Goal: Task Accomplishment & Management: Manage account settings

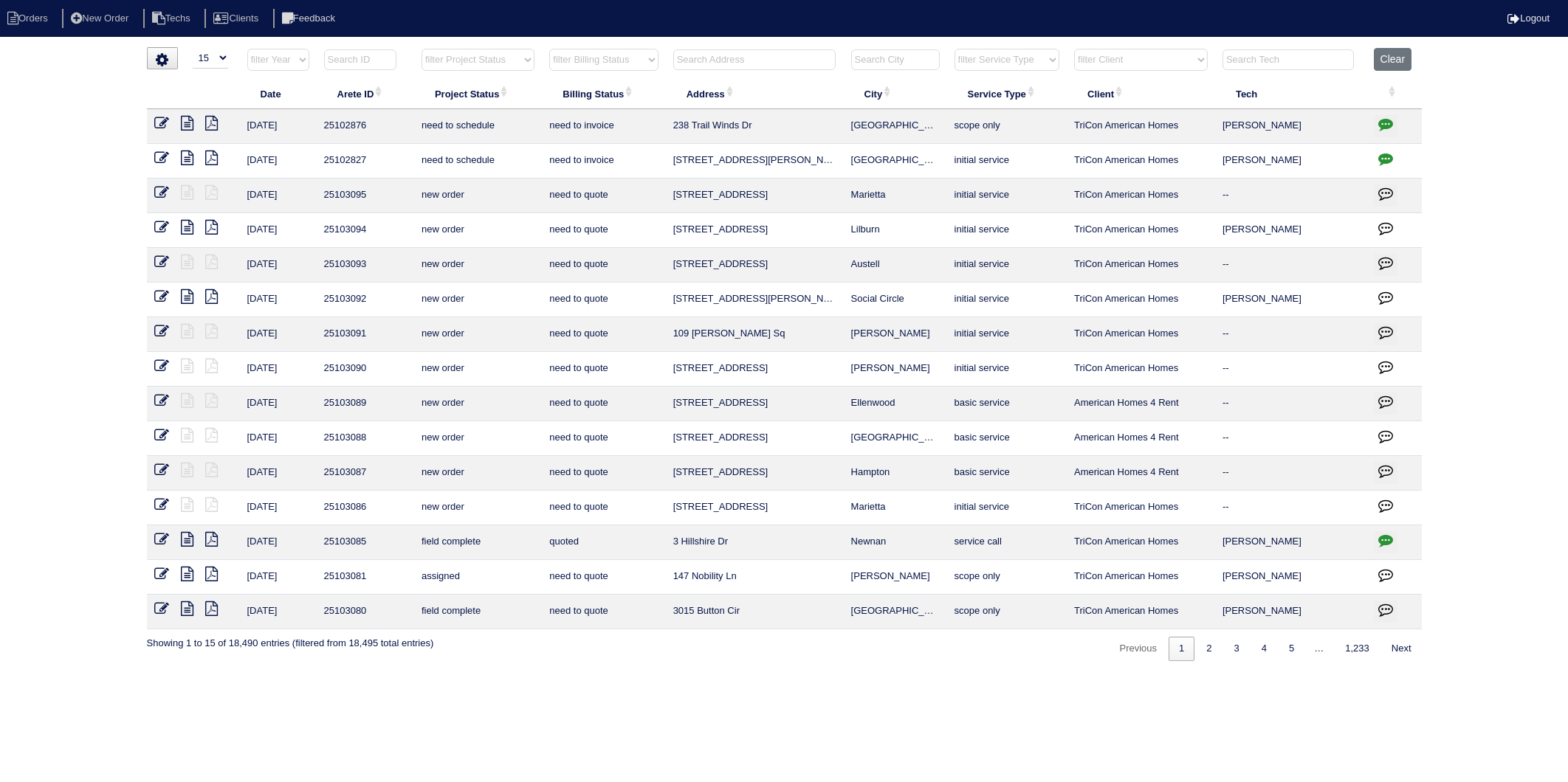
select select "15"
click at [695, 61] on input "4" at bounding box center [754, 60] width 162 height 21
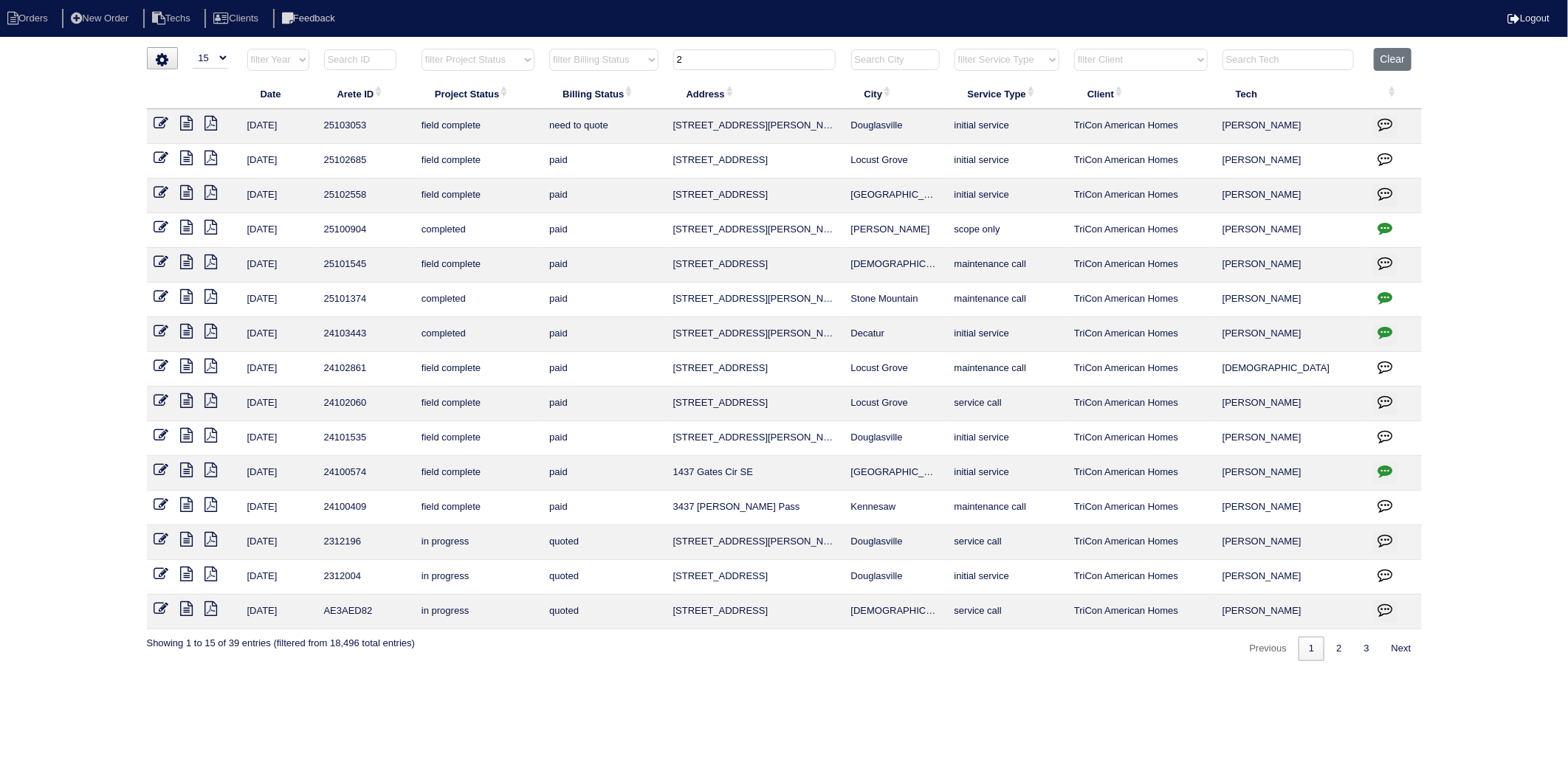
drag, startPoint x: 709, startPoint y: 62, endPoint x: 656, endPoint y: 67, distance: 53.2
click at [656, 67] on tr "filter Year -- Any Year -- 2025 2024 2023 2022 2021 2020 2019 filter Project St…" at bounding box center [784, 63] width 1274 height 30
type input "2145"
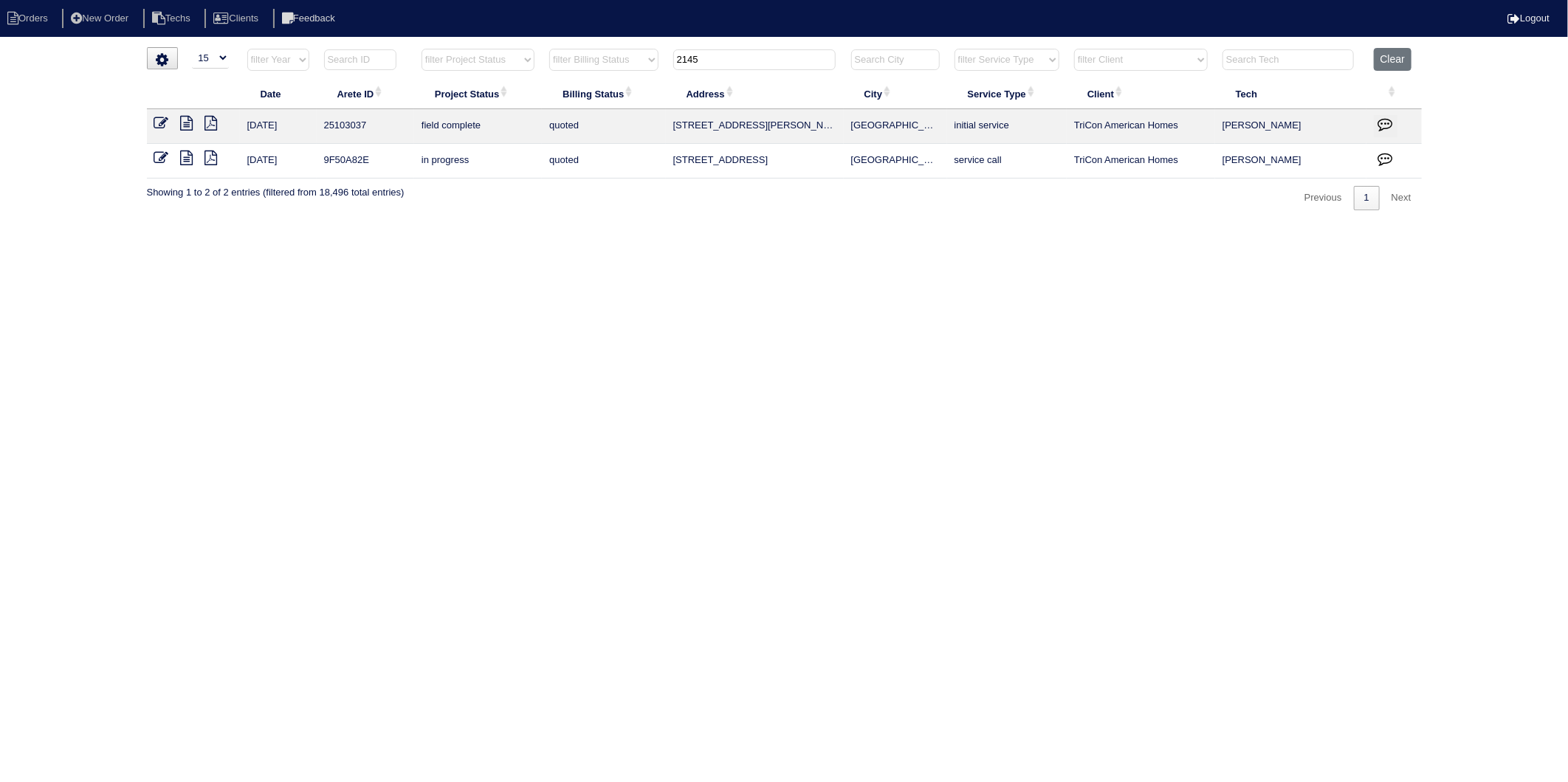
drag, startPoint x: 161, startPoint y: 121, endPoint x: 168, endPoint y: 138, distance: 18.4
click at [161, 121] on icon at bounding box center [161, 124] width 15 height 15
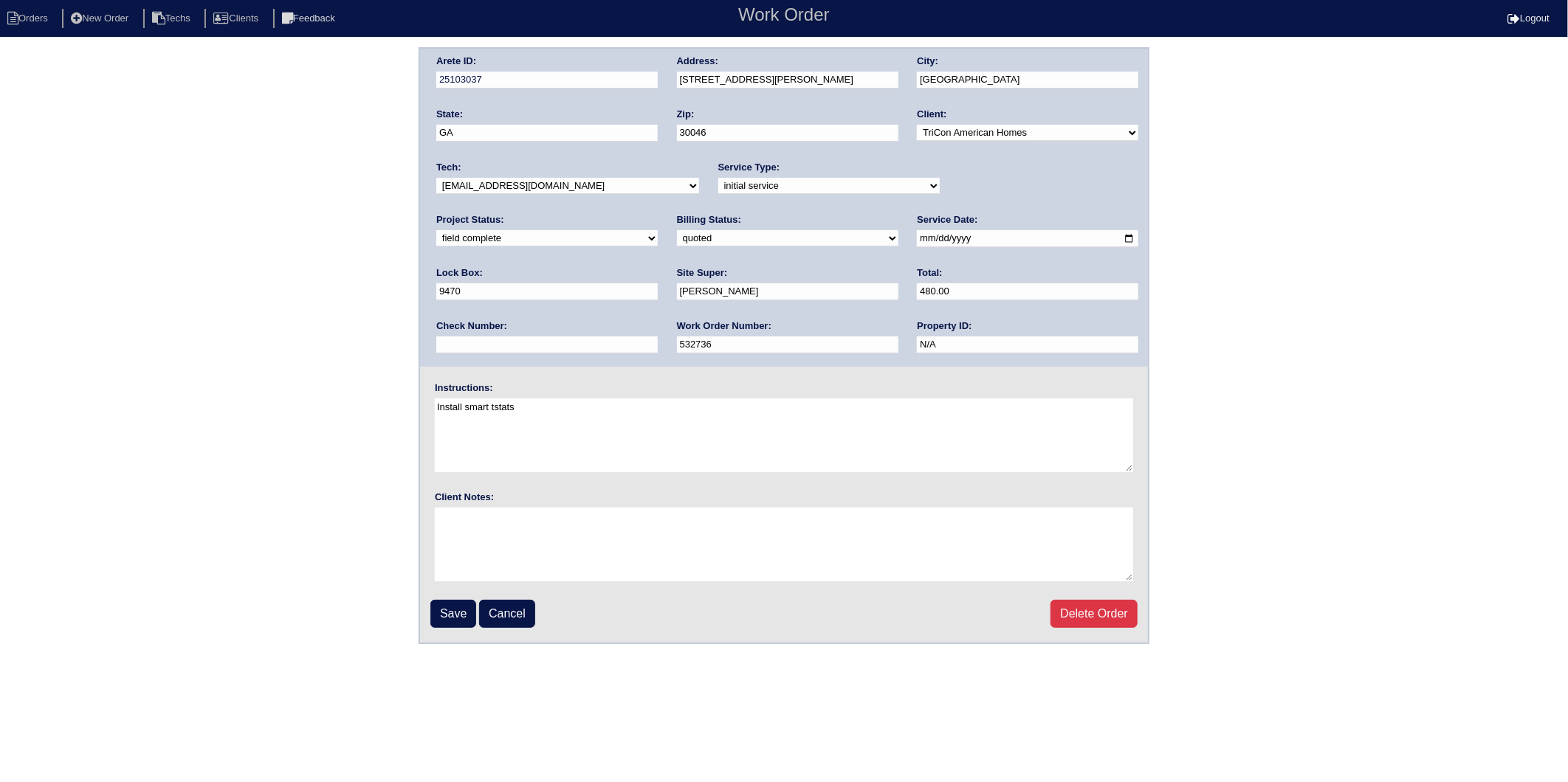
drag, startPoint x: 460, startPoint y: 236, endPoint x: 460, endPoint y: 247, distance: 11.0
click at [677, 236] on select "need to quote quoted need to invoice invoiced paid warranty purchase order need…" at bounding box center [788, 238] width 221 height 16
select select "invoiced"
click at [677, 231] on select "need to quote quoted need to invoice invoiced paid warranty purchase order need…" at bounding box center [788, 238] width 221 height 16
click at [450, 604] on input "Save" at bounding box center [453, 614] width 46 height 28
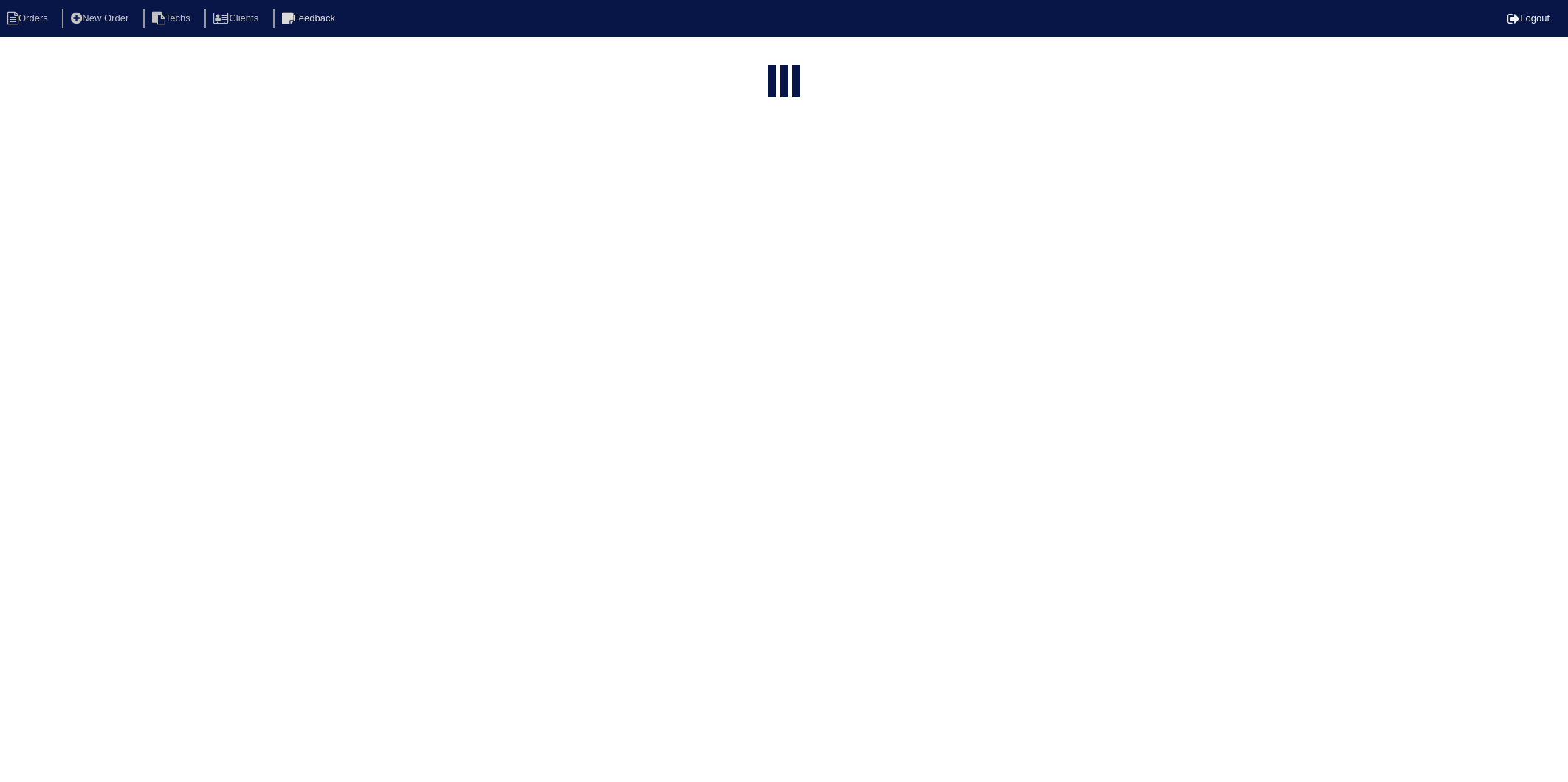
select select "15"
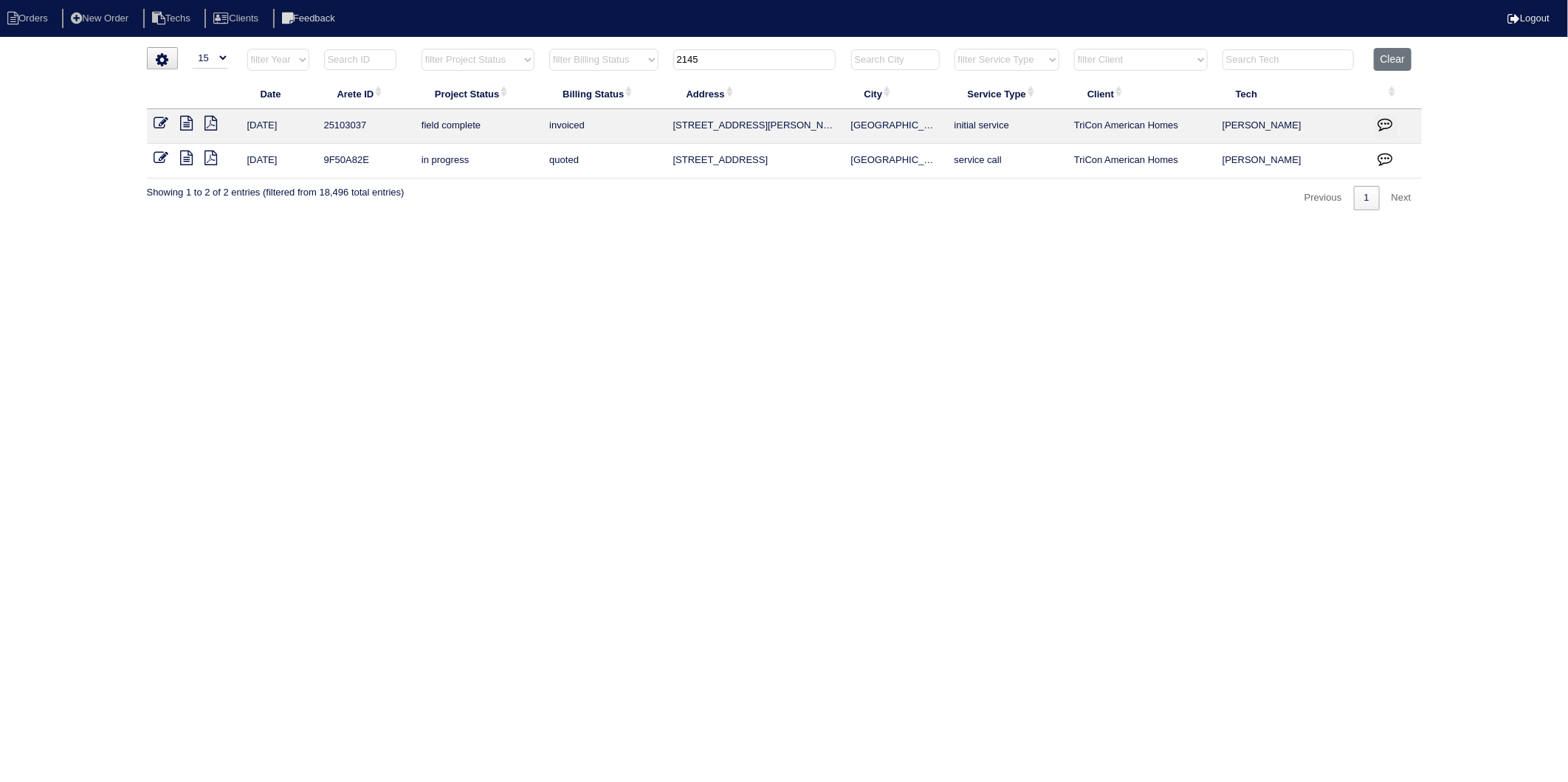
drag, startPoint x: 738, startPoint y: 68, endPoint x: 527, endPoint y: 121, distance: 217.6
click at [527, 121] on table "Date Arete ID Project Status Billing Status Address City Service Type Client Te…" at bounding box center [784, 113] width 1274 height 130
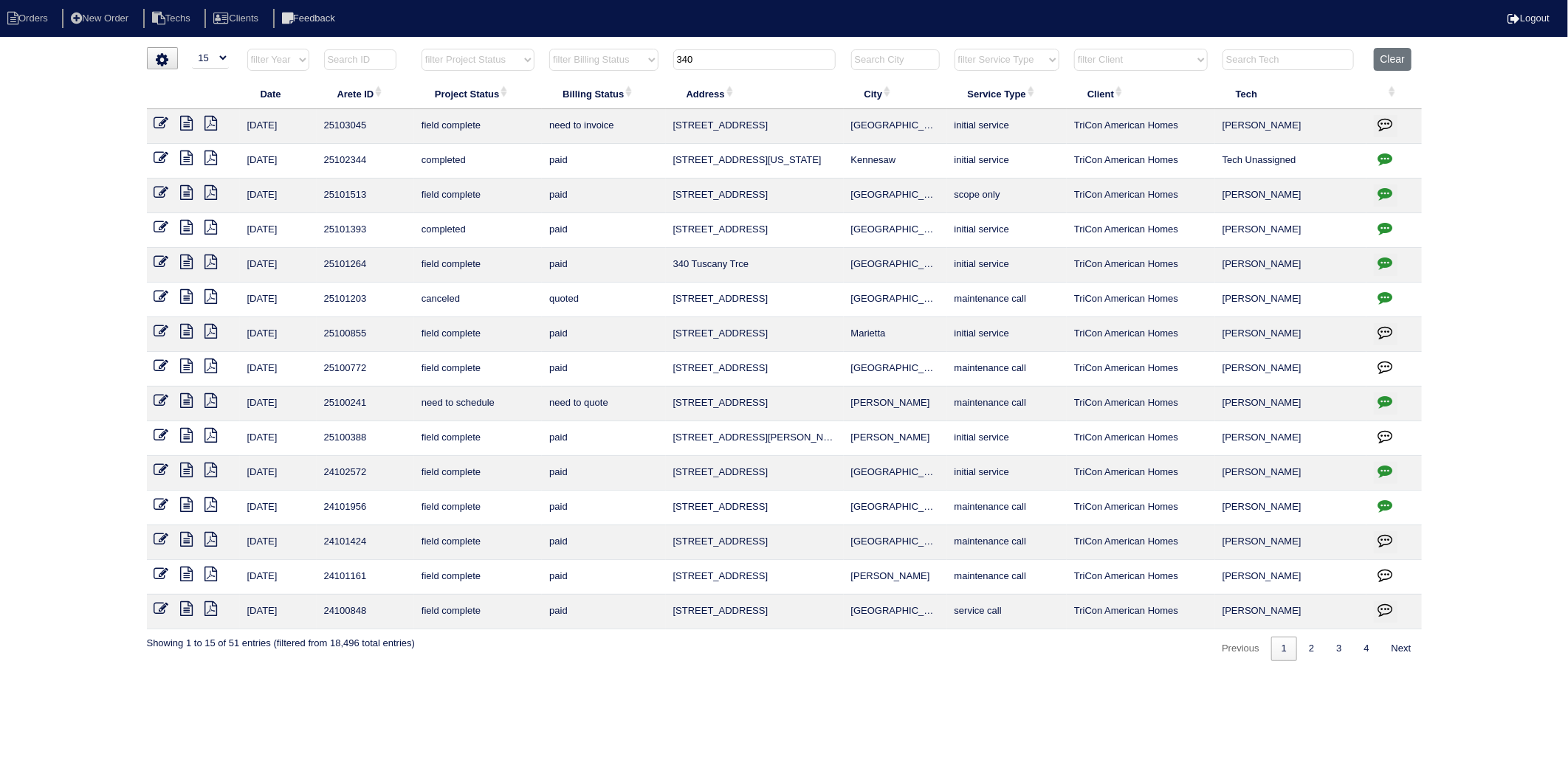
type input "340"
drag, startPoint x: 159, startPoint y: 122, endPoint x: 167, endPoint y: 128, distance: 10.0
click at [159, 122] on icon at bounding box center [161, 124] width 15 height 15
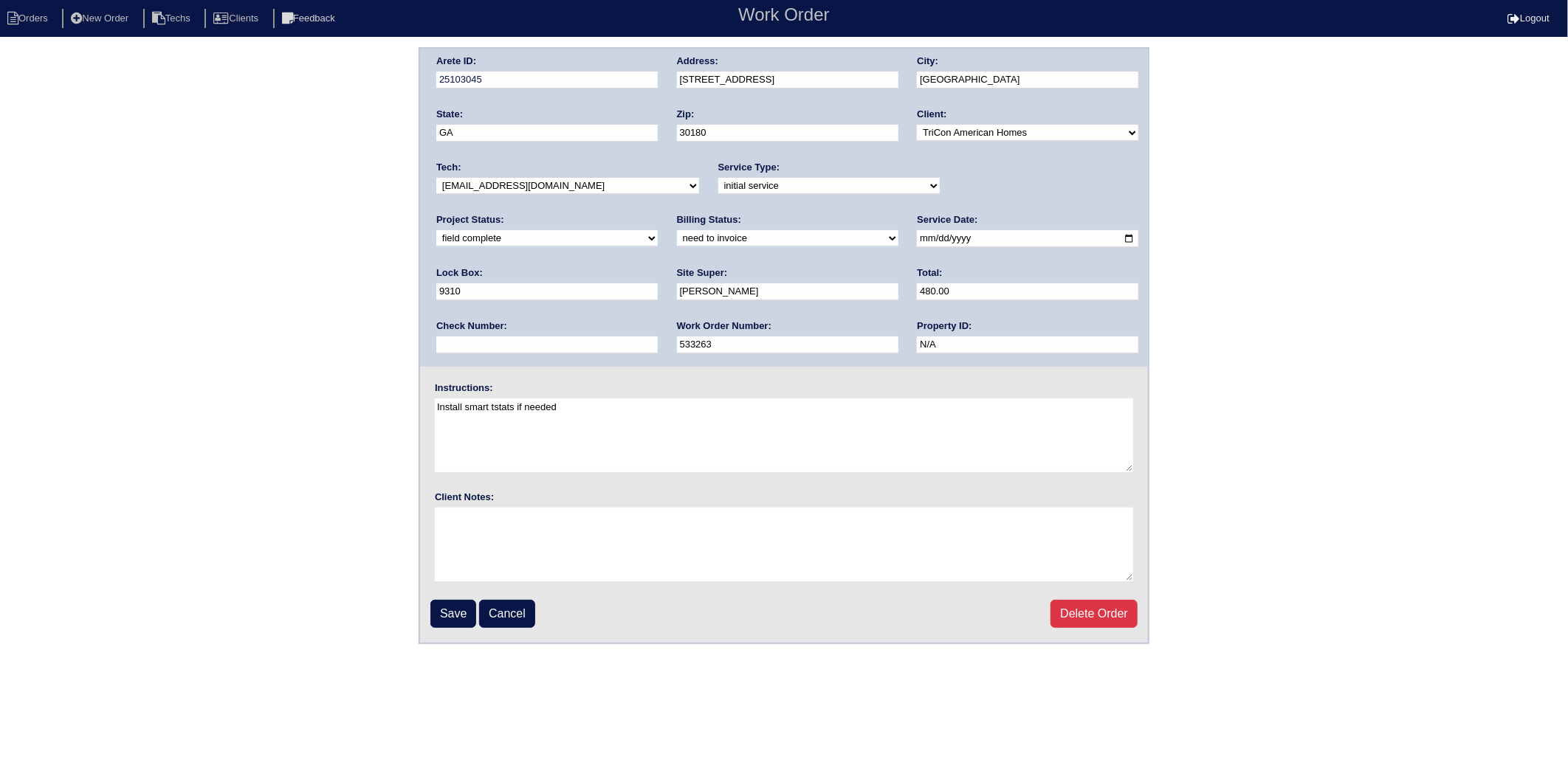
drag, startPoint x: 474, startPoint y: 233, endPoint x: 474, endPoint y: 245, distance: 12.0
click at [677, 233] on select "need to quote quoted need to invoice invoiced paid warranty purchase order need…" at bounding box center [788, 238] width 221 height 16
select select "invoiced"
click at [677, 231] on select "need to quote quoted need to invoice invoiced paid warranty purchase order need…" at bounding box center [788, 238] width 221 height 16
drag, startPoint x: 450, startPoint y: 610, endPoint x: 460, endPoint y: 437, distance: 173.3
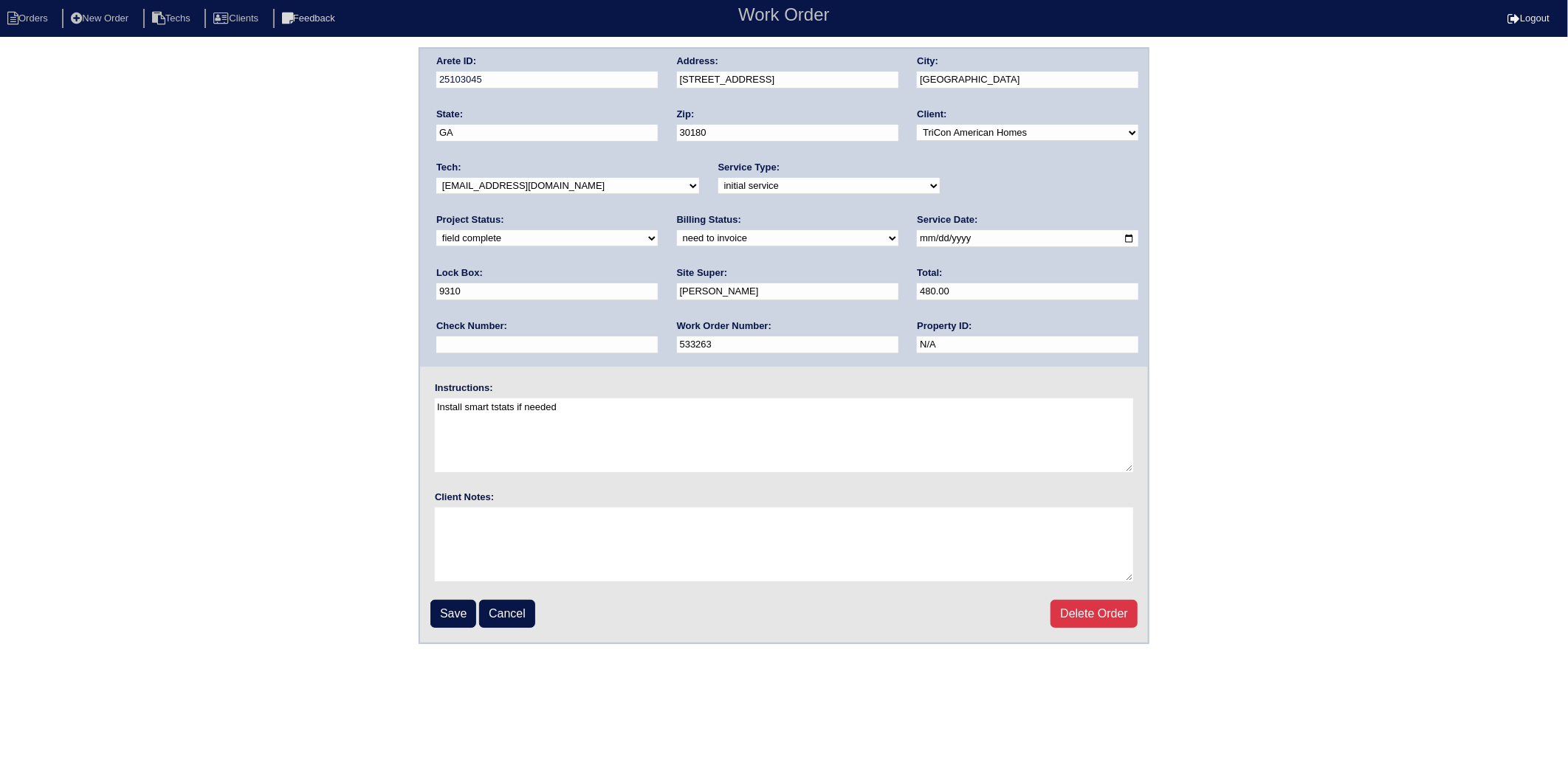
click at [450, 609] on input "Save" at bounding box center [453, 614] width 46 height 28
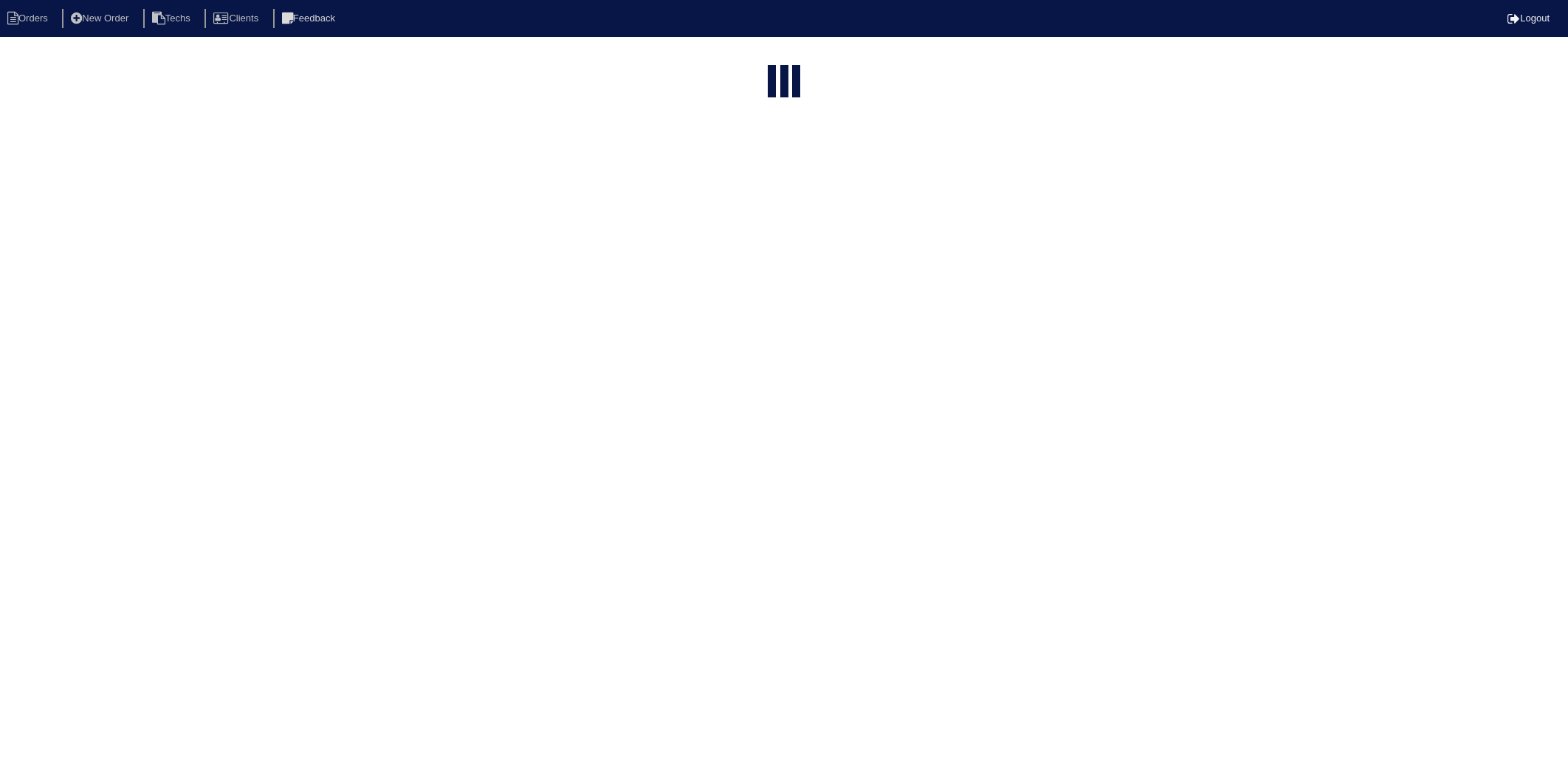
select select "15"
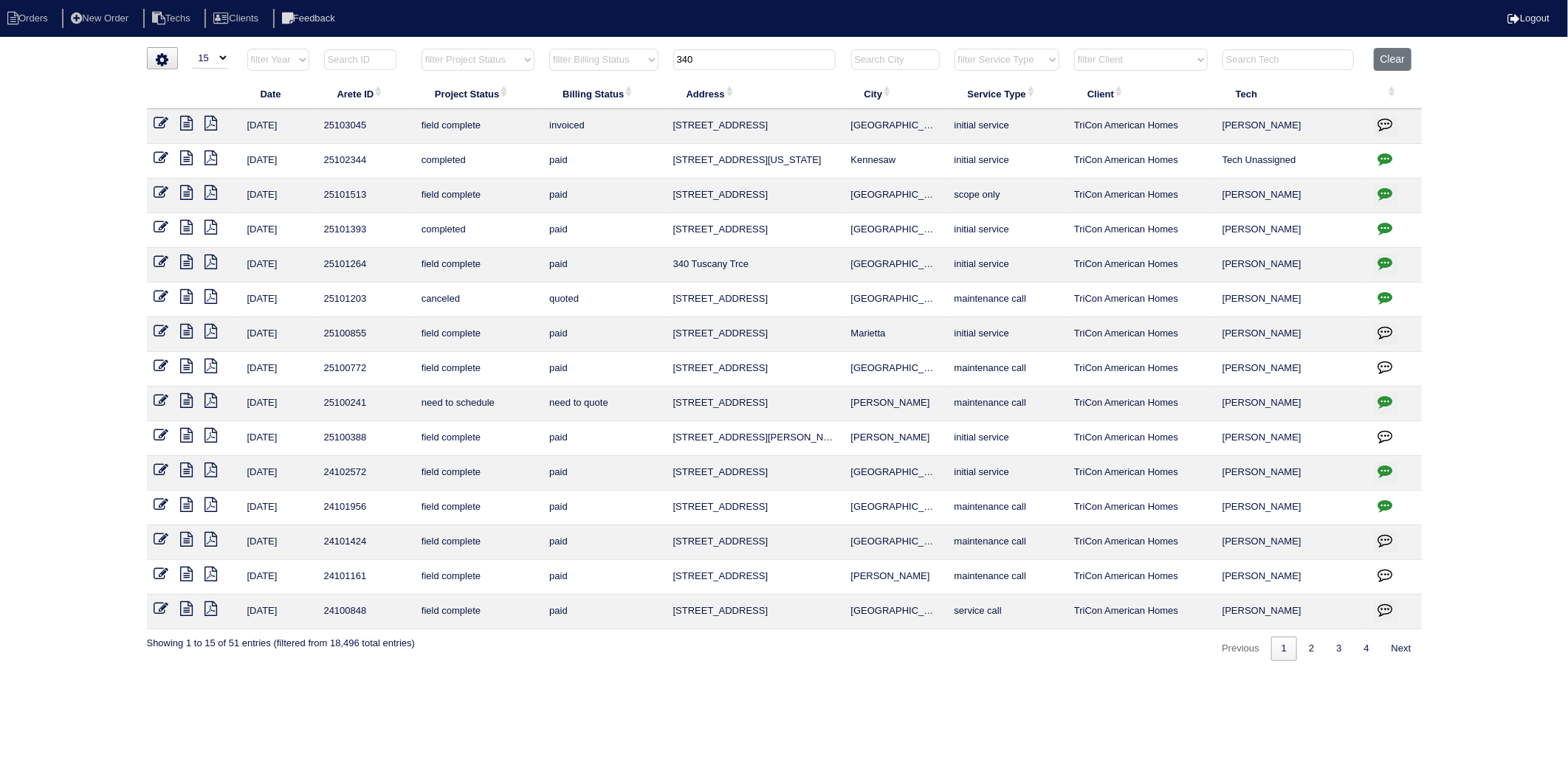
drag, startPoint x: 706, startPoint y: 65, endPoint x: 680, endPoint y: 74, distance: 27.5
click at [680, 74] on th "340" at bounding box center [755, 63] width 178 height 30
click at [671, 77] on th "340" at bounding box center [755, 63] width 178 height 30
drag, startPoint x: 671, startPoint y: 77, endPoint x: 727, endPoint y: 60, distance: 58.5
click at [727, 60] on input "340" at bounding box center [754, 60] width 162 height 21
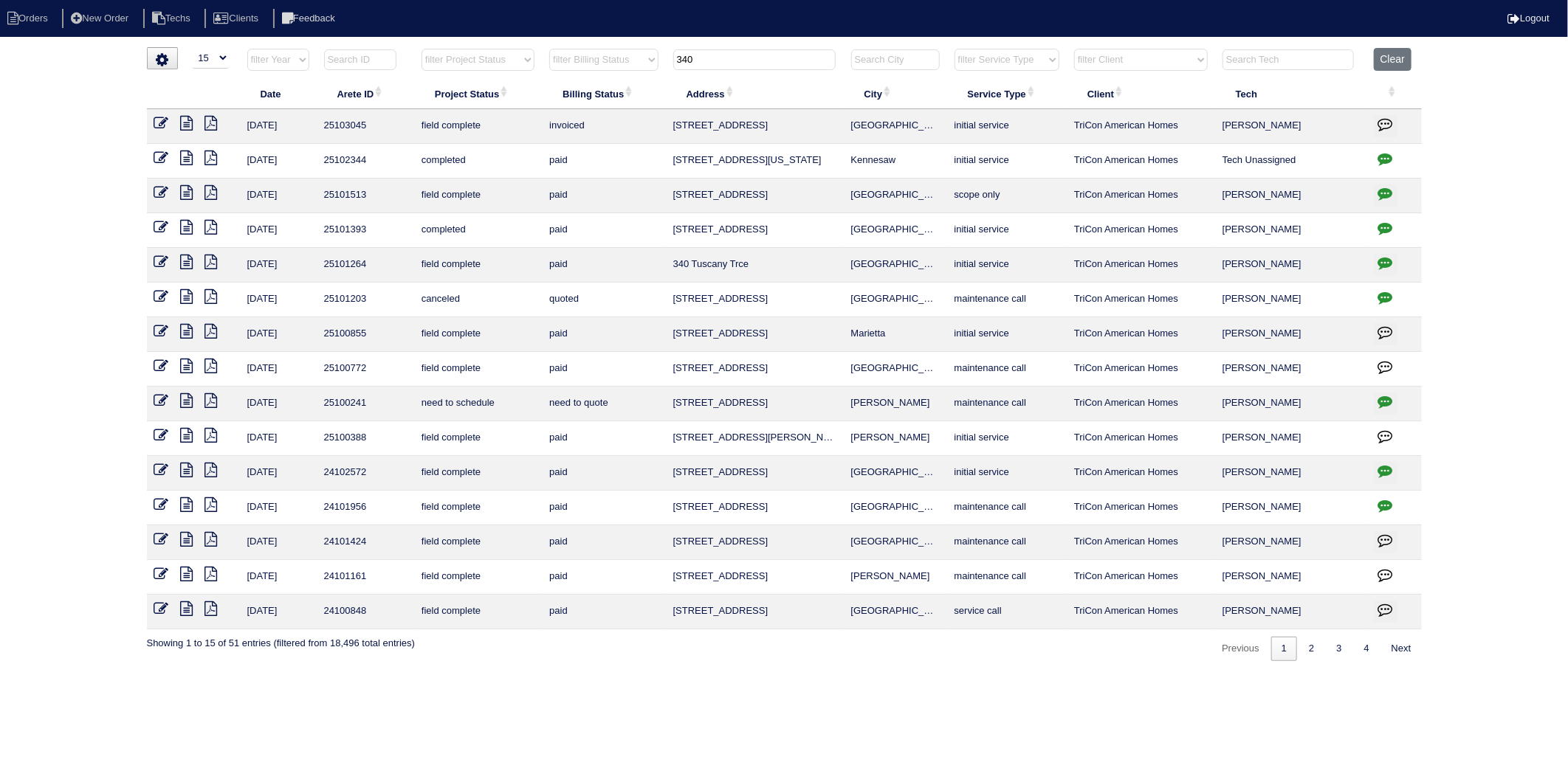
drag, startPoint x: 727, startPoint y: 60, endPoint x: 622, endPoint y: 83, distance: 107.5
click at [622, 83] on table "Date Arete ID Project Status Billing Status Address City Service Type Client Te…" at bounding box center [784, 338] width 1274 height 581
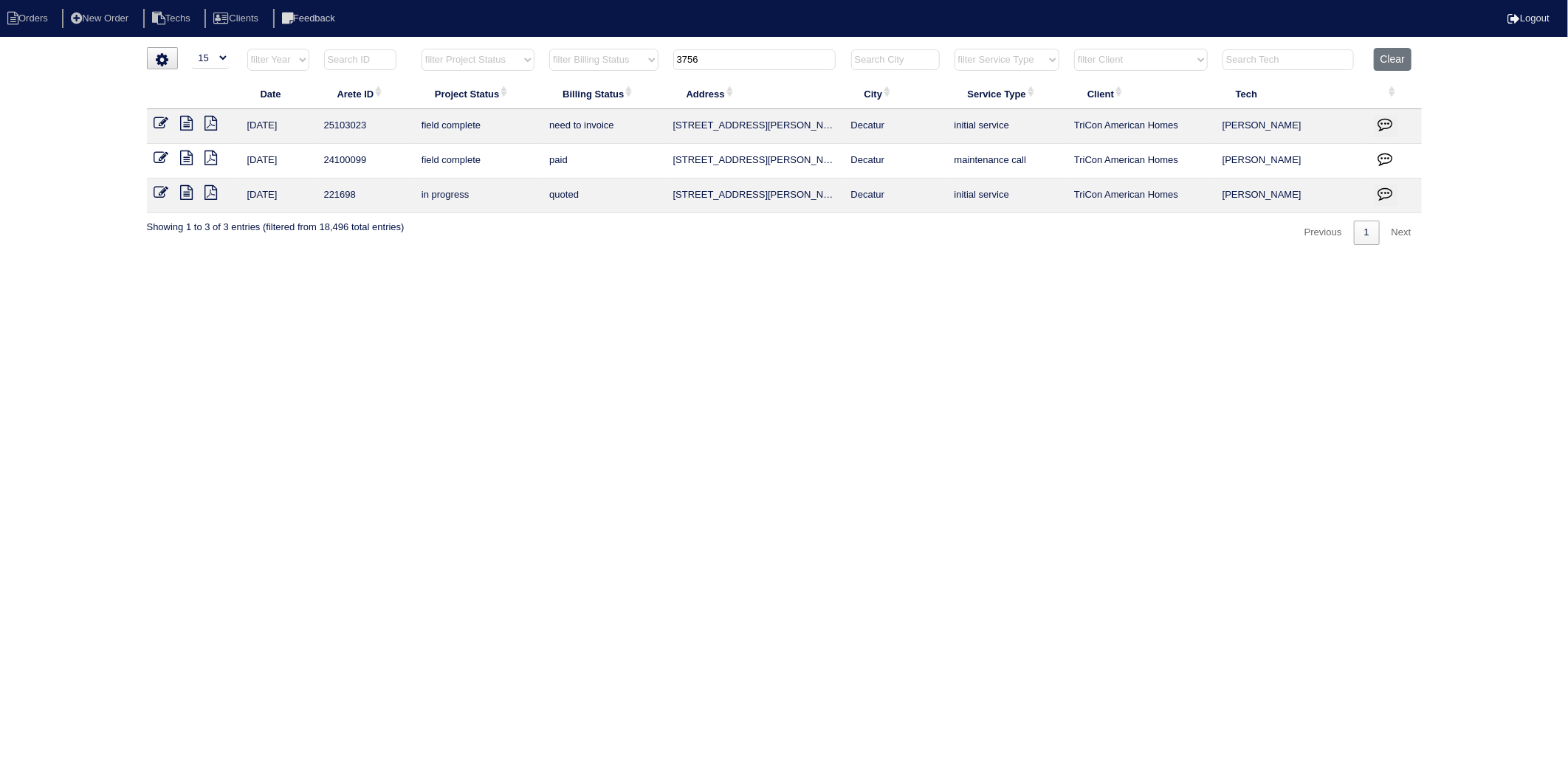
type input "3756"
click at [161, 121] on icon at bounding box center [161, 124] width 15 height 15
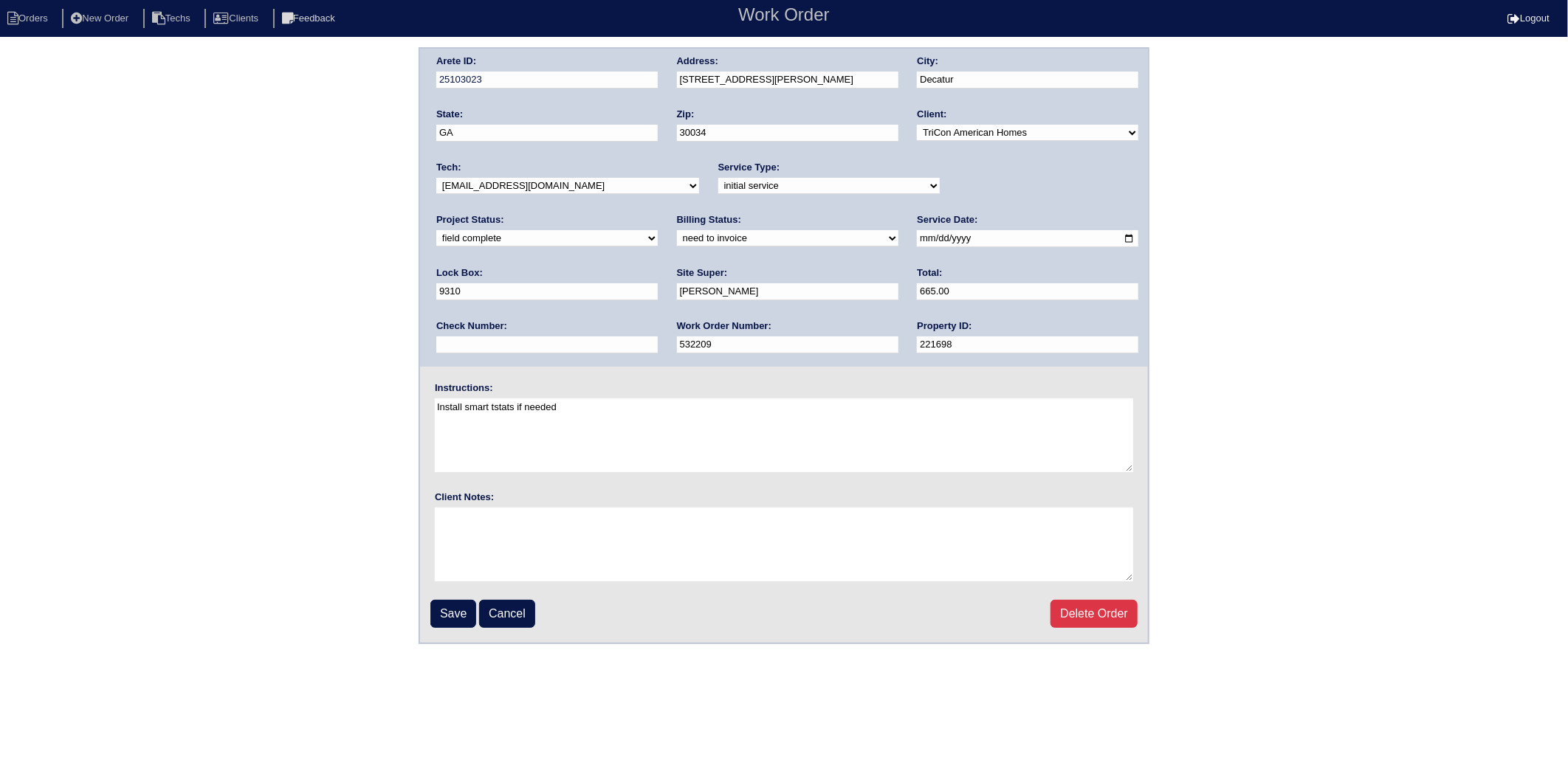
drag, startPoint x: 474, startPoint y: 233, endPoint x: 476, endPoint y: 242, distance: 9.2
click at [677, 233] on select "need to quote quoted need to invoice invoiced paid warranty purchase order need…" at bounding box center [788, 238] width 221 height 16
select select "invoiced"
click at [677, 231] on select "need to quote quoted need to invoice invoiced paid warranty purchase order need…" at bounding box center [788, 238] width 221 height 16
click at [445, 606] on input "Save" at bounding box center [453, 614] width 46 height 28
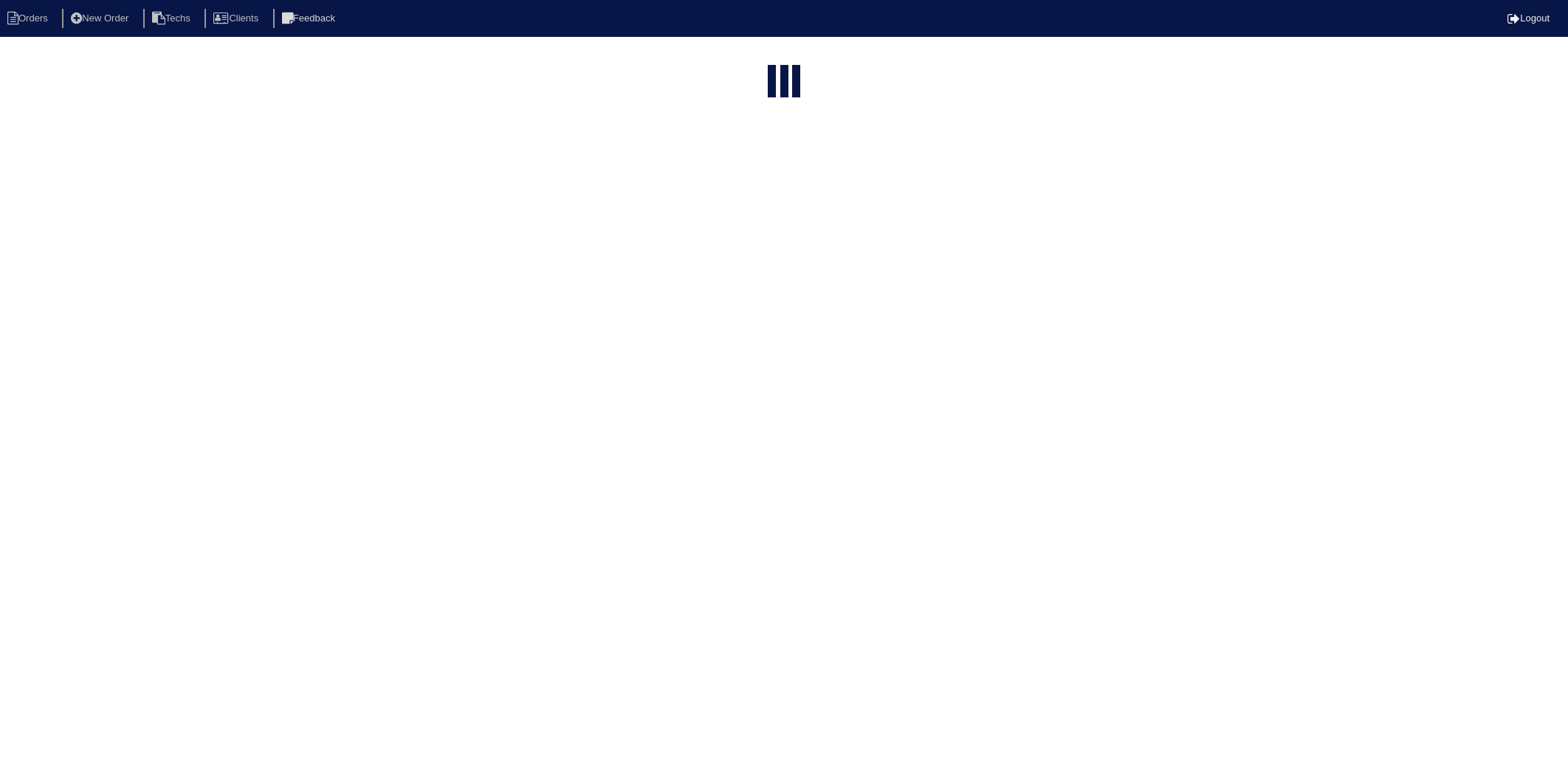
select select "15"
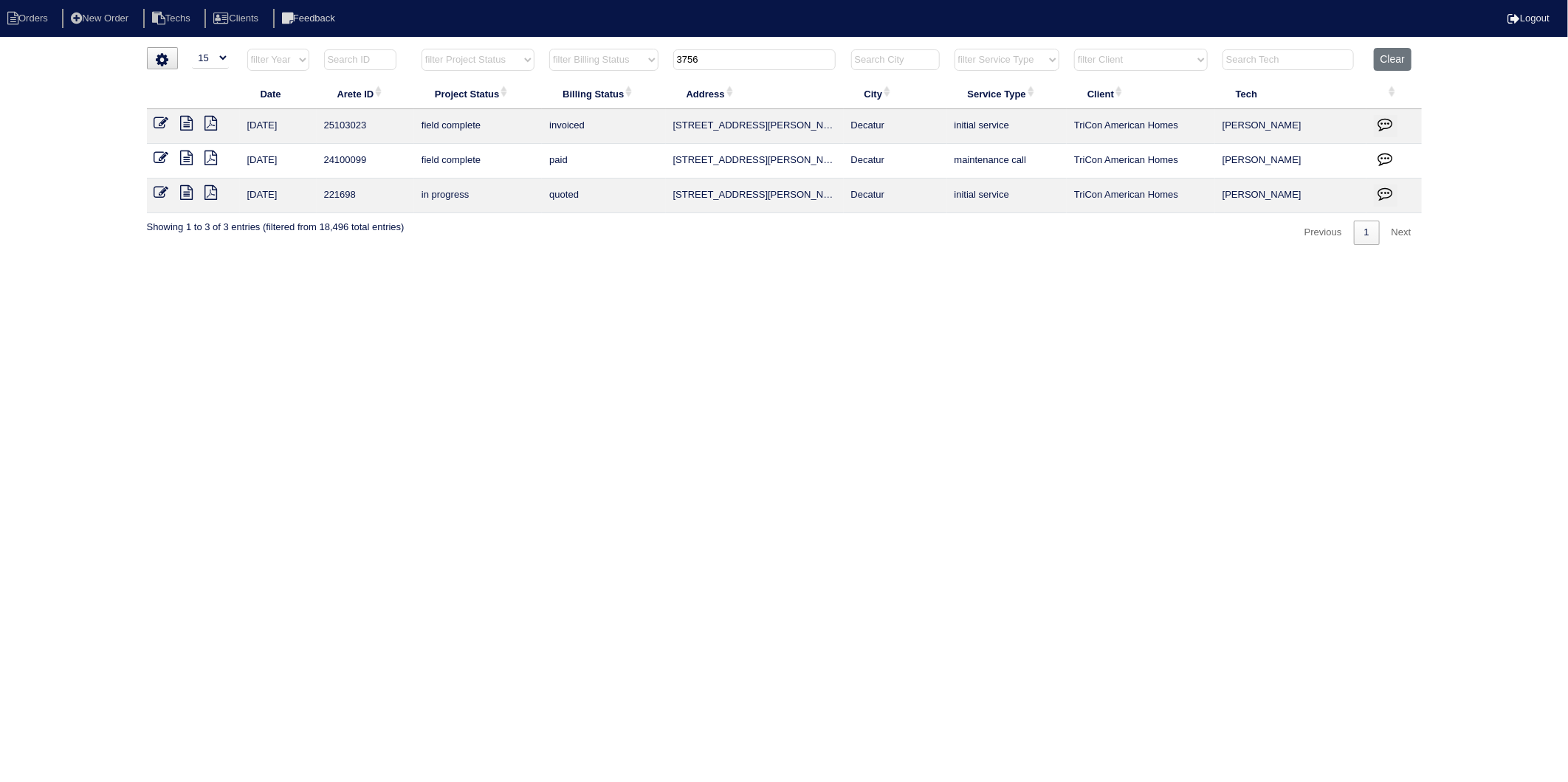
drag, startPoint x: 713, startPoint y: 61, endPoint x: 577, endPoint y: 113, distance: 145.6
click at [577, 113] on table "Date Arete ID Project Status Billing Status Address City Service Type Client Te…" at bounding box center [784, 130] width 1274 height 165
type input "67"
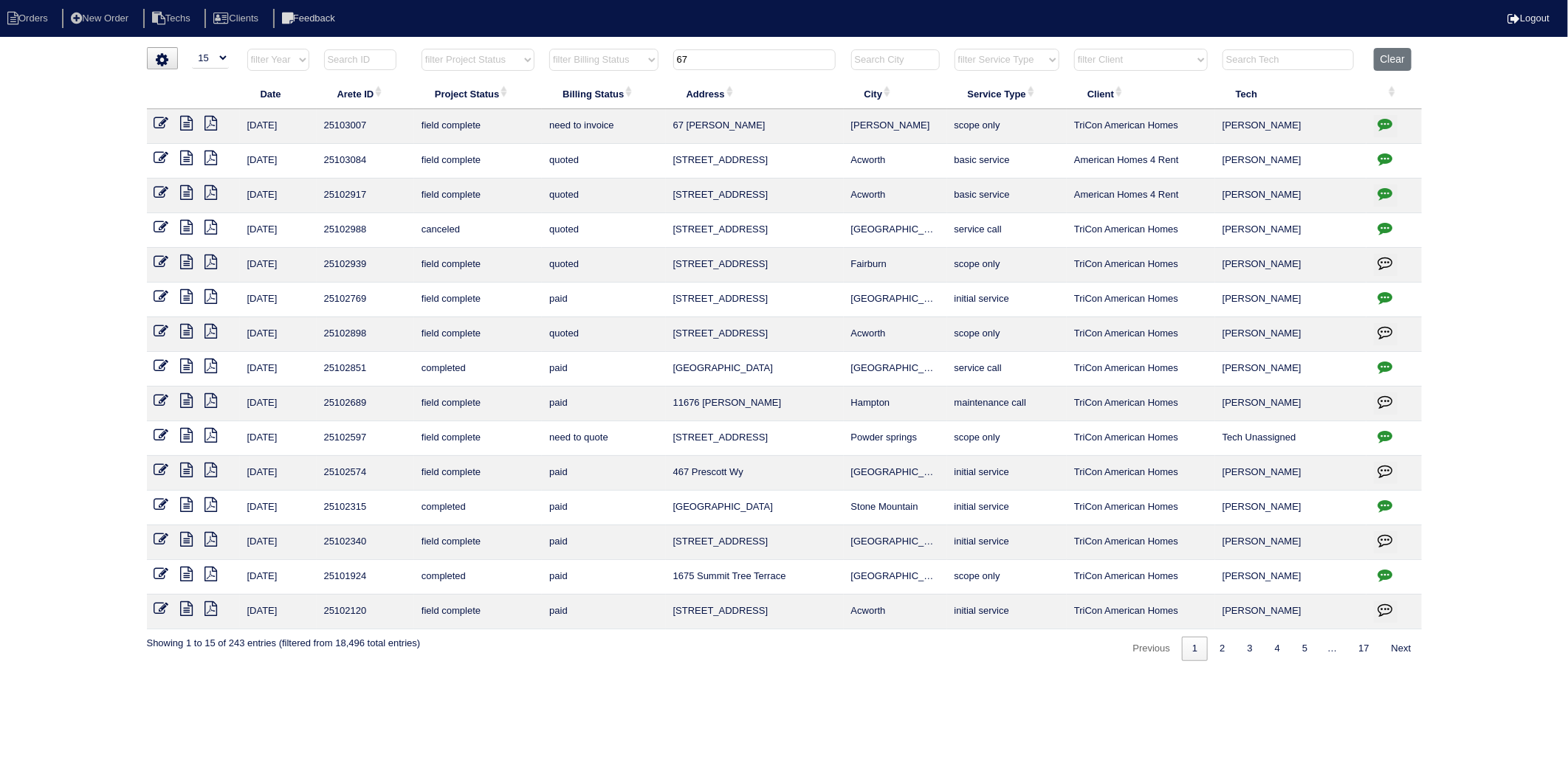
click at [188, 118] on icon at bounding box center [187, 124] width 12 height 15
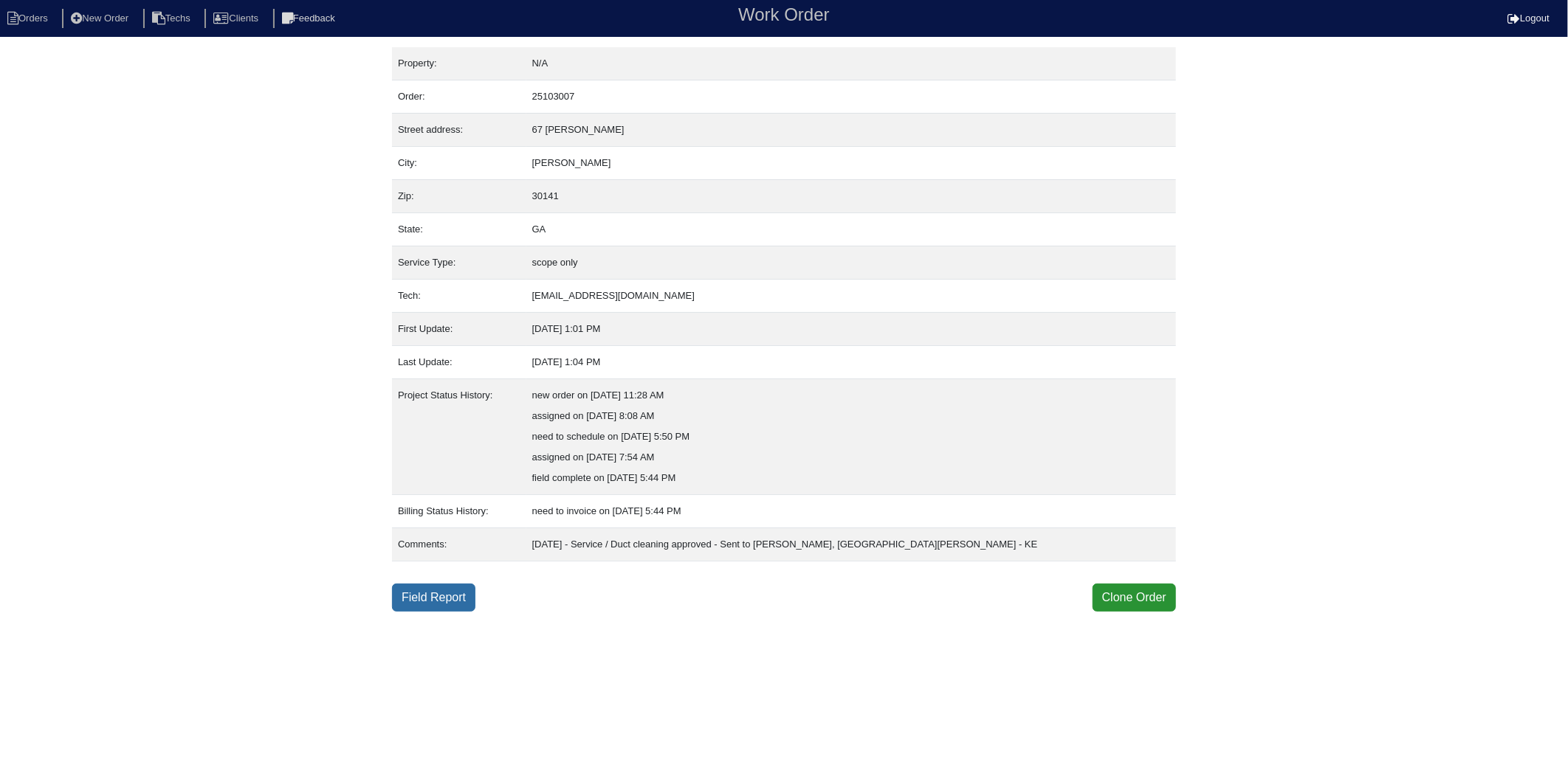
click at [425, 594] on link "Field Report" at bounding box center [433, 598] width 83 height 28
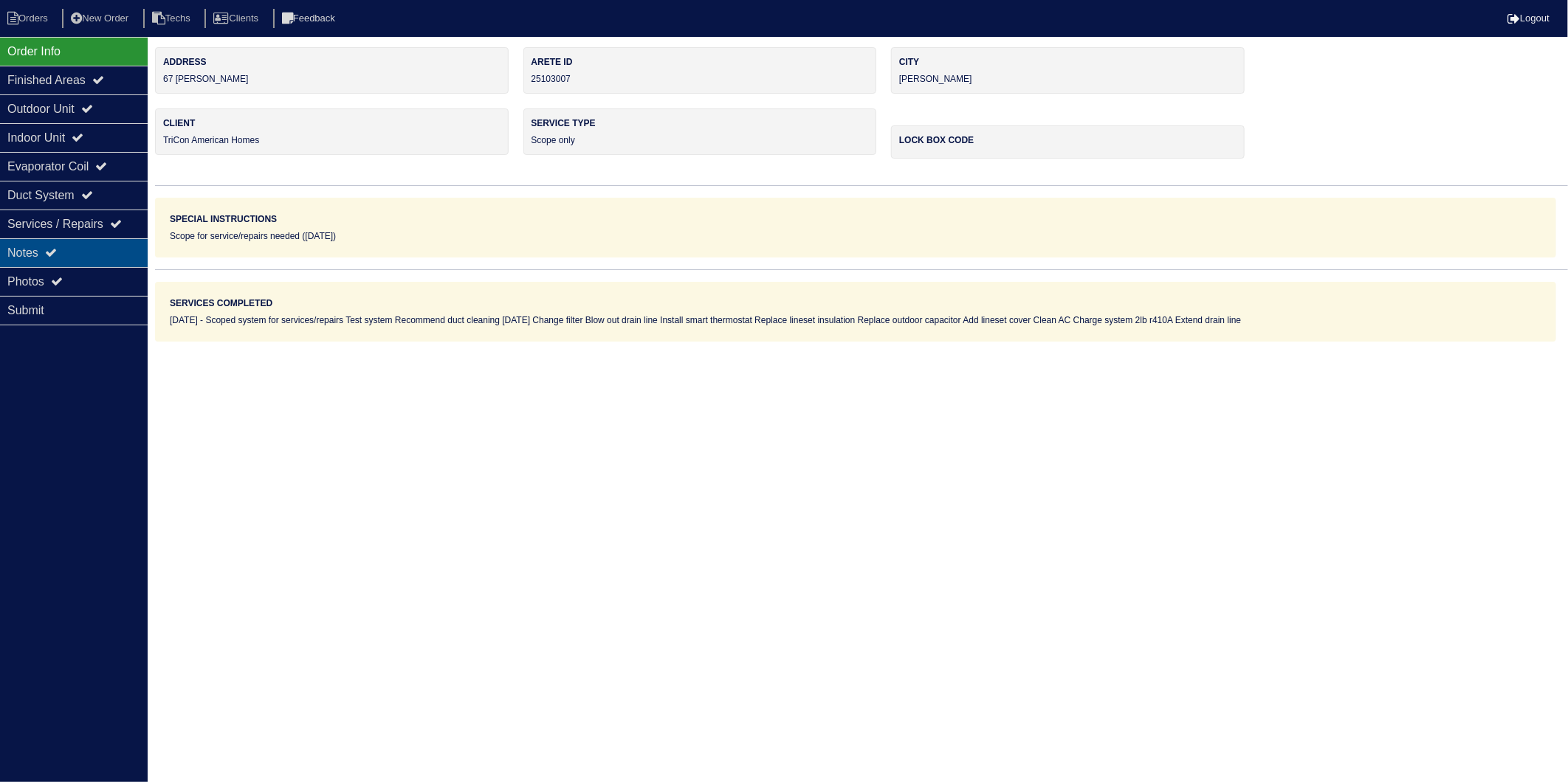
click at [42, 256] on div "Notes" at bounding box center [73, 252] width 147 height 29
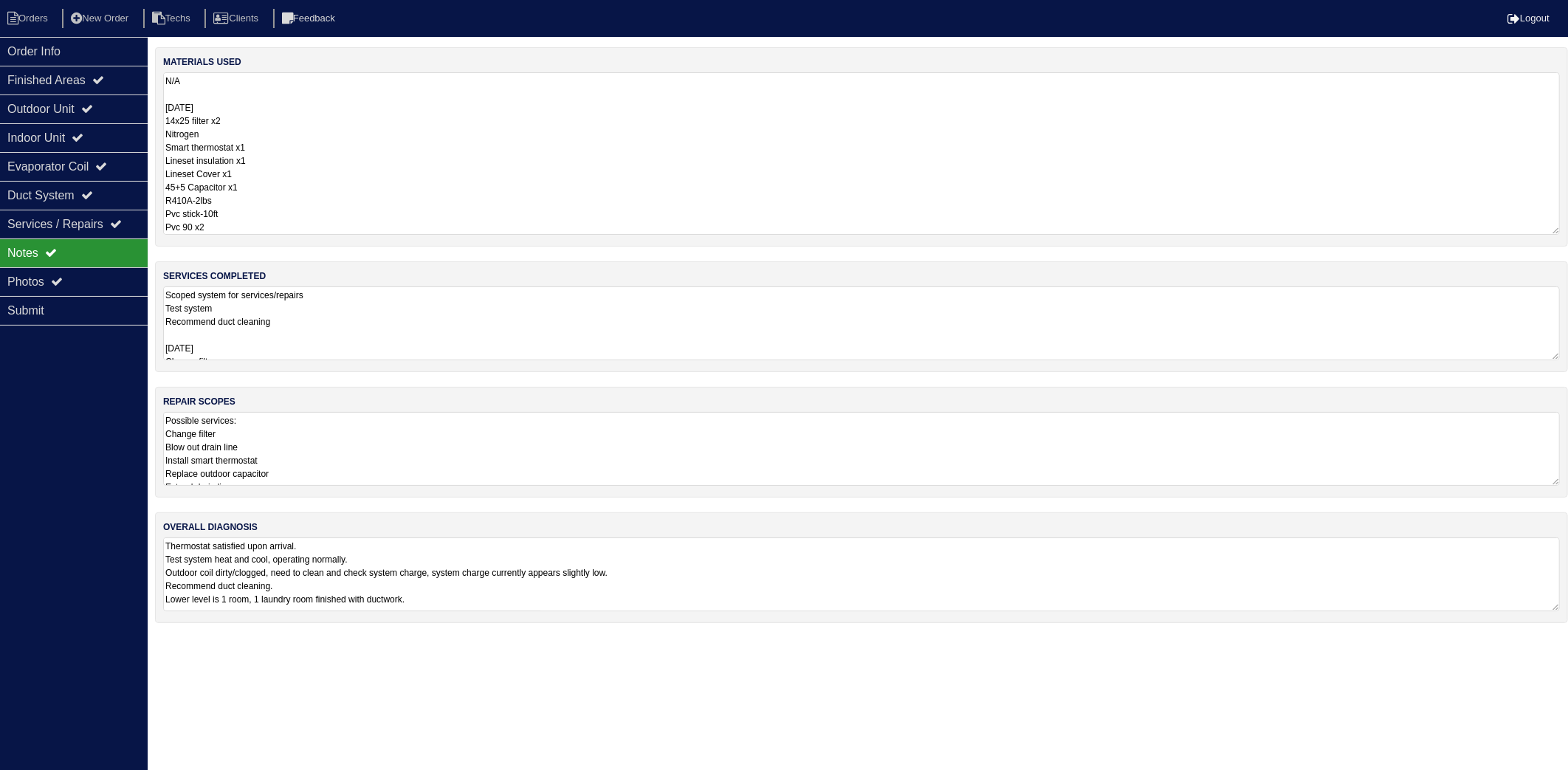
click at [268, 109] on textarea "N/A 8/20/25 14x25 filter x2 Nitrogen Smart thermostat x1 Lineset insulation x1 …" at bounding box center [861, 153] width 1396 height 162
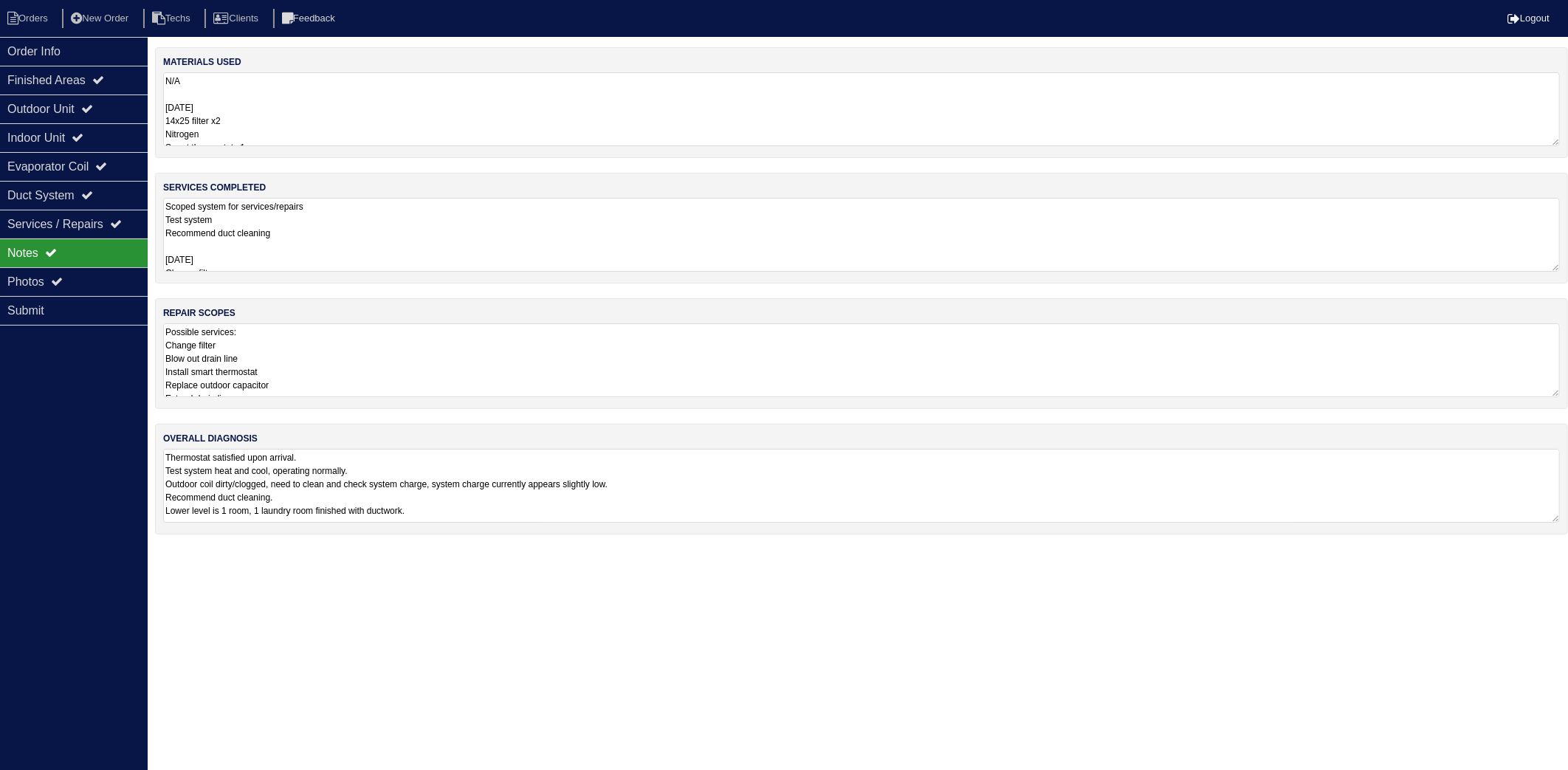
click at [38, 4] on nav "Orders New Order Techs Clients Feedback Logout" at bounding box center [784, 18] width 1568 height 37
click at [46, 17] on li "Orders" at bounding box center [30, 18] width 60 height 20
select select "15"
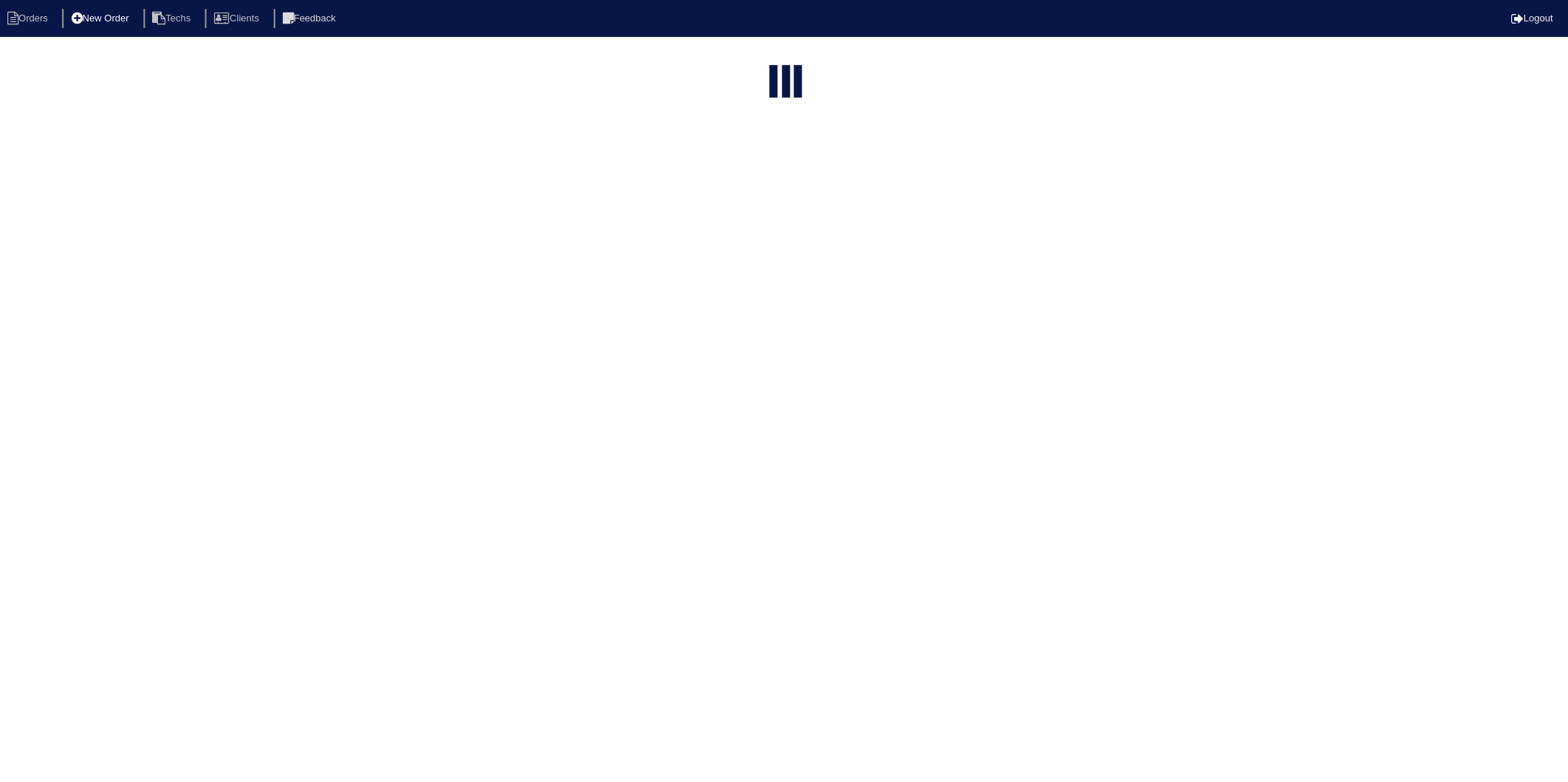
type input "67"
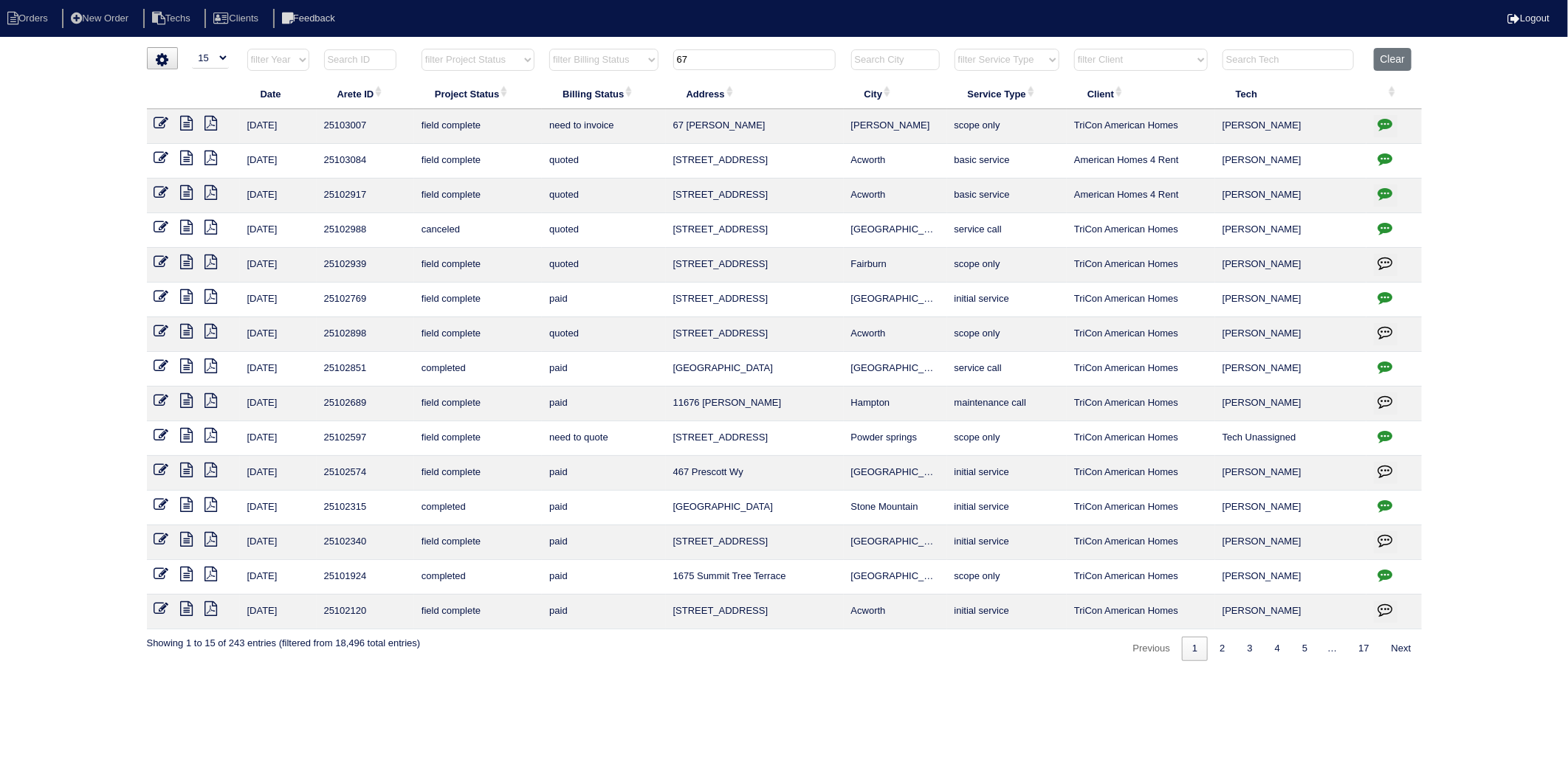
click at [158, 121] on icon at bounding box center [161, 124] width 15 height 15
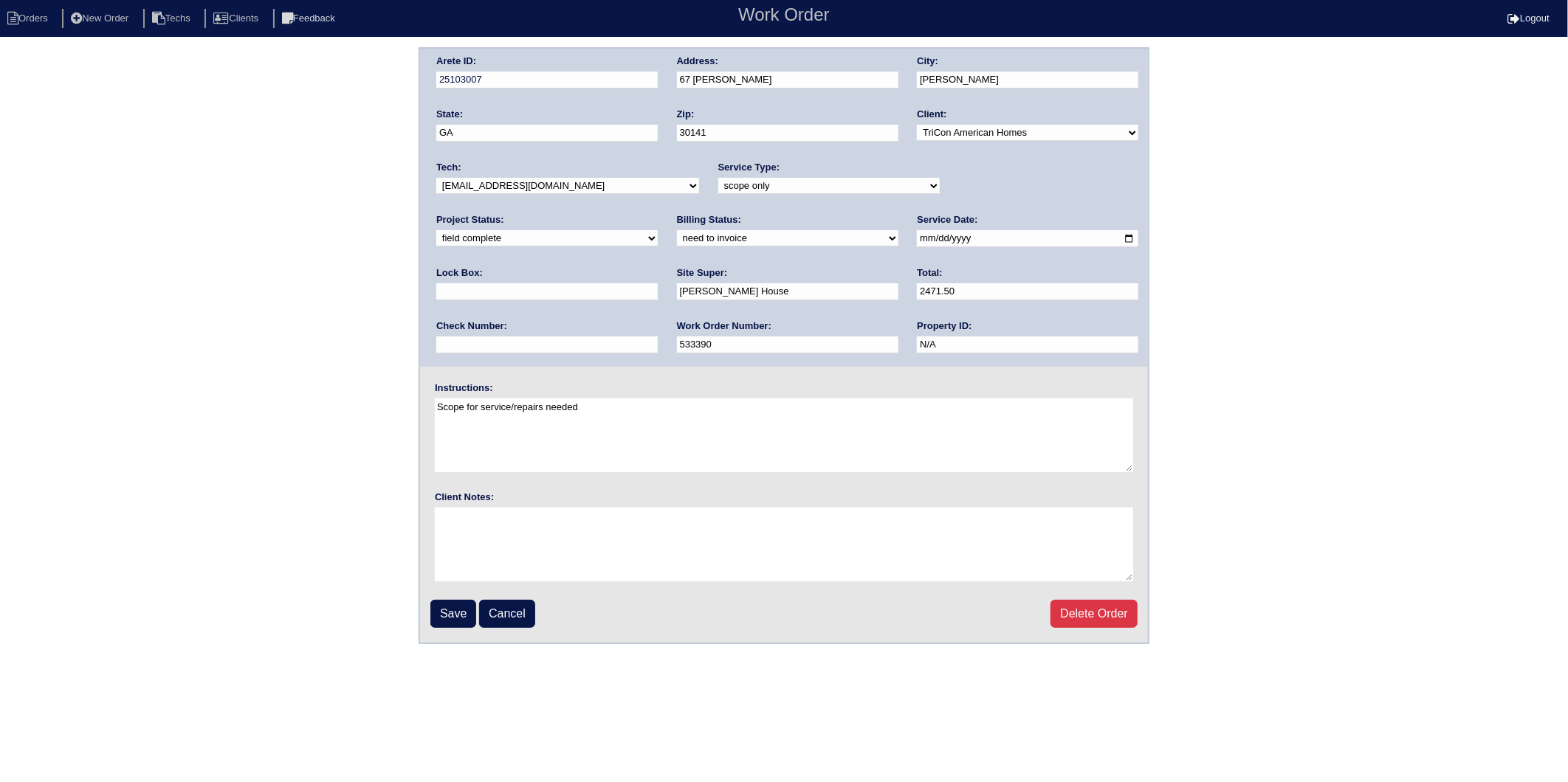
drag, startPoint x: 454, startPoint y: 237, endPoint x: 456, endPoint y: 245, distance: 8.2
click at [677, 237] on select "need to quote quoted need to invoice invoiced paid warranty purchase order need…" at bounding box center [788, 238] width 221 height 16
select select "invoiced"
click at [677, 231] on select "need to quote quoted need to invoice invoiced paid warranty purchase order need…" at bounding box center [788, 238] width 221 height 16
click at [449, 610] on input "Save" at bounding box center [453, 614] width 46 height 28
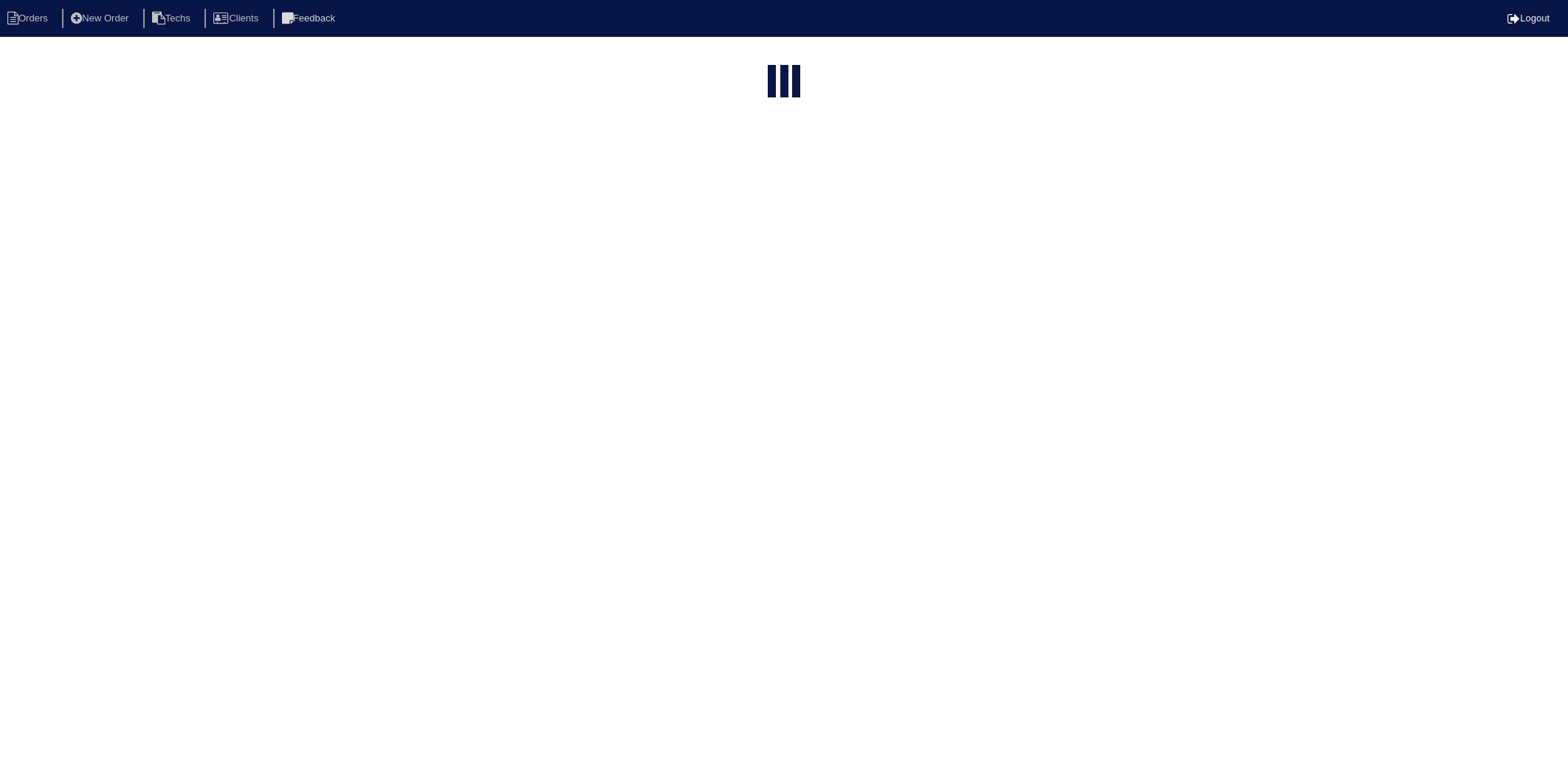
select select "15"
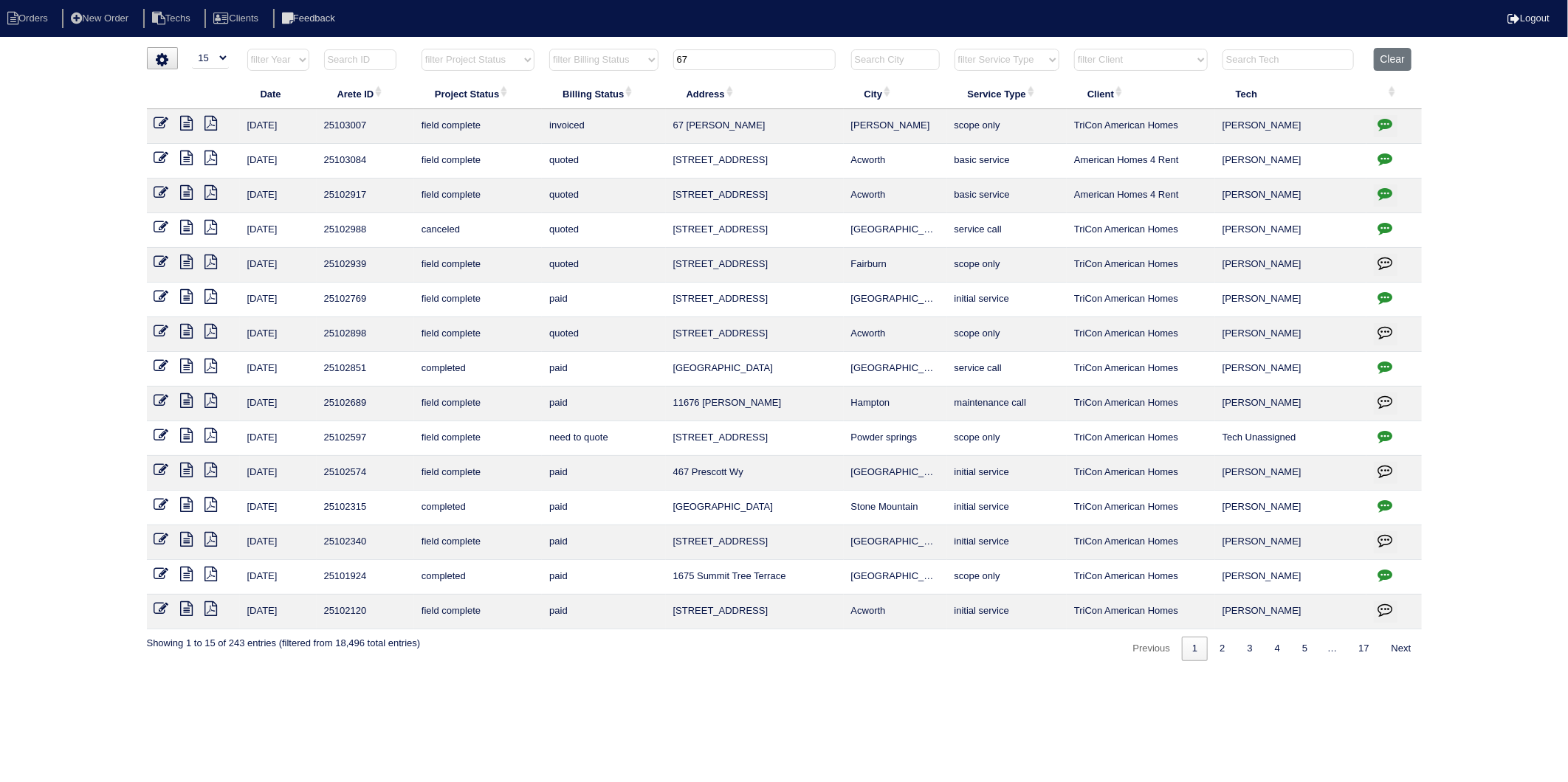
drag, startPoint x: 696, startPoint y: 64, endPoint x: 647, endPoint y: 65, distance: 49.0
click at [647, 65] on tr "filter Year -- Any Year -- 2025 2024 2023 2022 2021 2020 2019 filter Project St…" at bounding box center [784, 63] width 1274 height 30
type input "616"
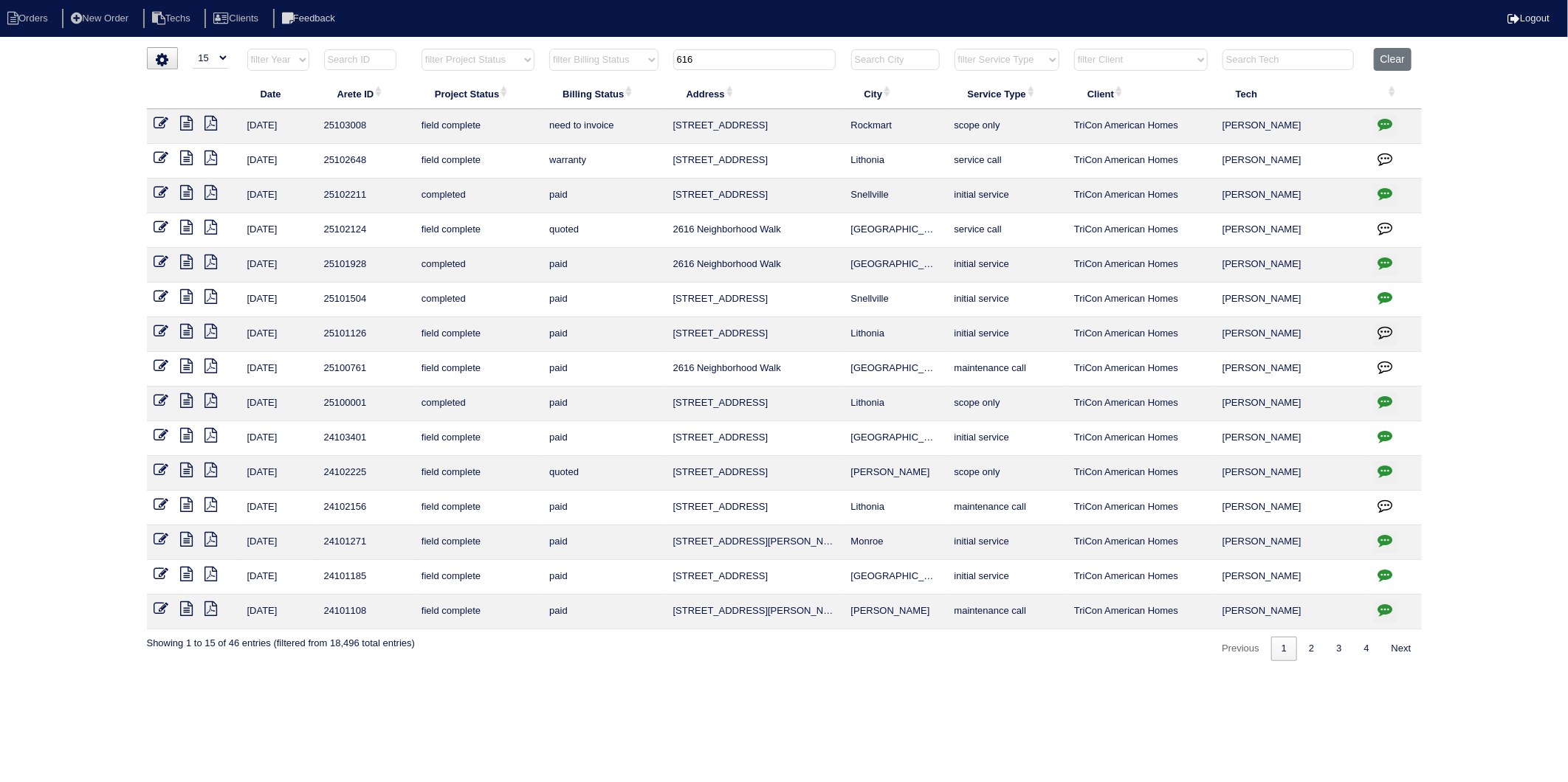
click at [188, 123] on icon at bounding box center [187, 124] width 12 height 15
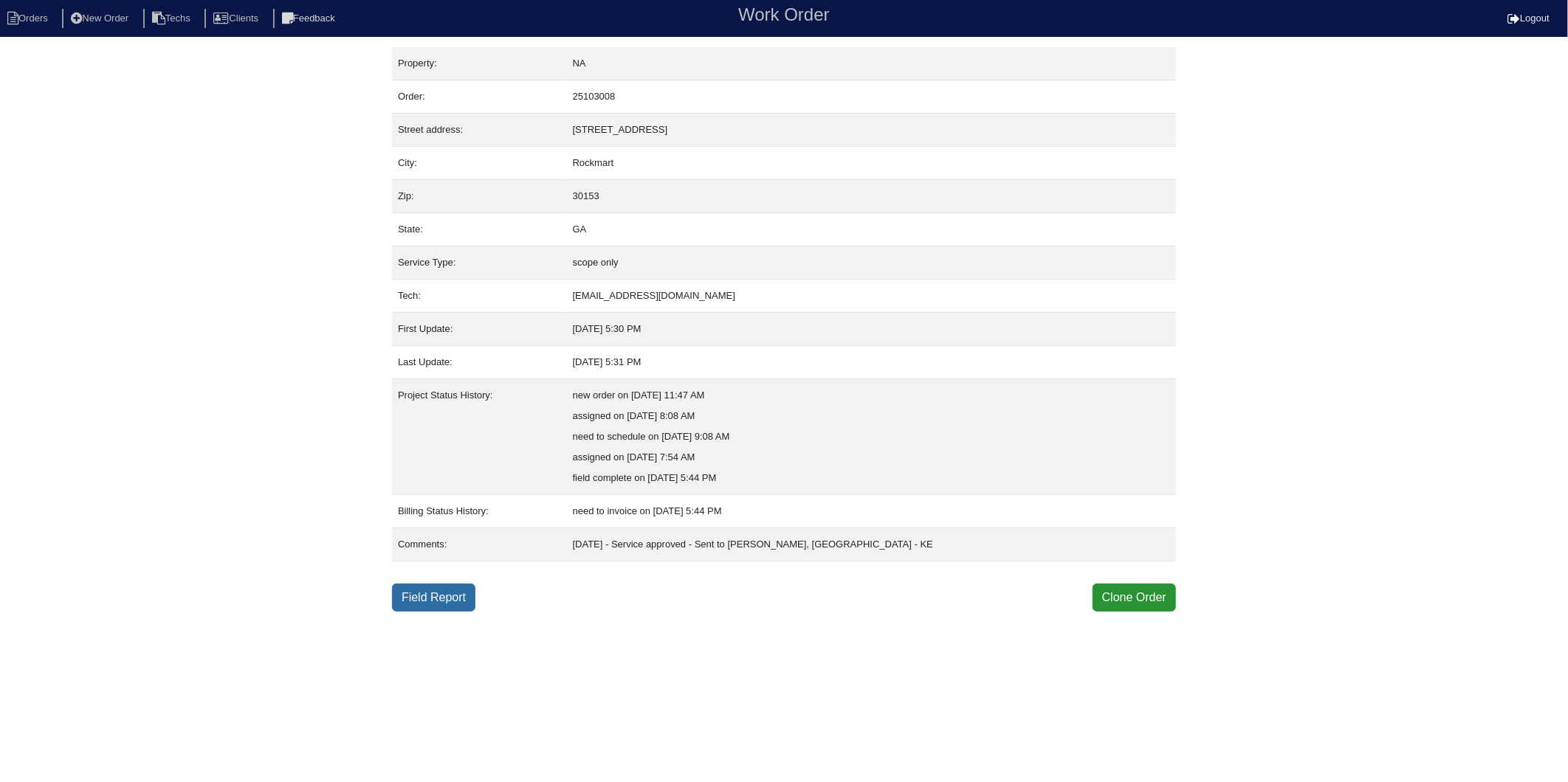
click at [450, 605] on link "Field Report" at bounding box center [433, 598] width 83 height 28
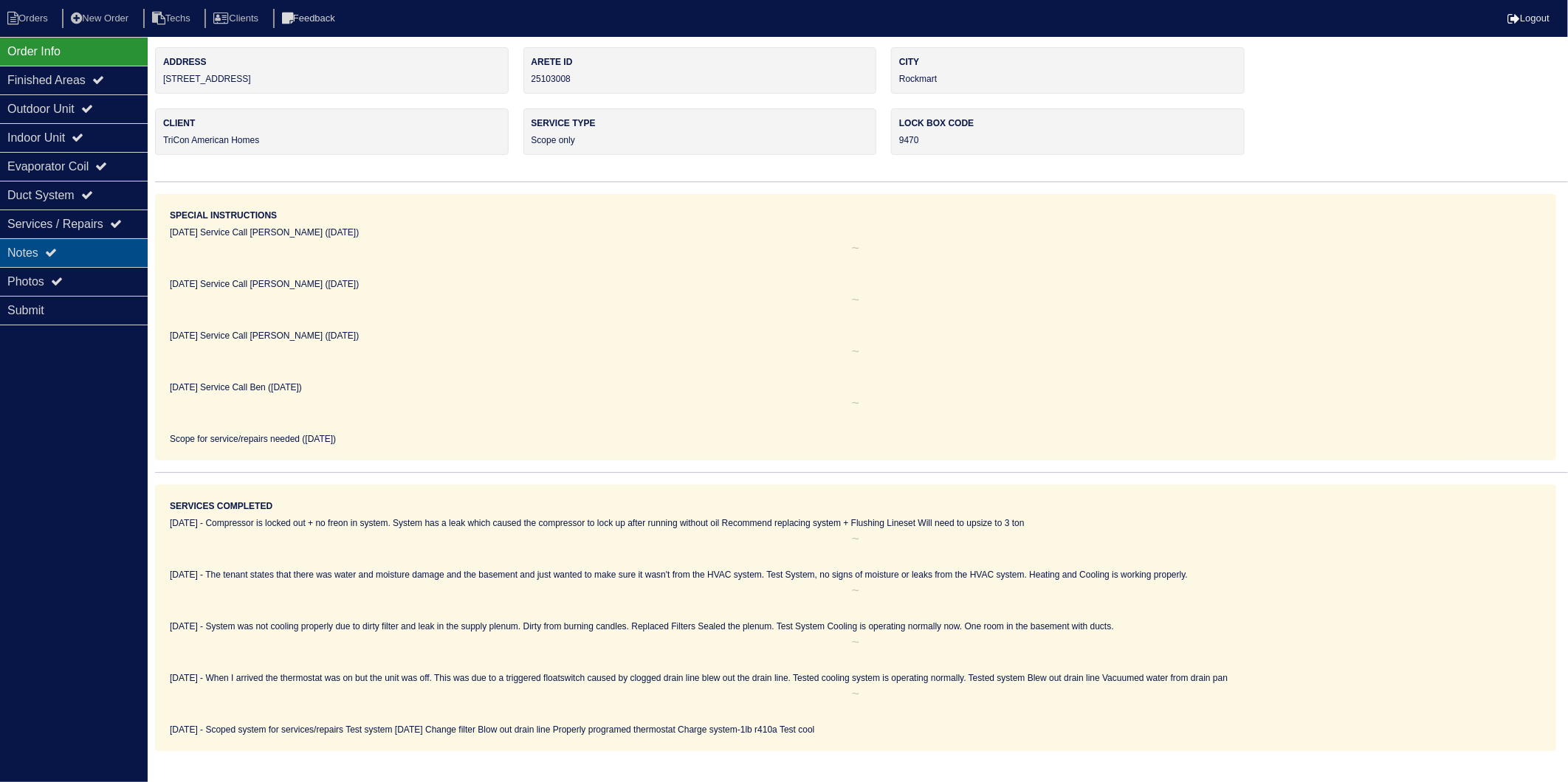
drag, startPoint x: 47, startPoint y: 254, endPoint x: 53, endPoint y: 242, distance: 13.4
click at [47, 253] on div "Notes" at bounding box center [73, 252] width 147 height 29
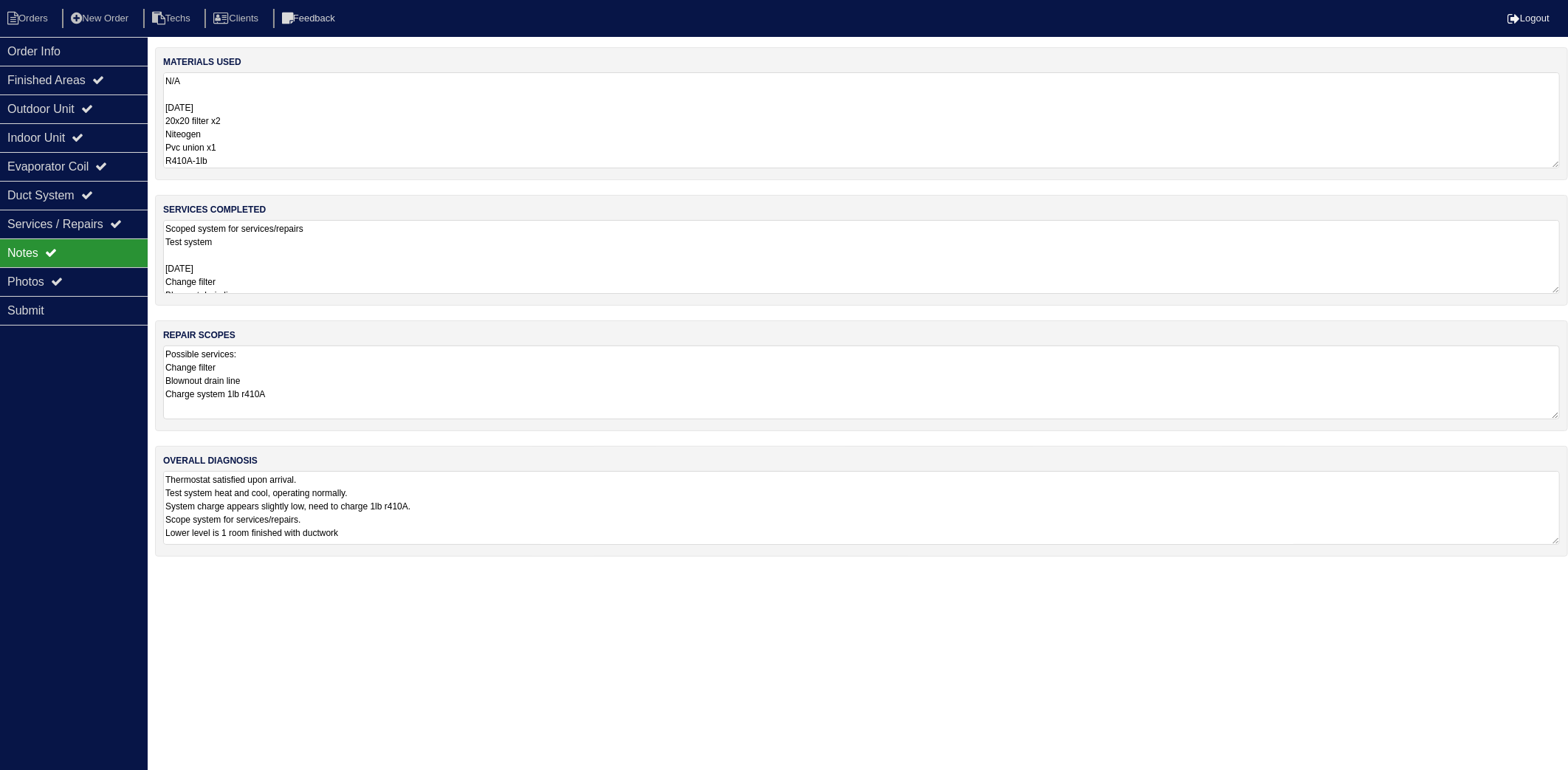
drag, startPoint x: 292, startPoint y: 109, endPoint x: 295, endPoint y: 74, distance: 35.1
click at [292, 108] on textarea "N/A 8/20/25 20x20 filter x2 Niteogen Pvc union x1 R410A-1lb" at bounding box center [861, 120] width 1396 height 96
click at [16, 23] on icon at bounding box center [13, 19] width 11 height 13
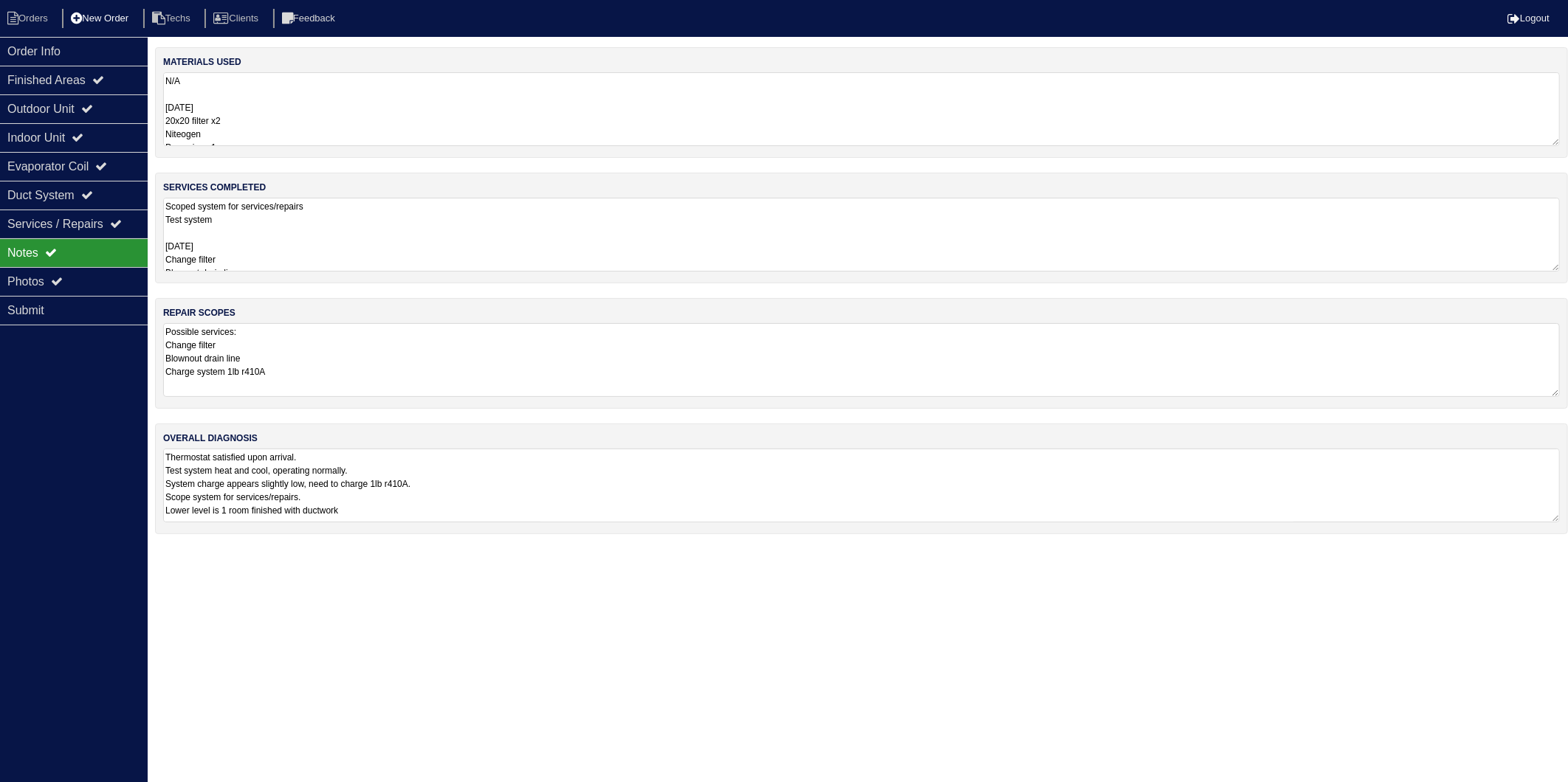
select select "15"
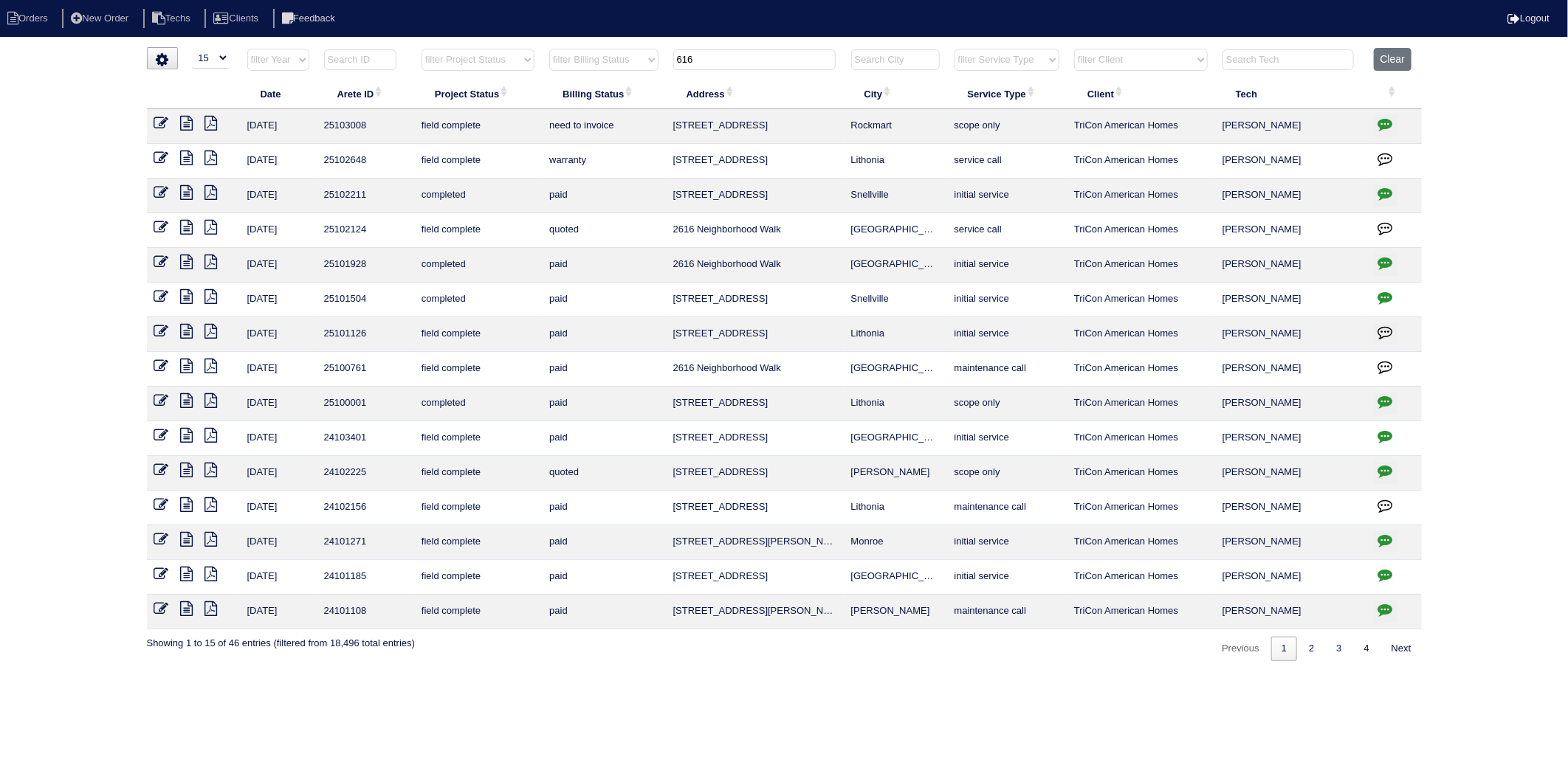
click at [163, 124] on icon at bounding box center [161, 124] width 15 height 15
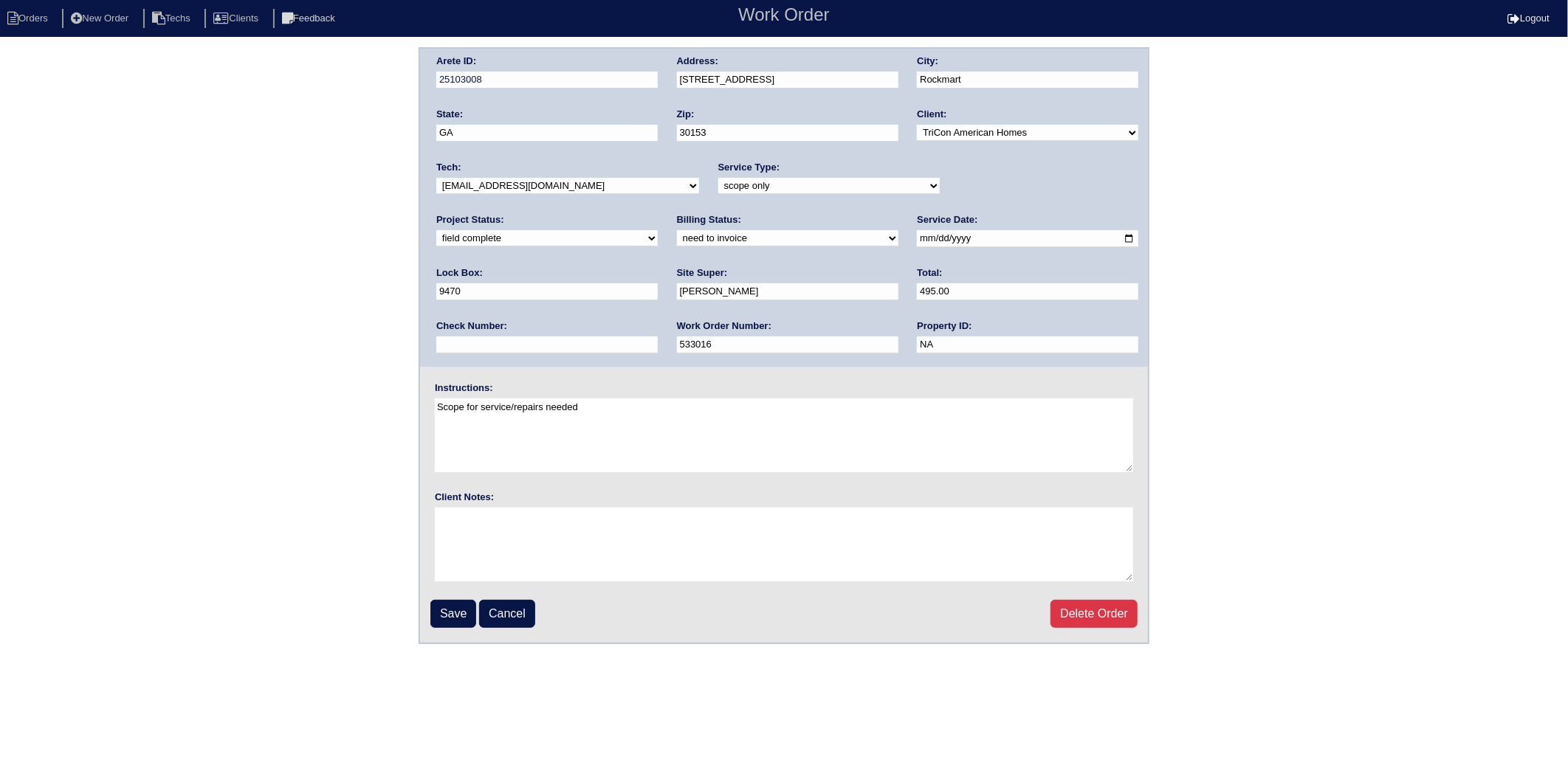
click at [677, 239] on select "need to quote quoted need to invoice invoiced paid warranty purchase order need…" at bounding box center [788, 238] width 221 height 16
select select "invoiced"
click at [677, 231] on select "need to quote quoted need to invoice invoiced paid warranty purchase order need…" at bounding box center [788, 238] width 221 height 16
drag, startPoint x: 452, startPoint y: 615, endPoint x: 483, endPoint y: 560, distance: 63.1
click at [452, 614] on input "Save" at bounding box center [453, 614] width 46 height 28
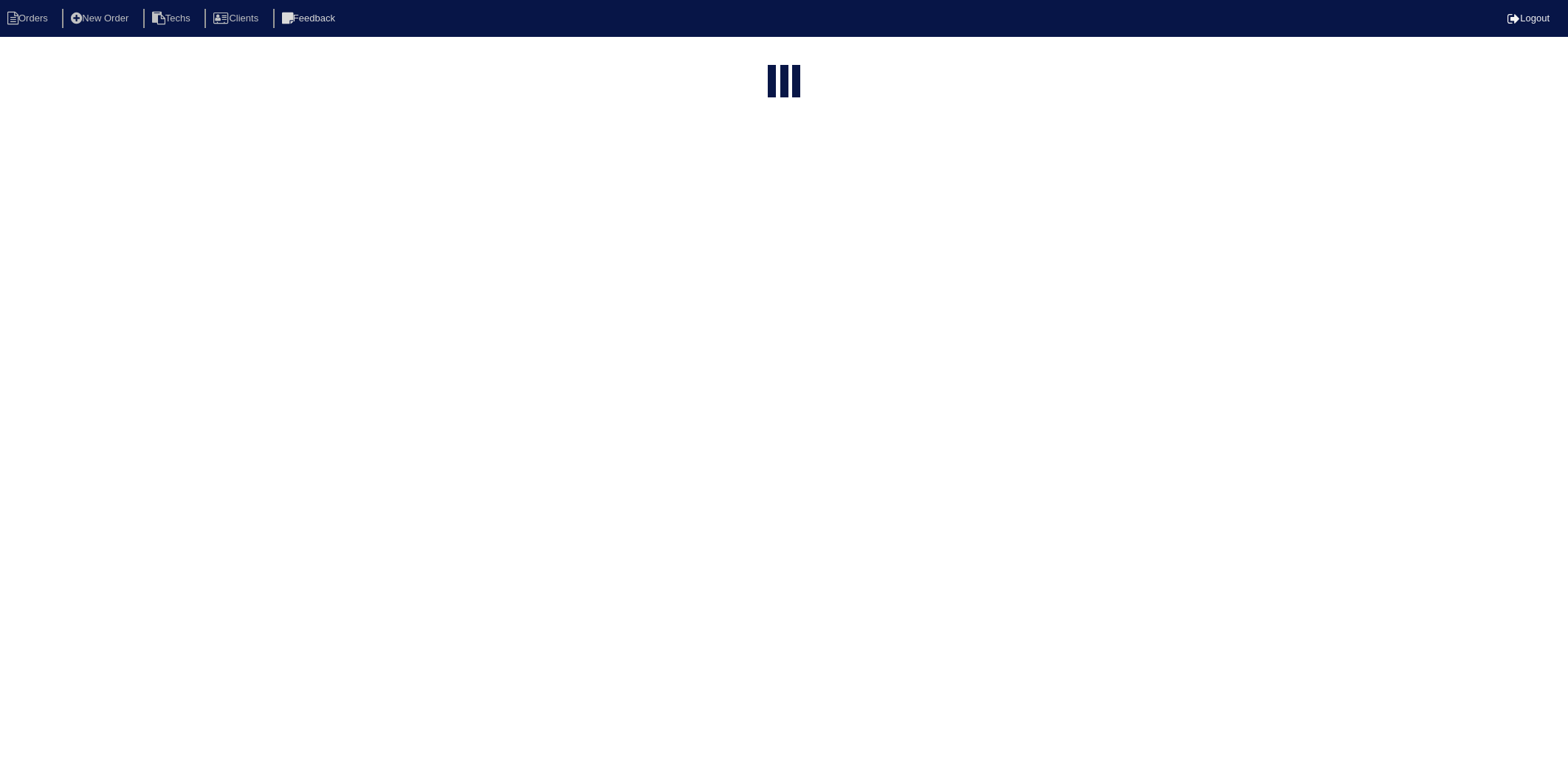
select select "15"
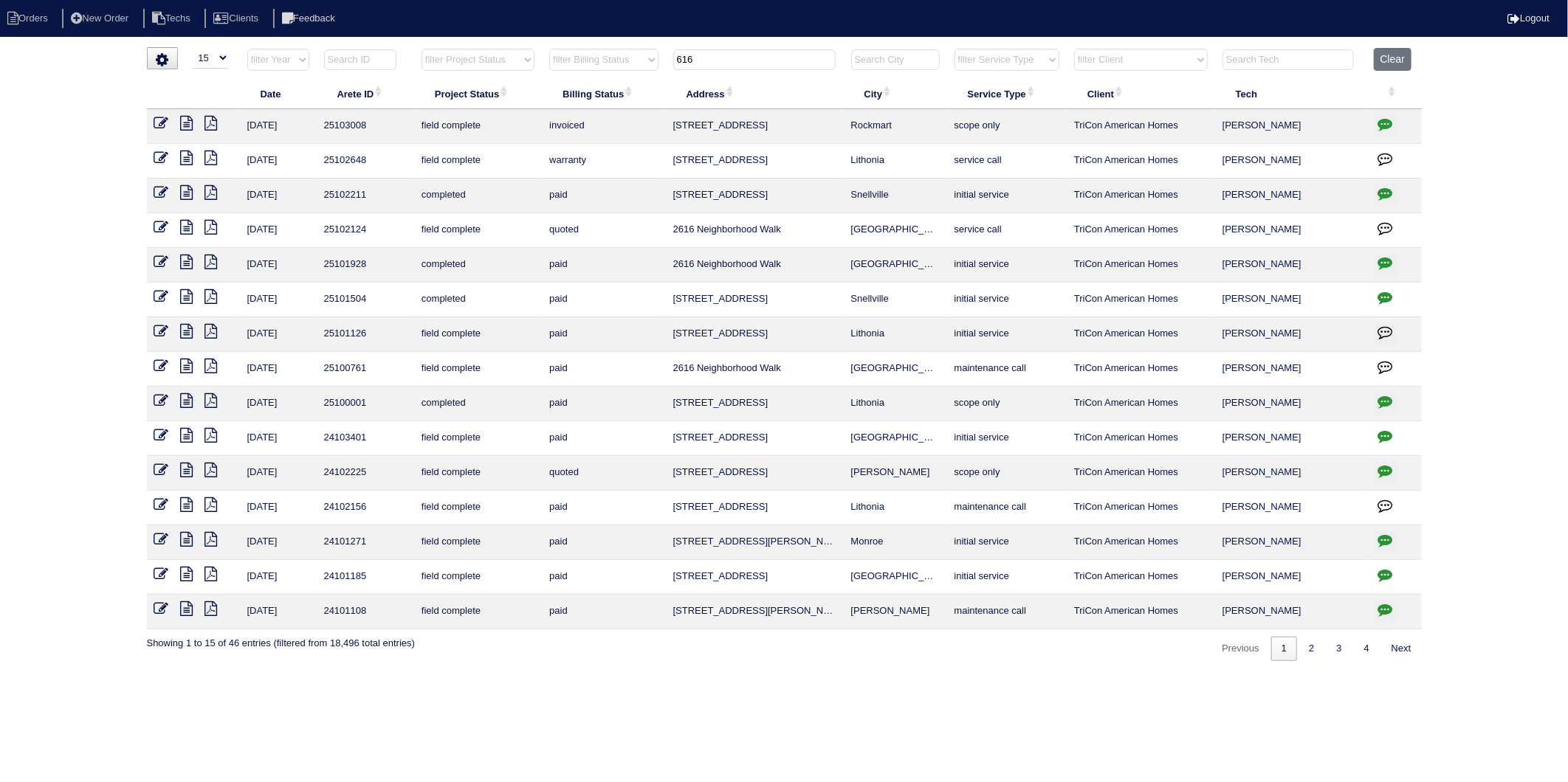
drag, startPoint x: 701, startPoint y: 53, endPoint x: 636, endPoint y: 68, distance: 66.7
click at [636, 68] on tr "filter Year -- Any Year -- 2025 2024 2023 2022 2021 2020 2019 filter Project St…" at bounding box center [784, 63] width 1274 height 30
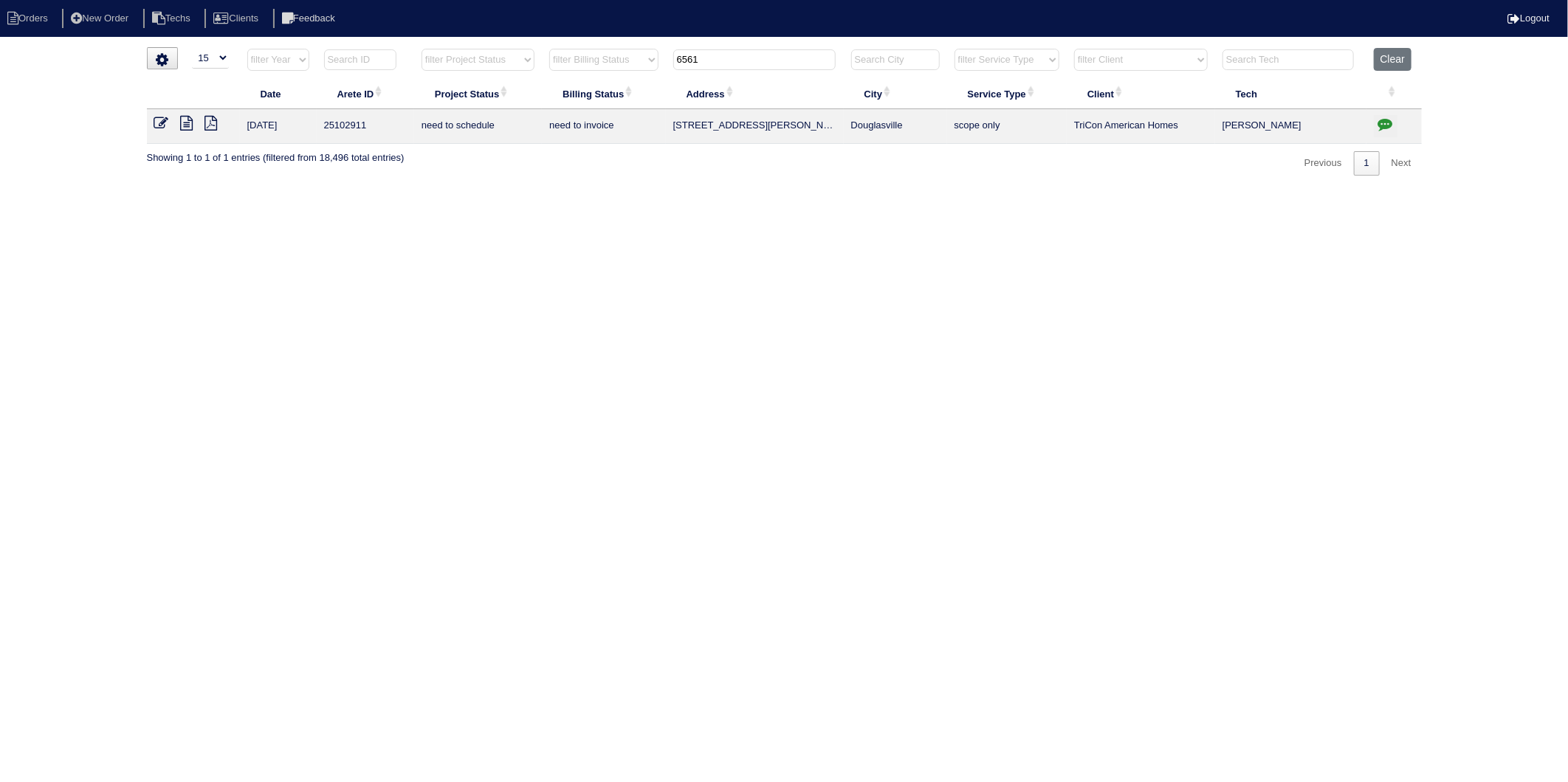
drag, startPoint x: 736, startPoint y: 61, endPoint x: 594, endPoint y: 103, distance: 148.1
click at [594, 103] on table "Date Arete ID Project Status Billing Status Address City Service Type Client Te…" at bounding box center [784, 96] width 1274 height 96
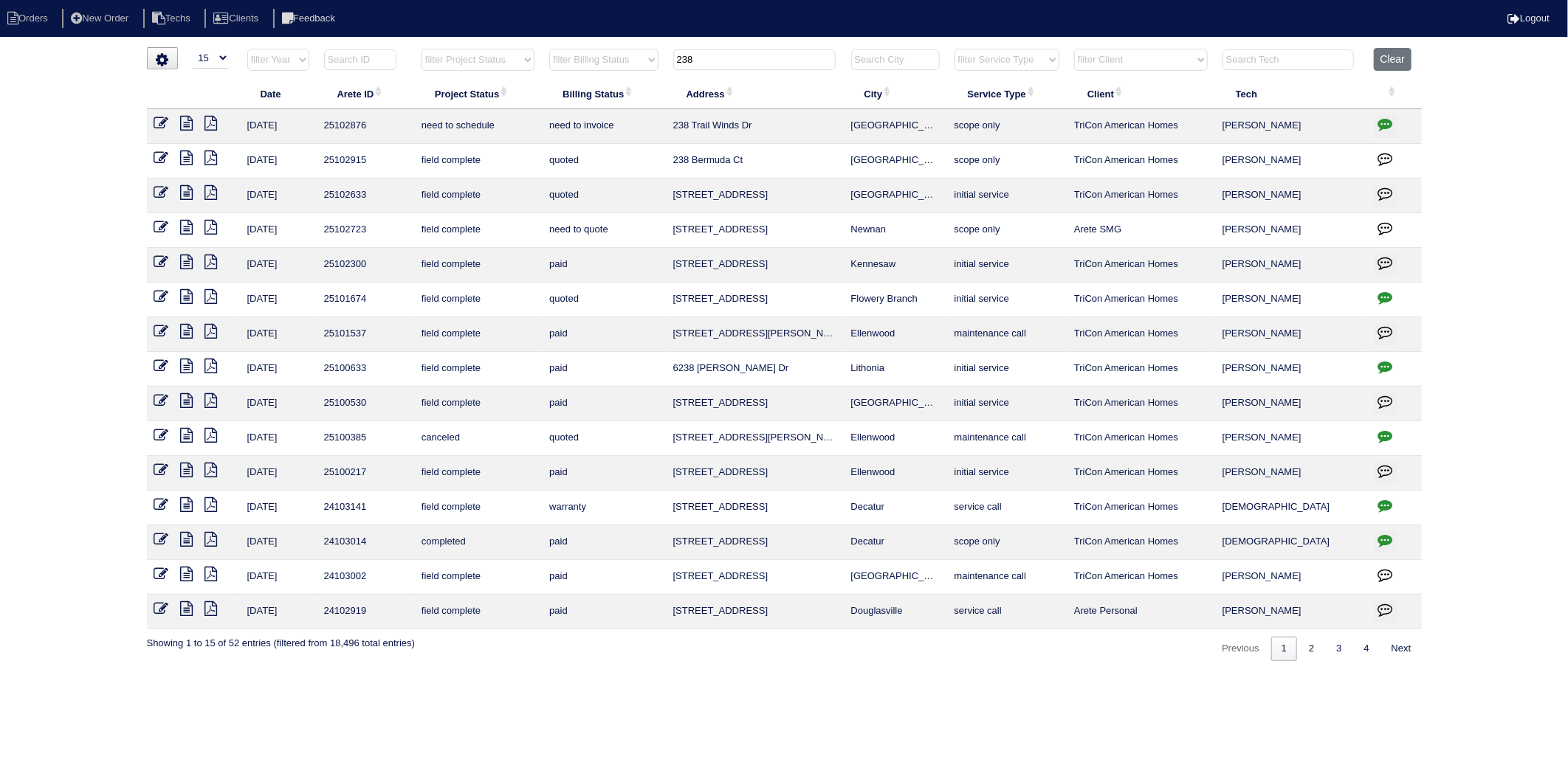
drag, startPoint x: 661, startPoint y: 64, endPoint x: 642, endPoint y: 64, distance: 19.0
click at [642, 64] on tr "filter Year -- Any Year -- 2025 2024 2023 2022 2021 2020 2019 filter Project St…" at bounding box center [784, 63] width 1274 height 30
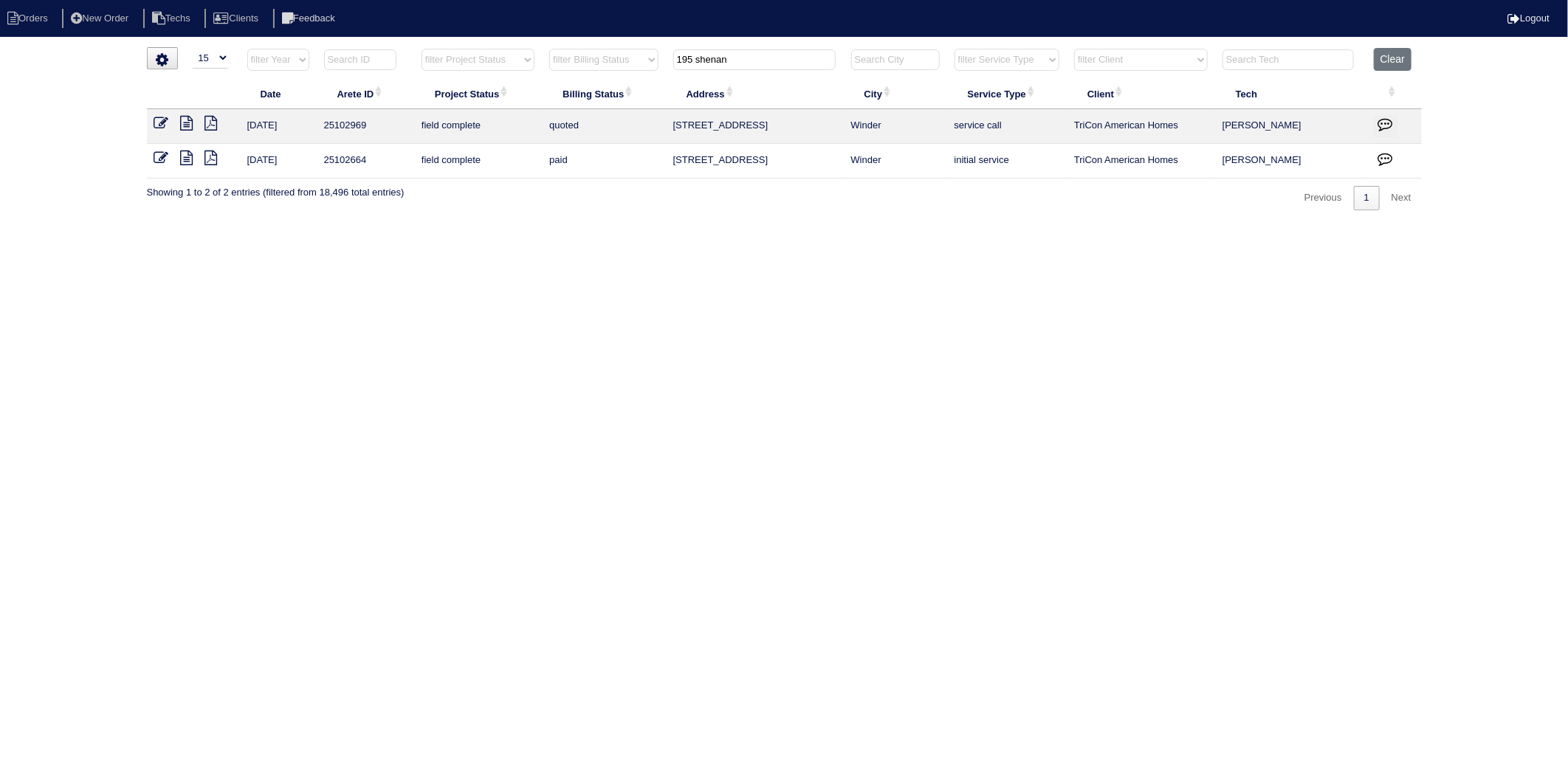
type input "195 shenan"
click at [161, 155] on icon at bounding box center [161, 158] width 15 height 15
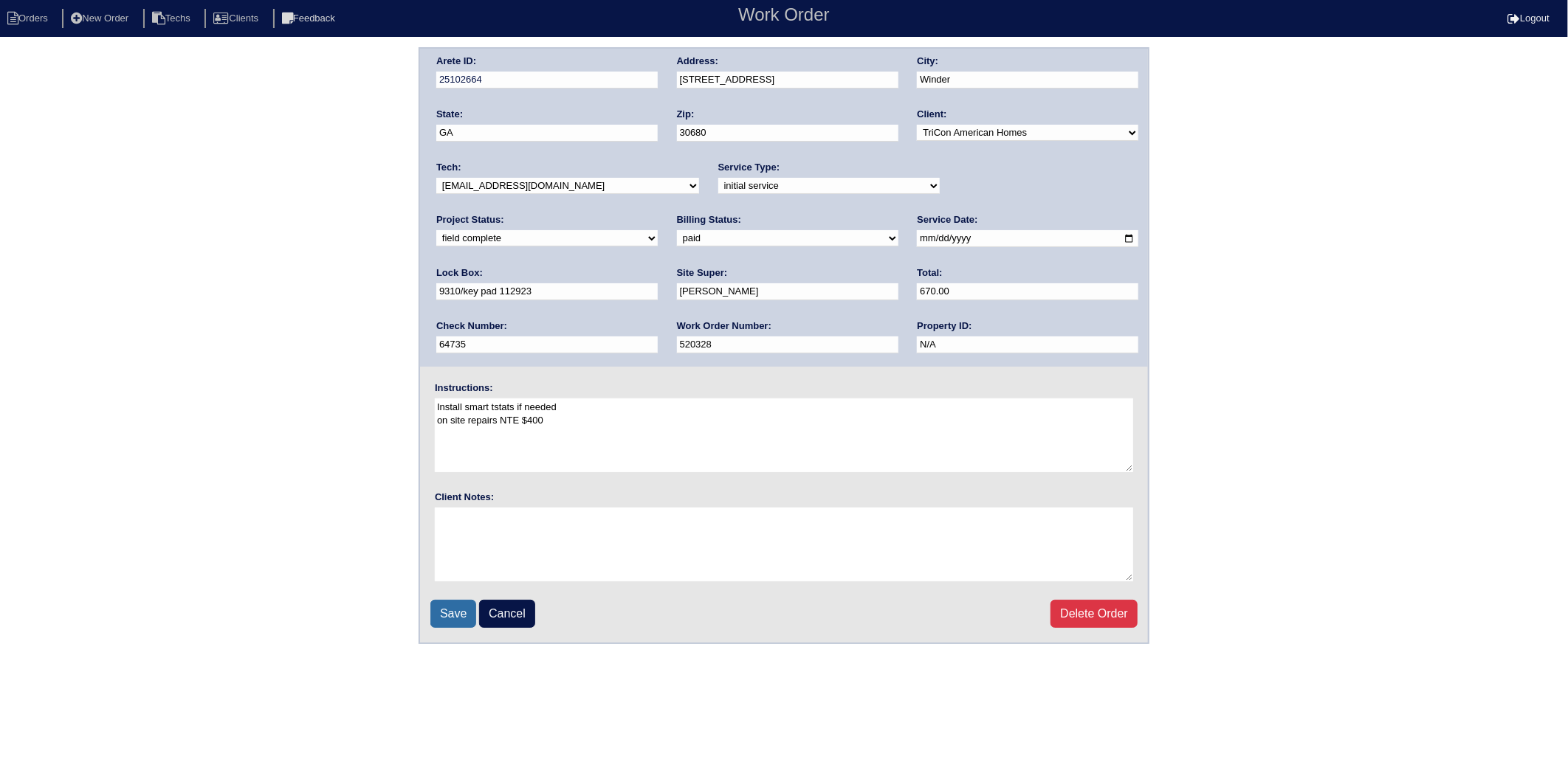
click at [444, 606] on input "Save" at bounding box center [453, 614] width 46 height 28
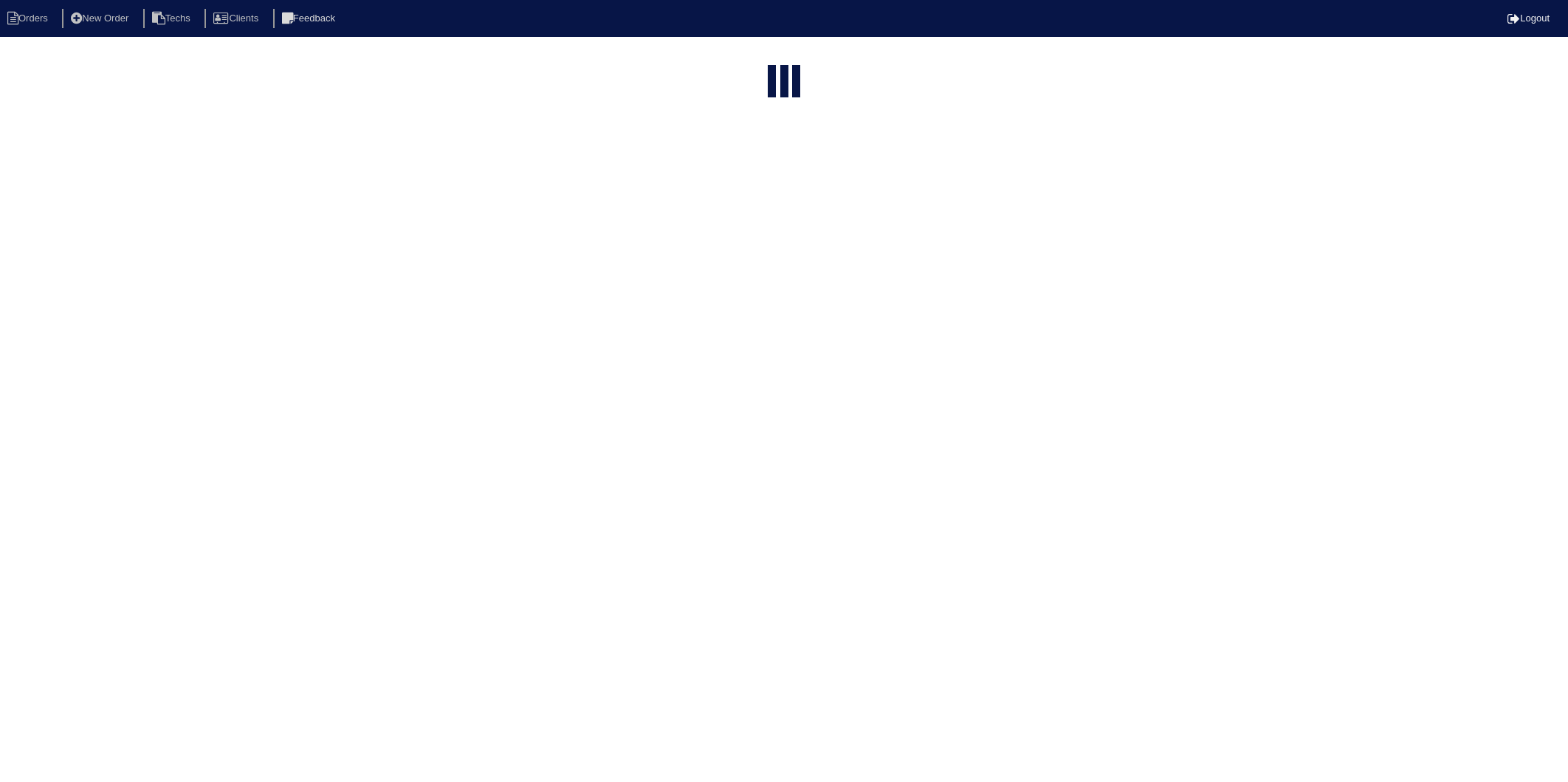
select select "15"
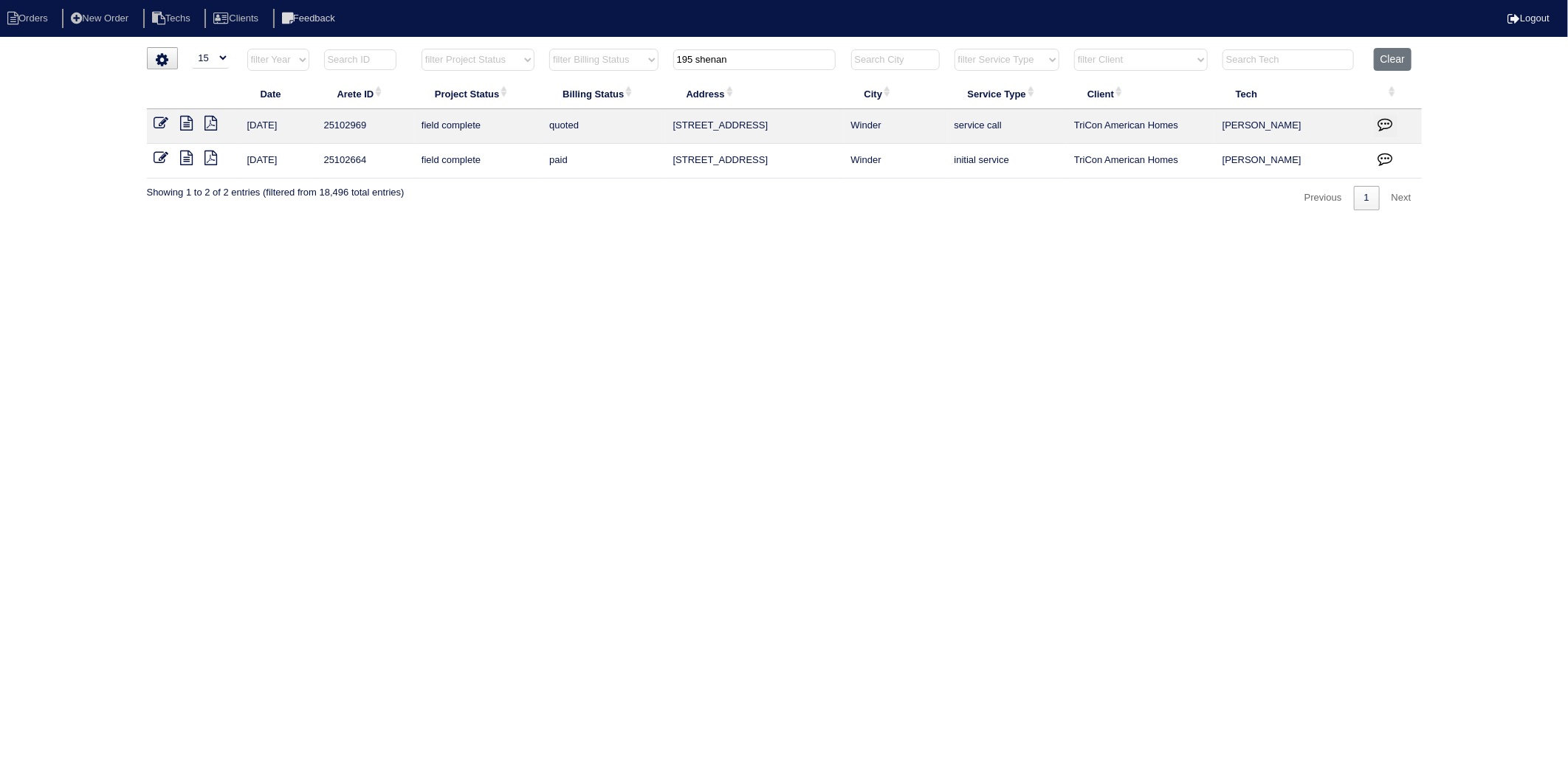
drag, startPoint x: 736, startPoint y: 64, endPoint x: 568, endPoint y: 96, distance: 171.0
click at [568, 96] on table "Date Arete ID Project Status Billing Status Address City Service Type Client Te…" at bounding box center [784, 113] width 1274 height 130
click at [162, 119] on icon at bounding box center [161, 124] width 15 height 15
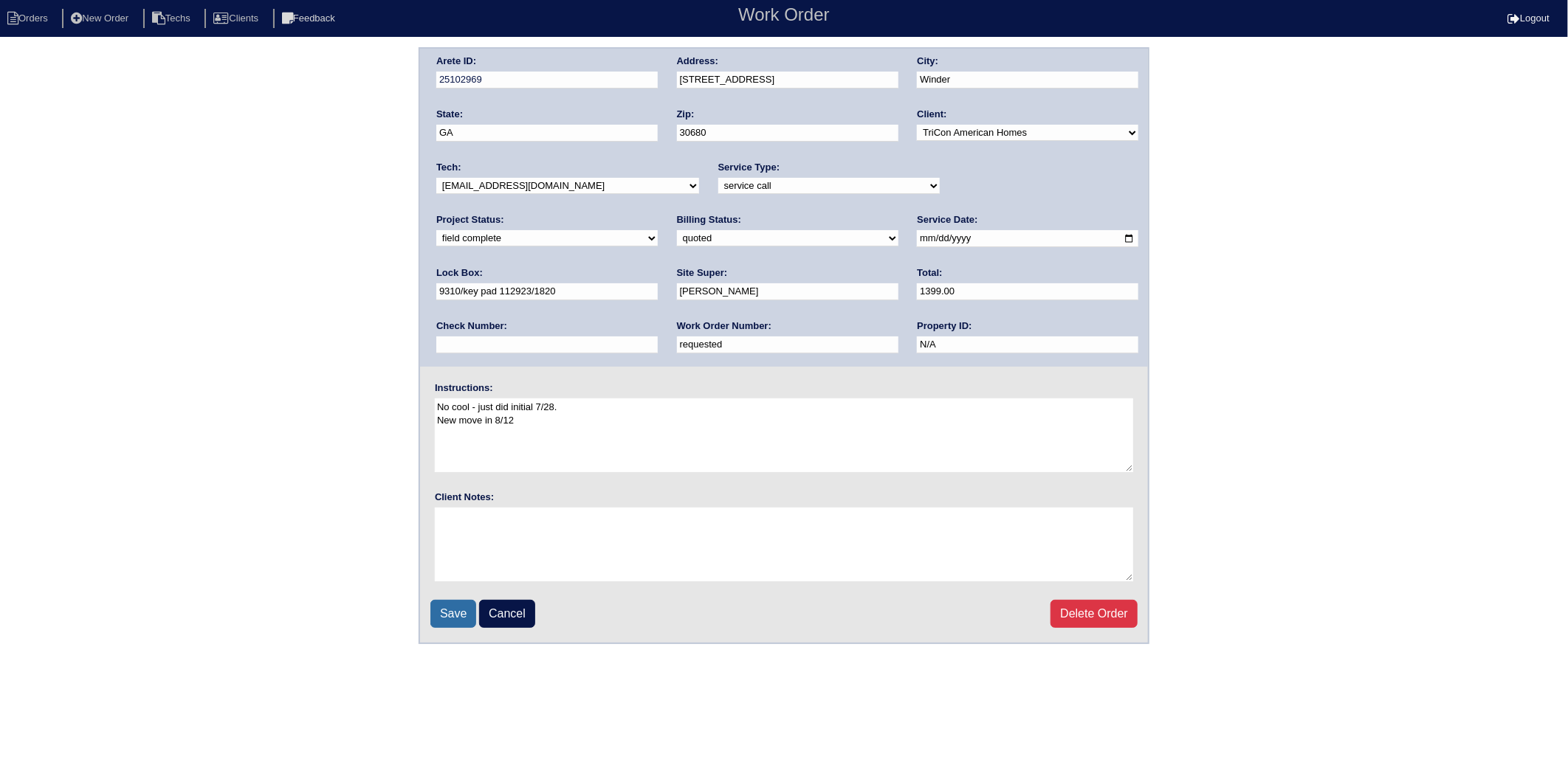
click at [444, 611] on input "Save" at bounding box center [453, 614] width 46 height 28
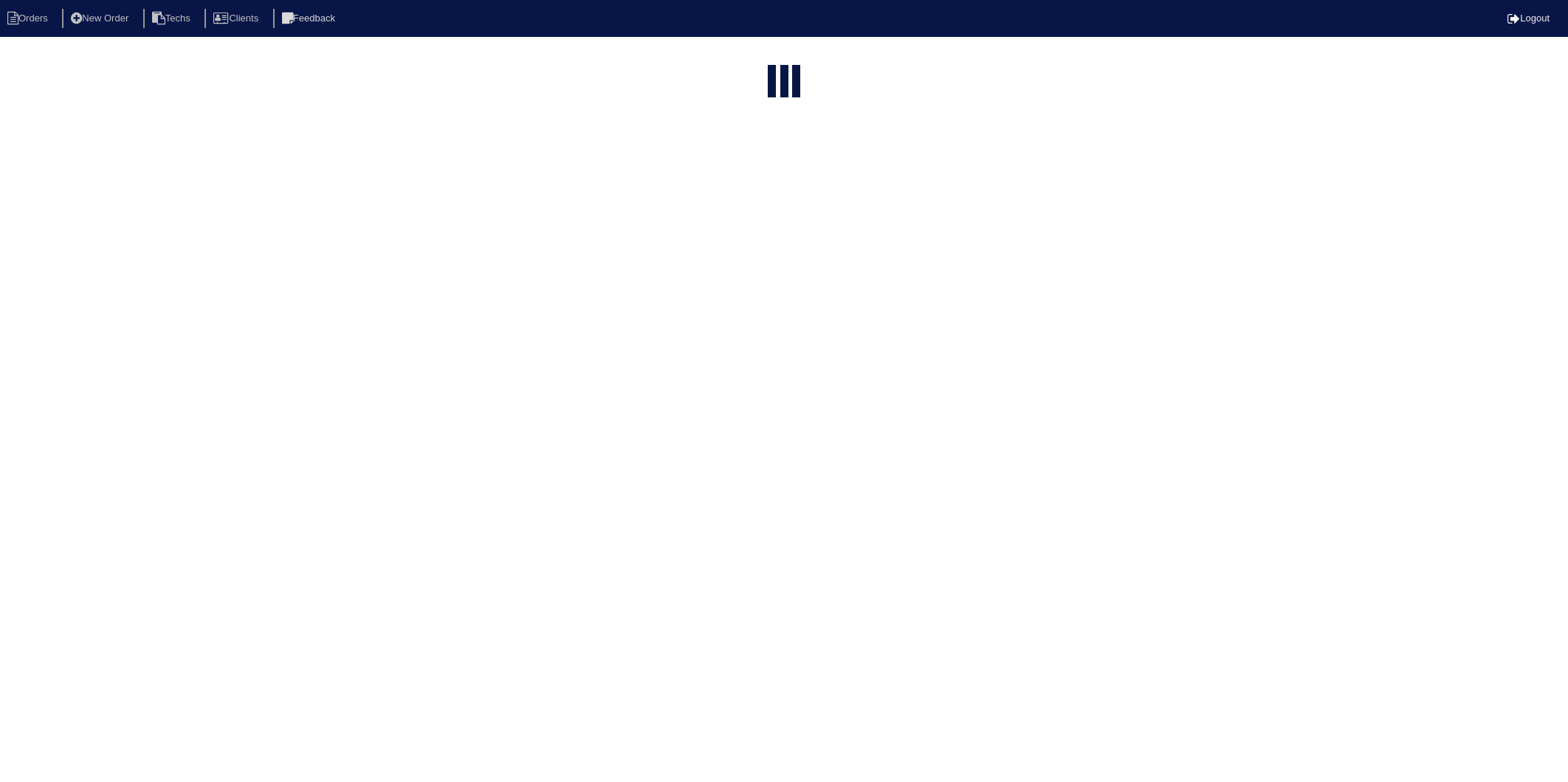
select select "15"
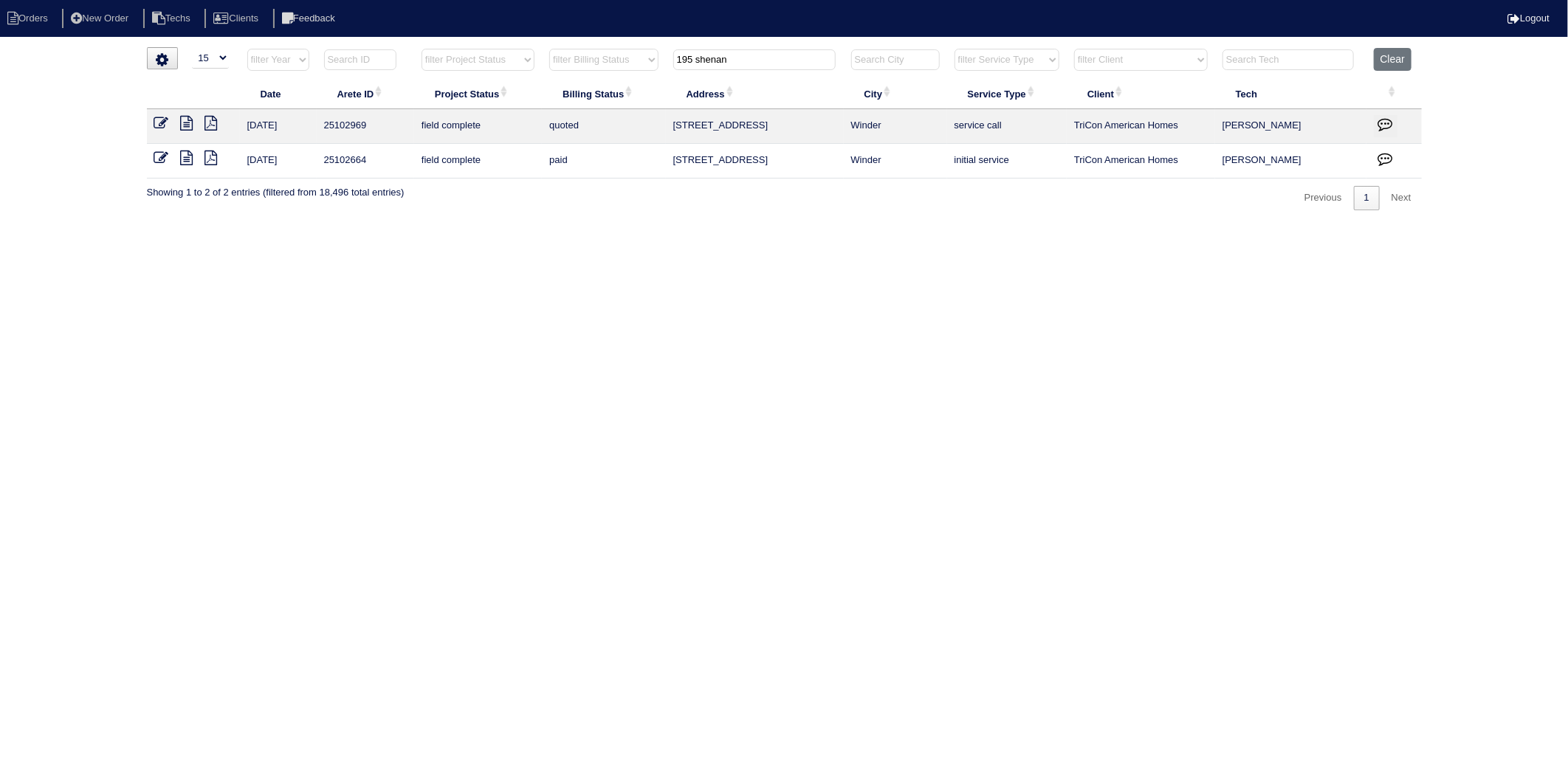
drag, startPoint x: 750, startPoint y: 57, endPoint x: 640, endPoint y: 118, distance: 125.8
click at [626, 92] on table "Date Arete ID Project Status Billing Status Address City Service Type Client Te…" at bounding box center [784, 113] width 1274 height 130
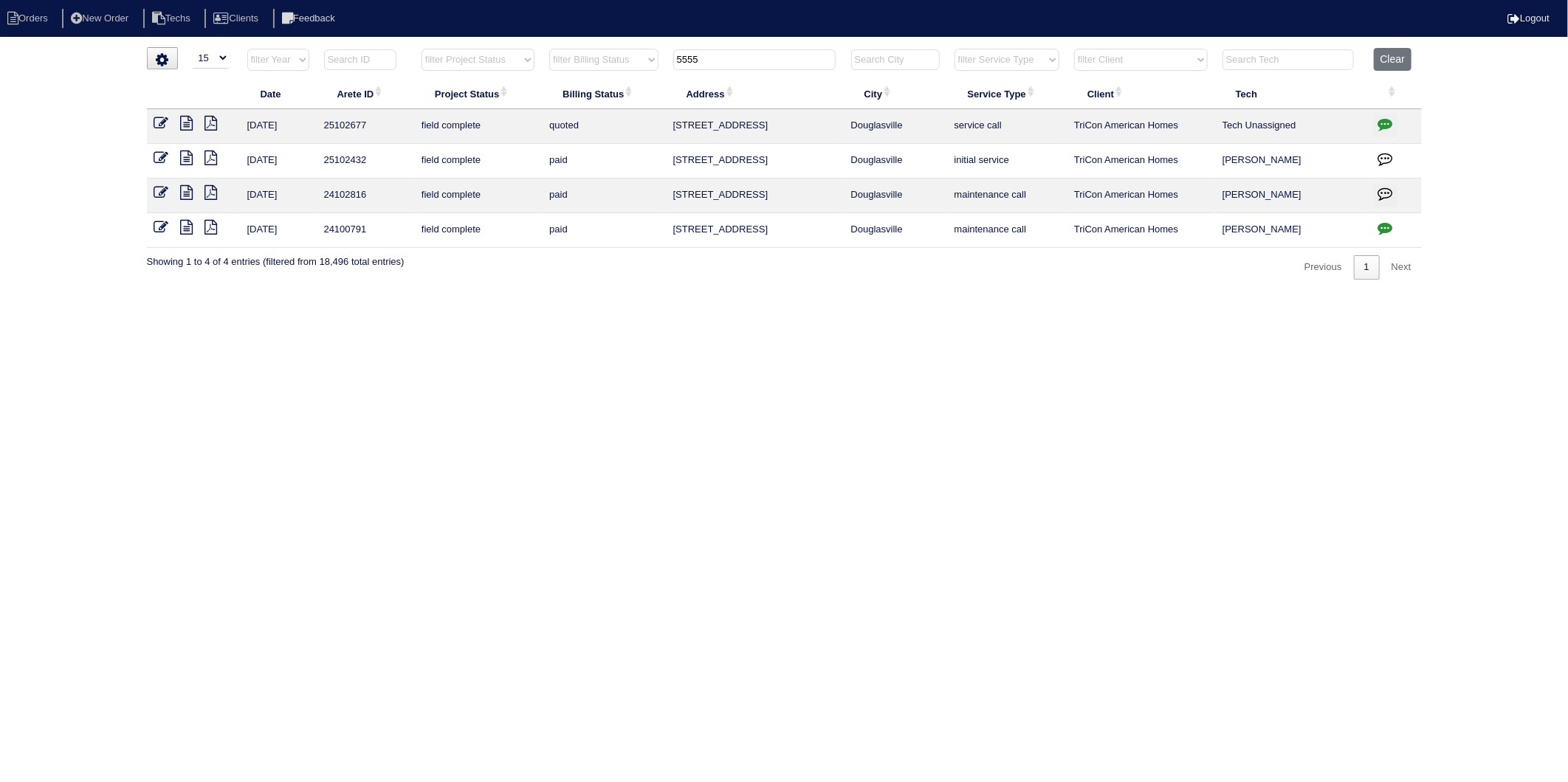
type input "5555"
click at [160, 121] on icon at bounding box center [161, 124] width 15 height 15
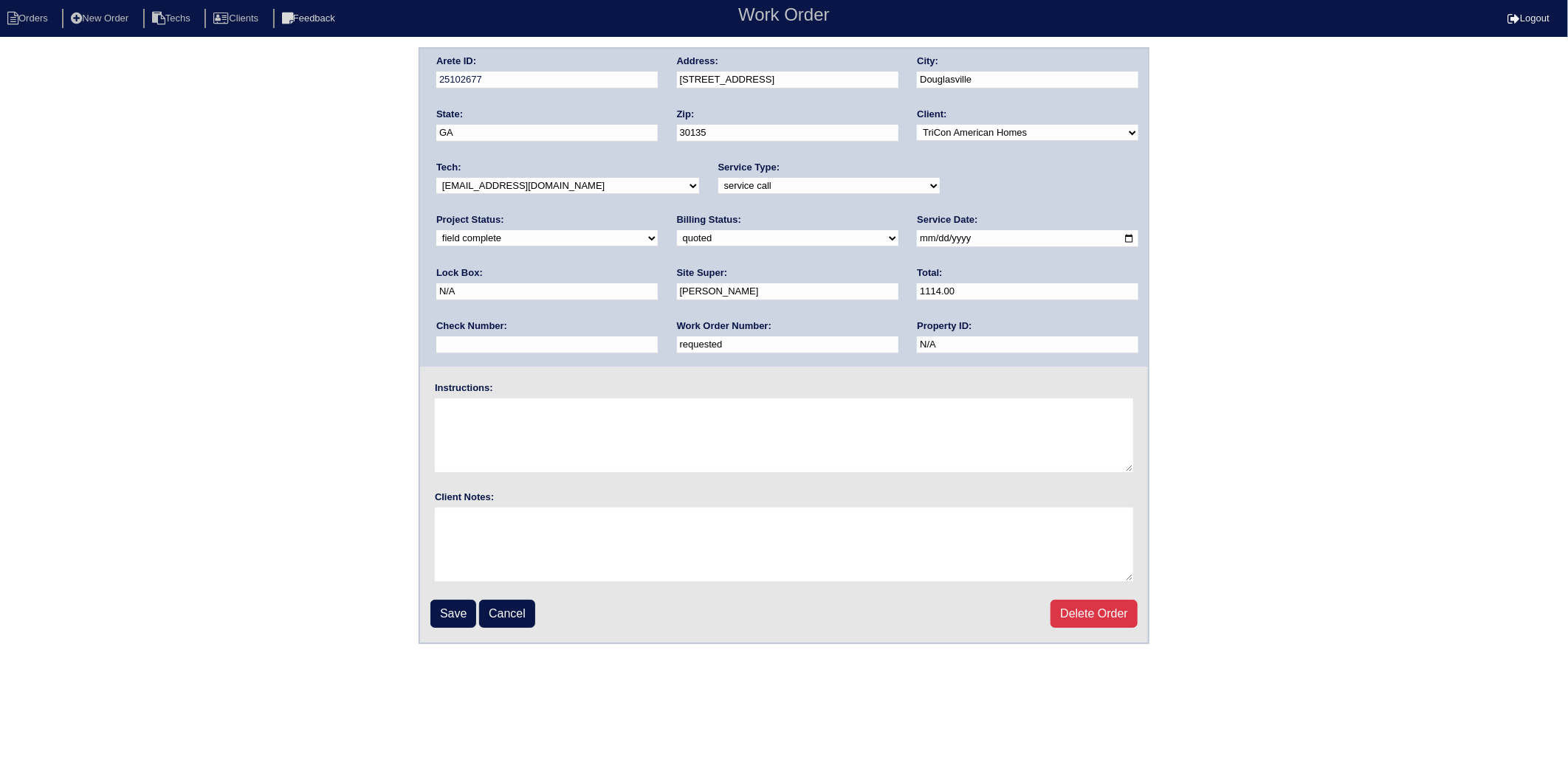
click at [677, 236] on select "need to quote quoted need to invoice invoiced paid warranty purchase order need…" at bounding box center [788, 238] width 221 height 16
select select "invoiced"
click at [677, 231] on select "need to quote quoted need to invoice invoiced paid warranty purchase order need…" at bounding box center [788, 238] width 221 height 16
drag, startPoint x: 505, startPoint y: 342, endPoint x: 377, endPoint y: 364, distance: 129.9
click at [377, 364] on div "Arete ID: 25102677 Address: 5555 Richland Dr City: Douglasville State: GA Zip: …" at bounding box center [784, 345] width 1568 height 597
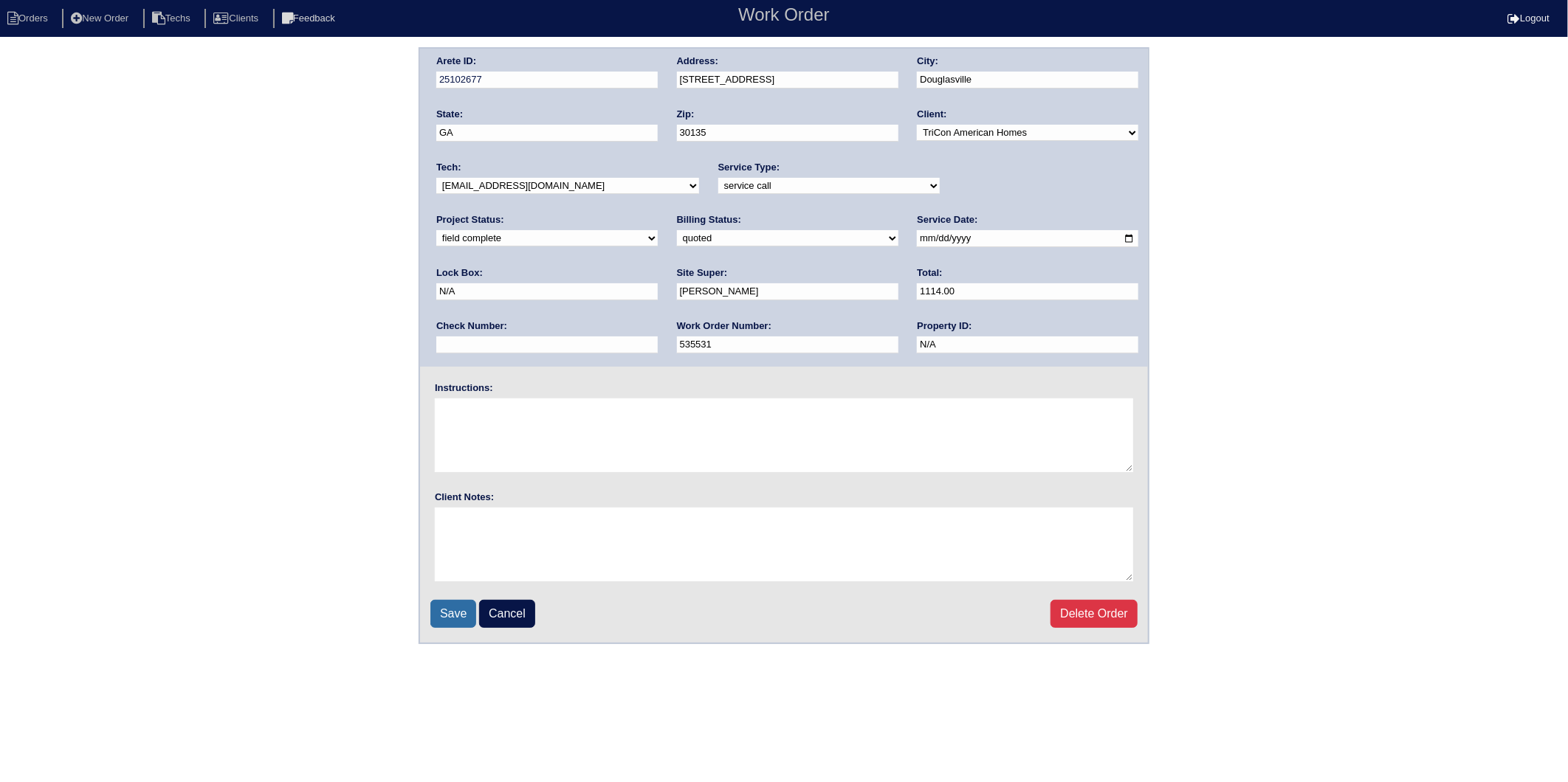
type input "535531"
click at [444, 609] on input "Save" at bounding box center [453, 614] width 46 height 28
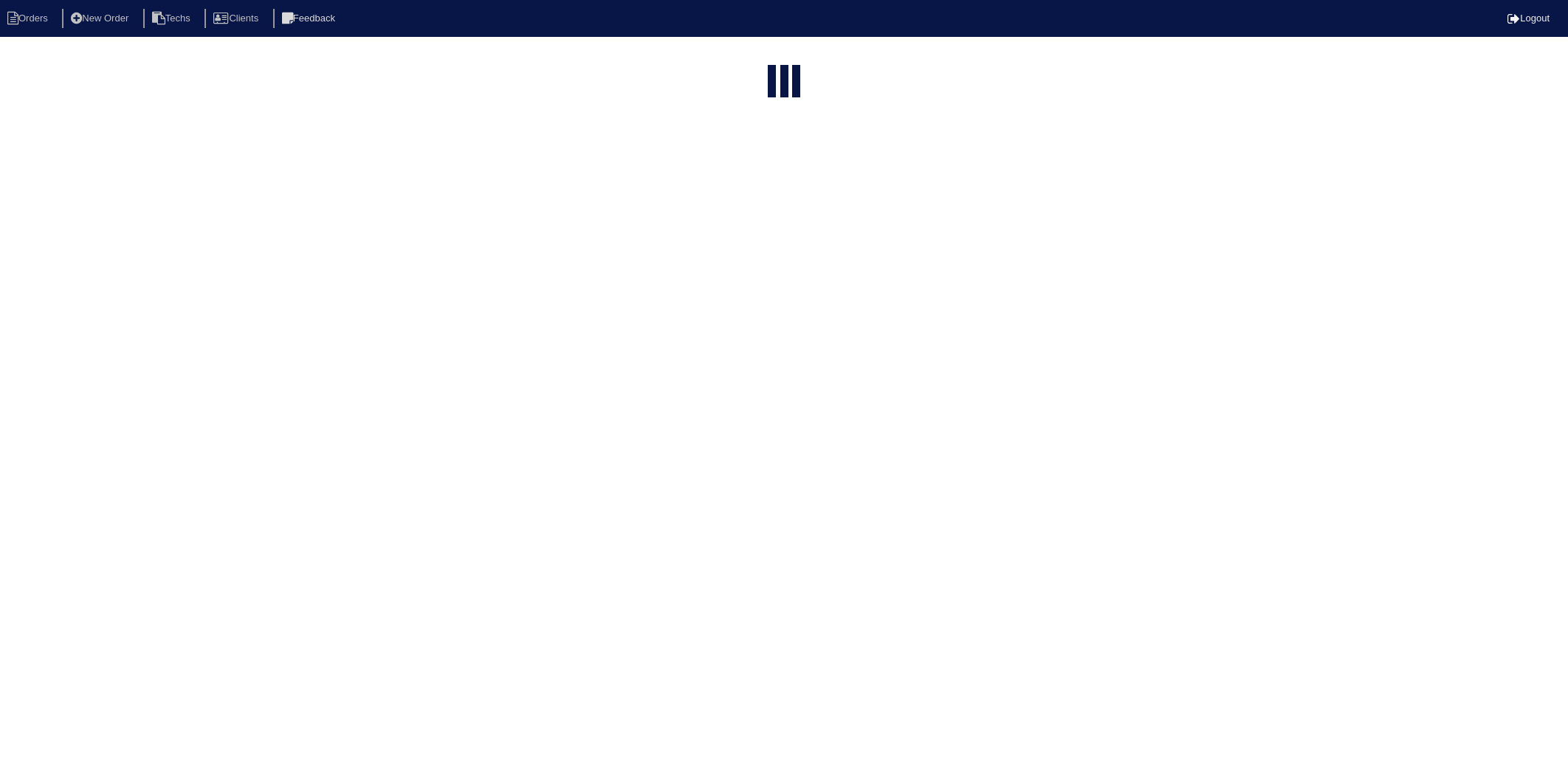
select select "15"
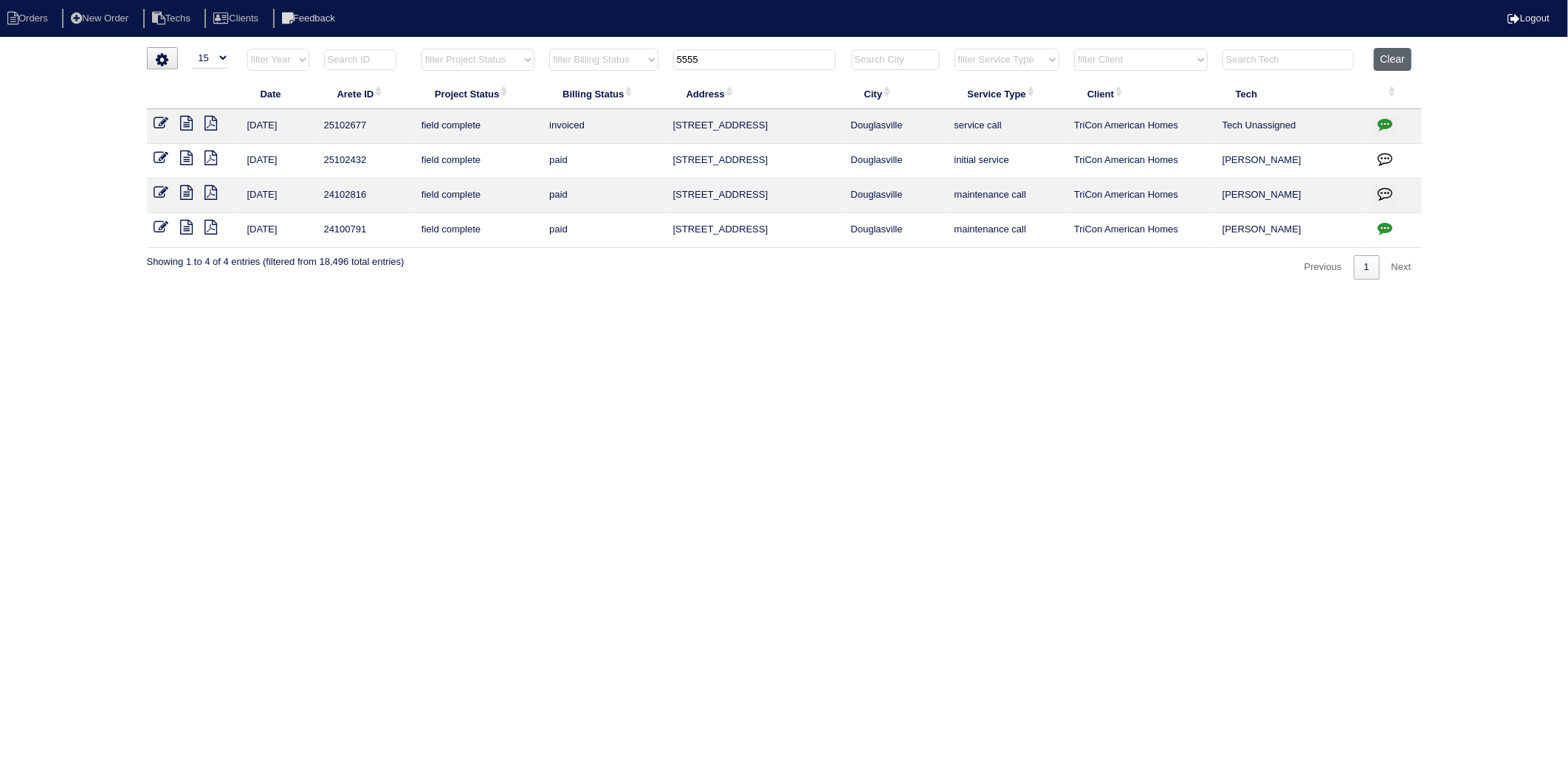
click at [1381, 56] on button "Clear" at bounding box center [1393, 59] width 38 height 23
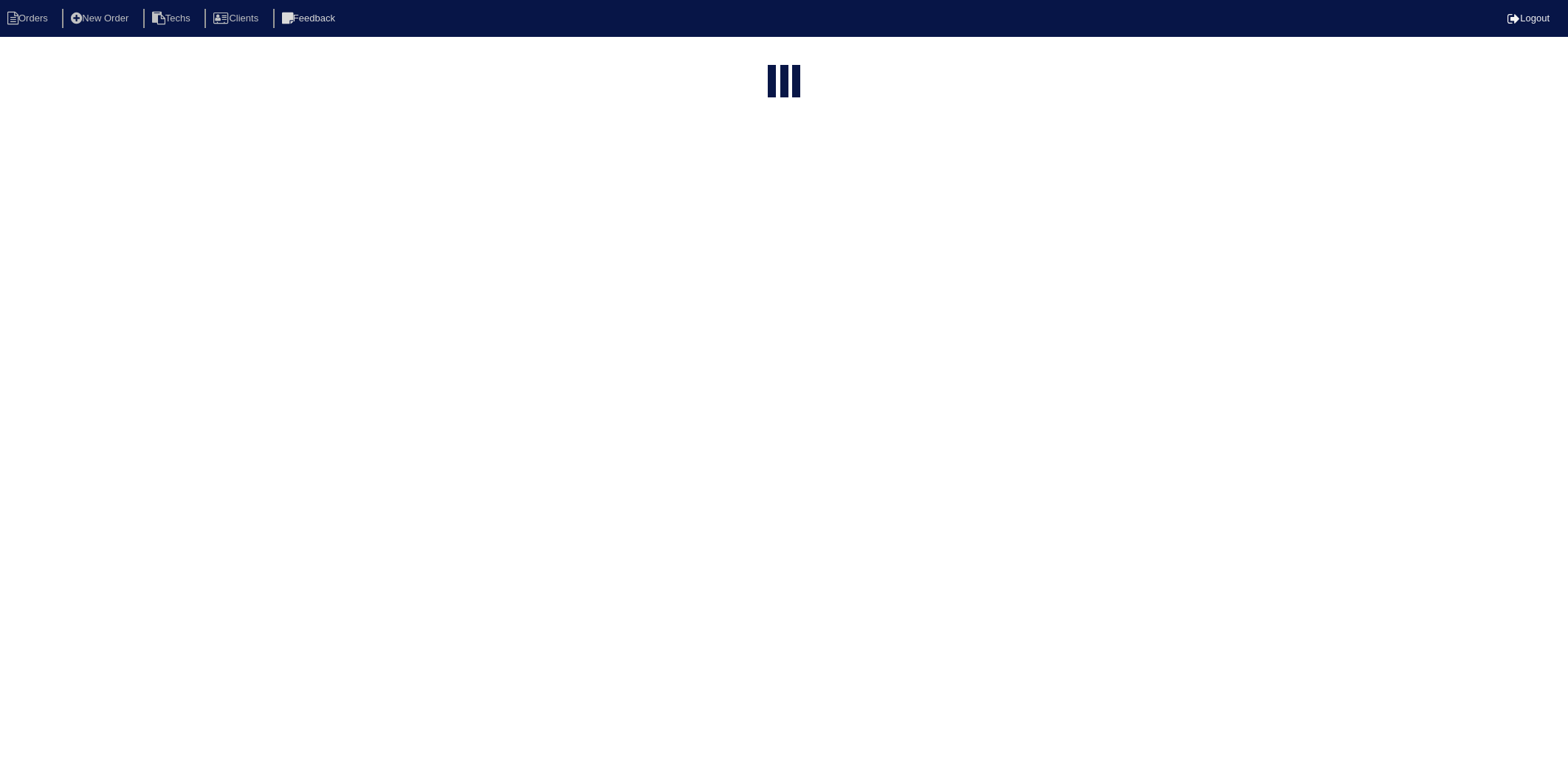
select select "15"
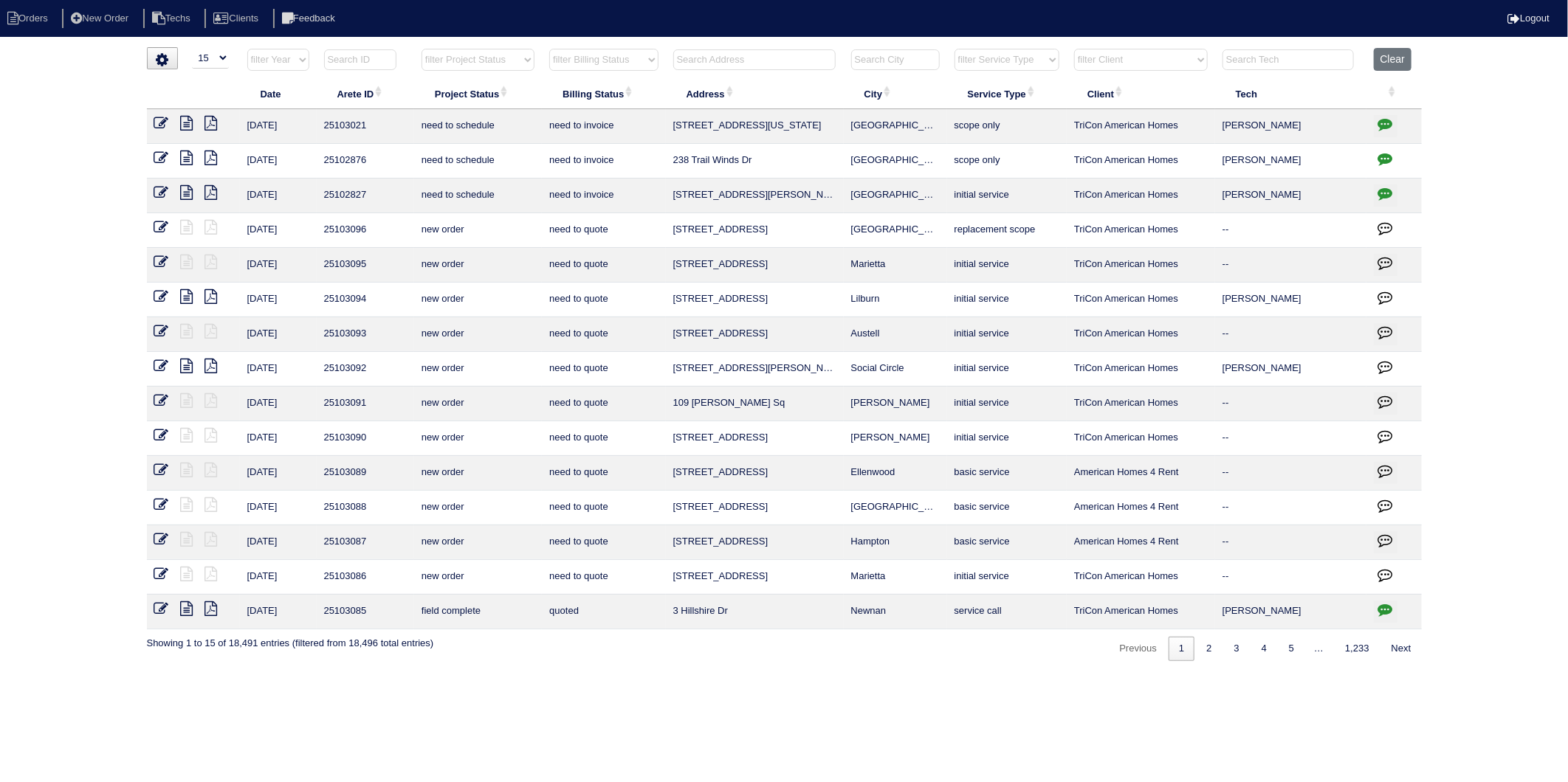
click at [692, 57] on input "text" at bounding box center [754, 60] width 162 height 21
type input "280"
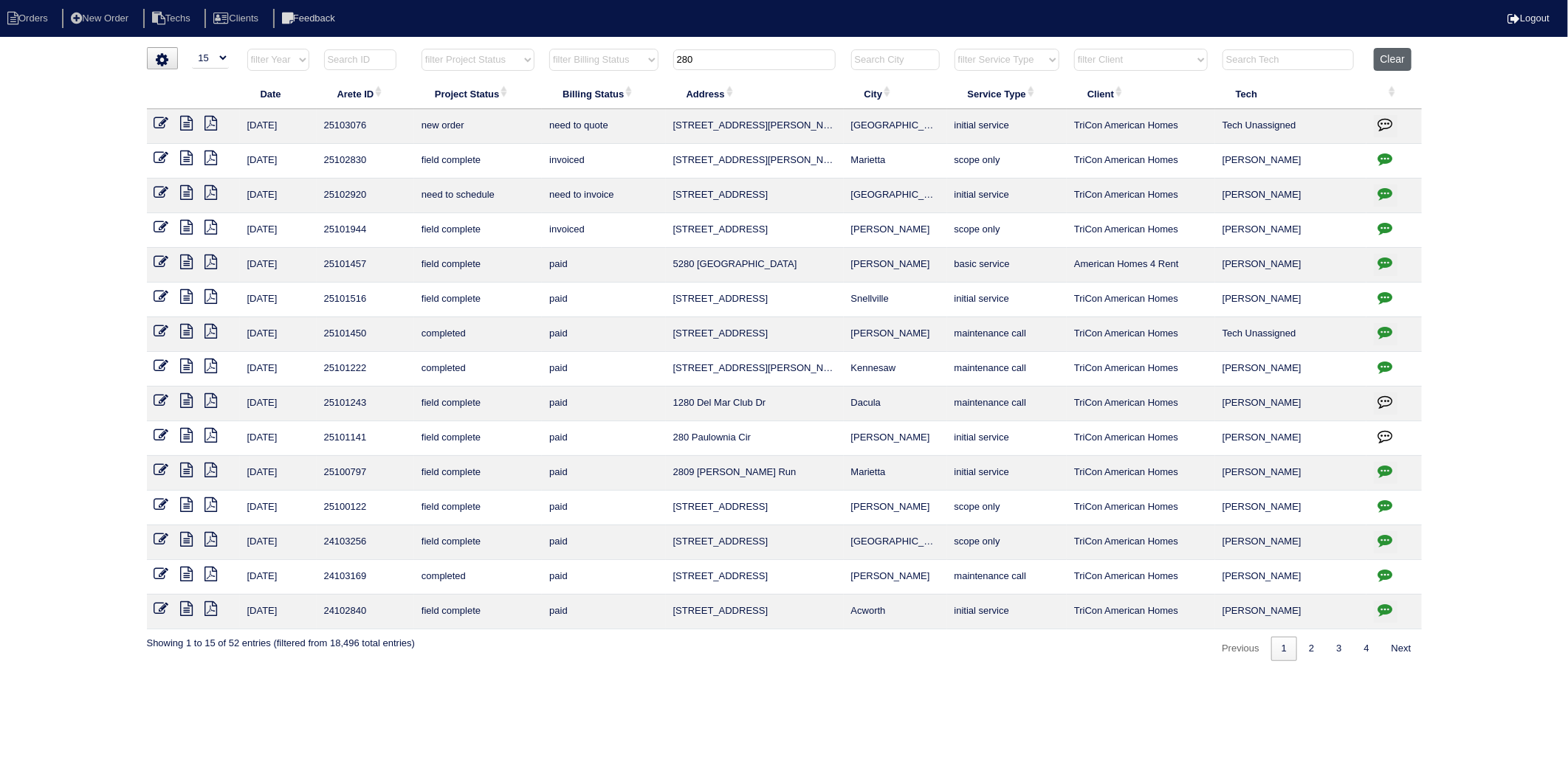
click at [1392, 54] on button "Clear" at bounding box center [1393, 59] width 38 height 23
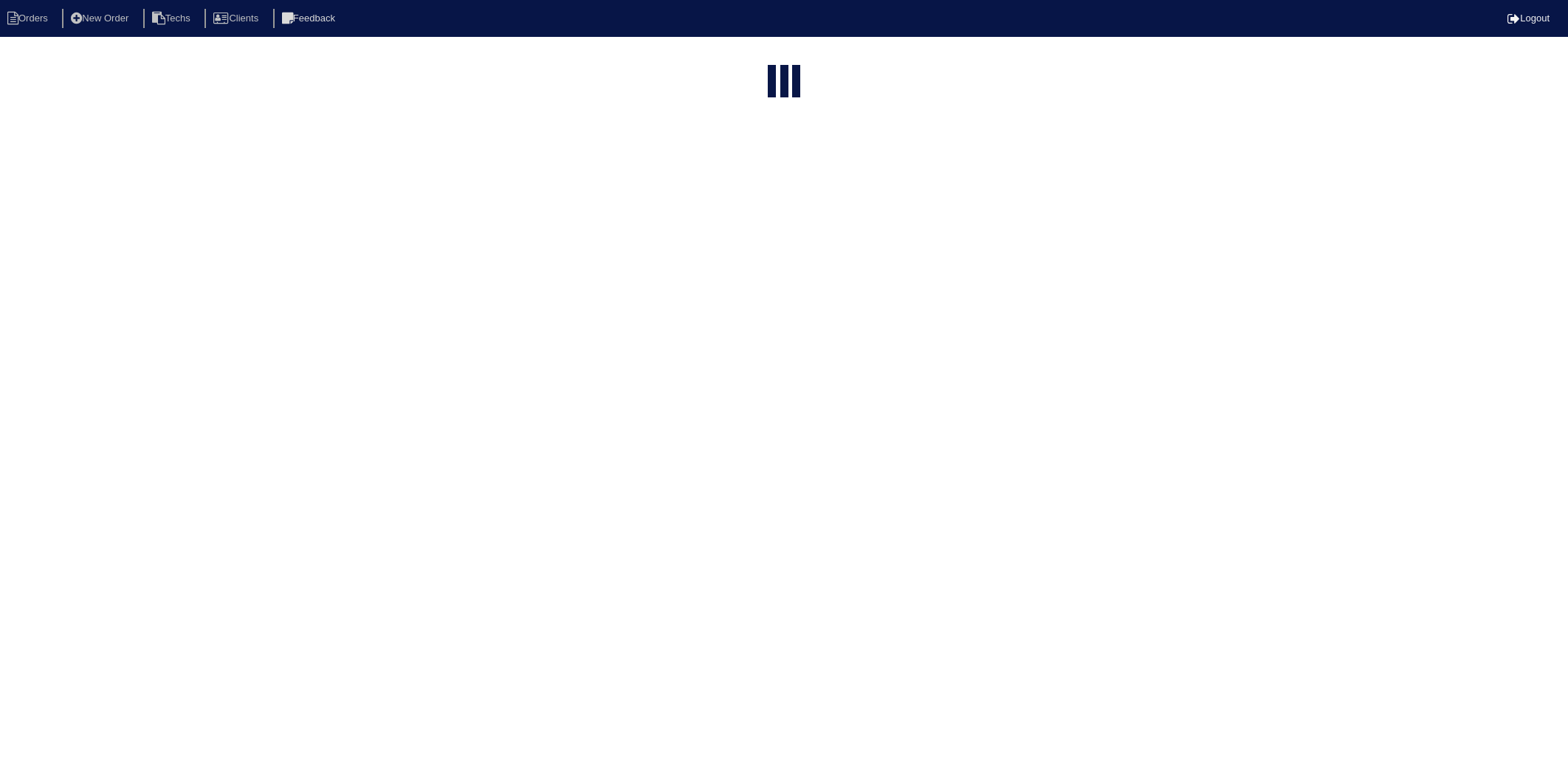
select select "15"
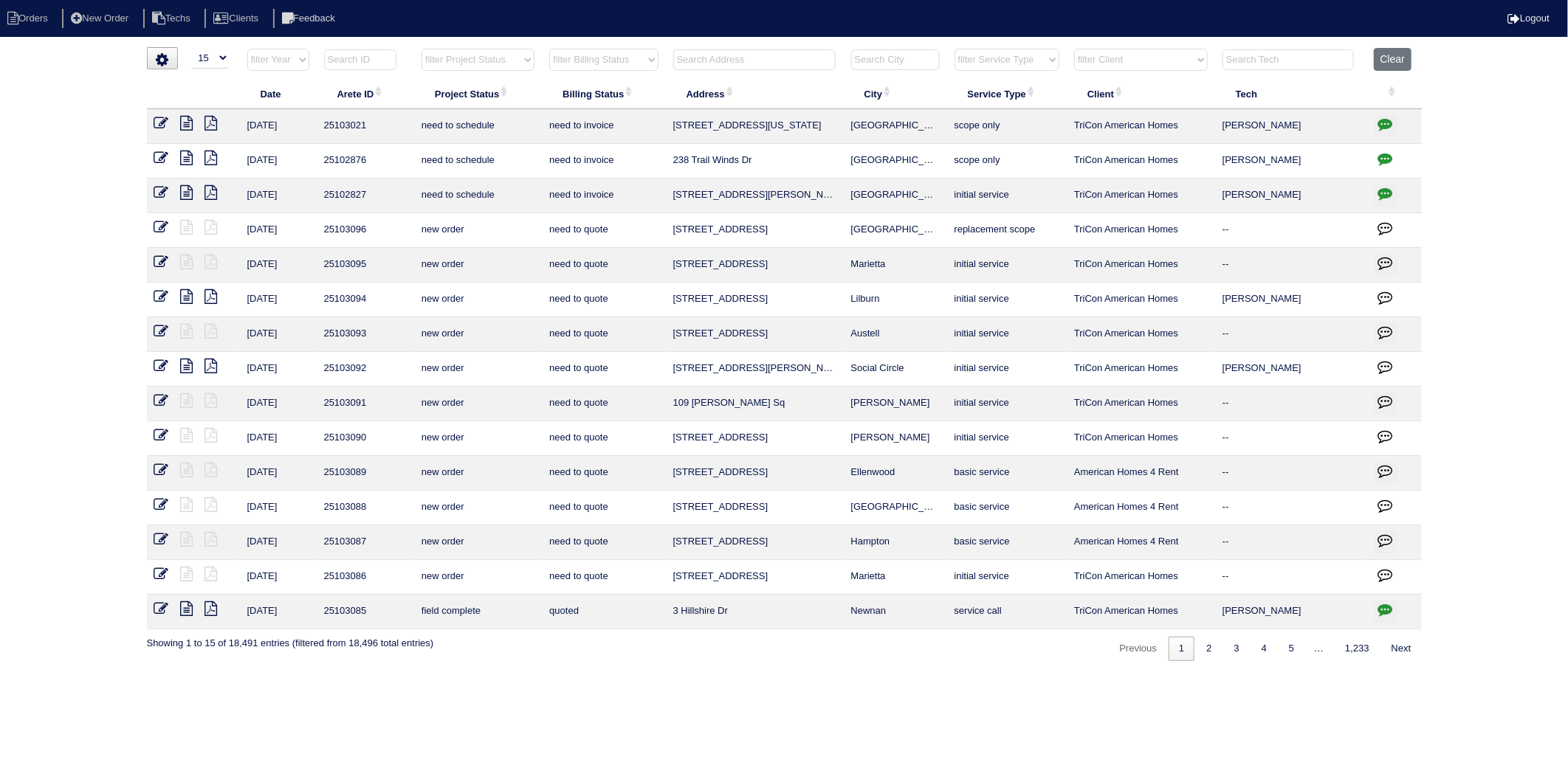
click at [626, 64] on select "filter Billing Status -- Any Billing Status -- need to quote quoted need to inv…" at bounding box center [604, 60] width 109 height 23
click at [550, 49] on select "filter Billing Status -- Any Billing Status -- need to quote quoted need to inv…" at bounding box center [604, 60] width 109 height 23
select select "need to invoice"
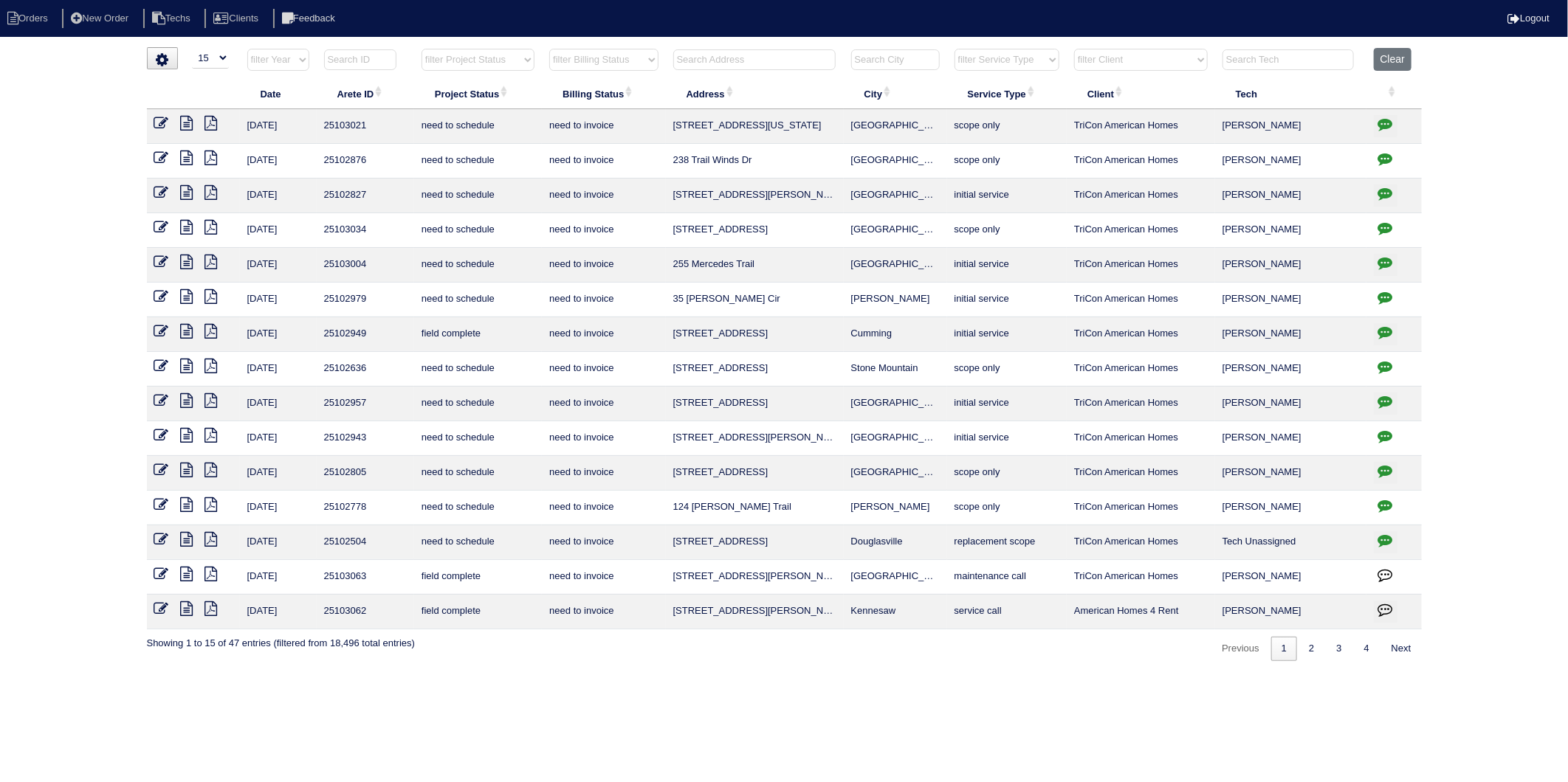
click at [707, 57] on input "text" at bounding box center [754, 60] width 162 height 21
type input "4765"
select select "need to invoice"
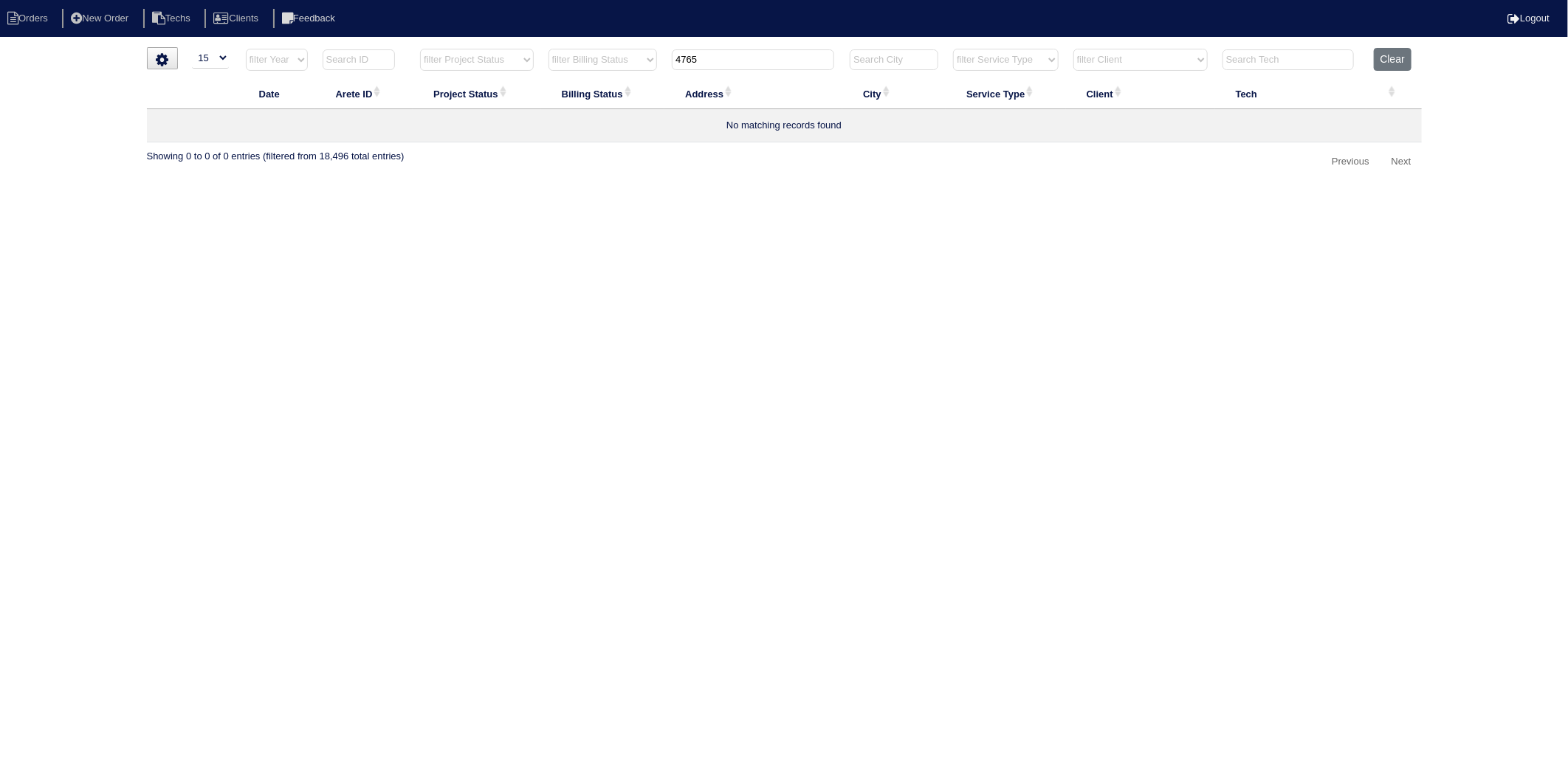
drag, startPoint x: 730, startPoint y: 53, endPoint x: 652, endPoint y: 194, distance: 161.1
click at [630, 83] on table "Date Arete ID Project Status Billing Status Address City Service Type Client Te…" at bounding box center [784, 95] width 1274 height 95
type input "4325"
select select "need to invoice"
type input "4325"
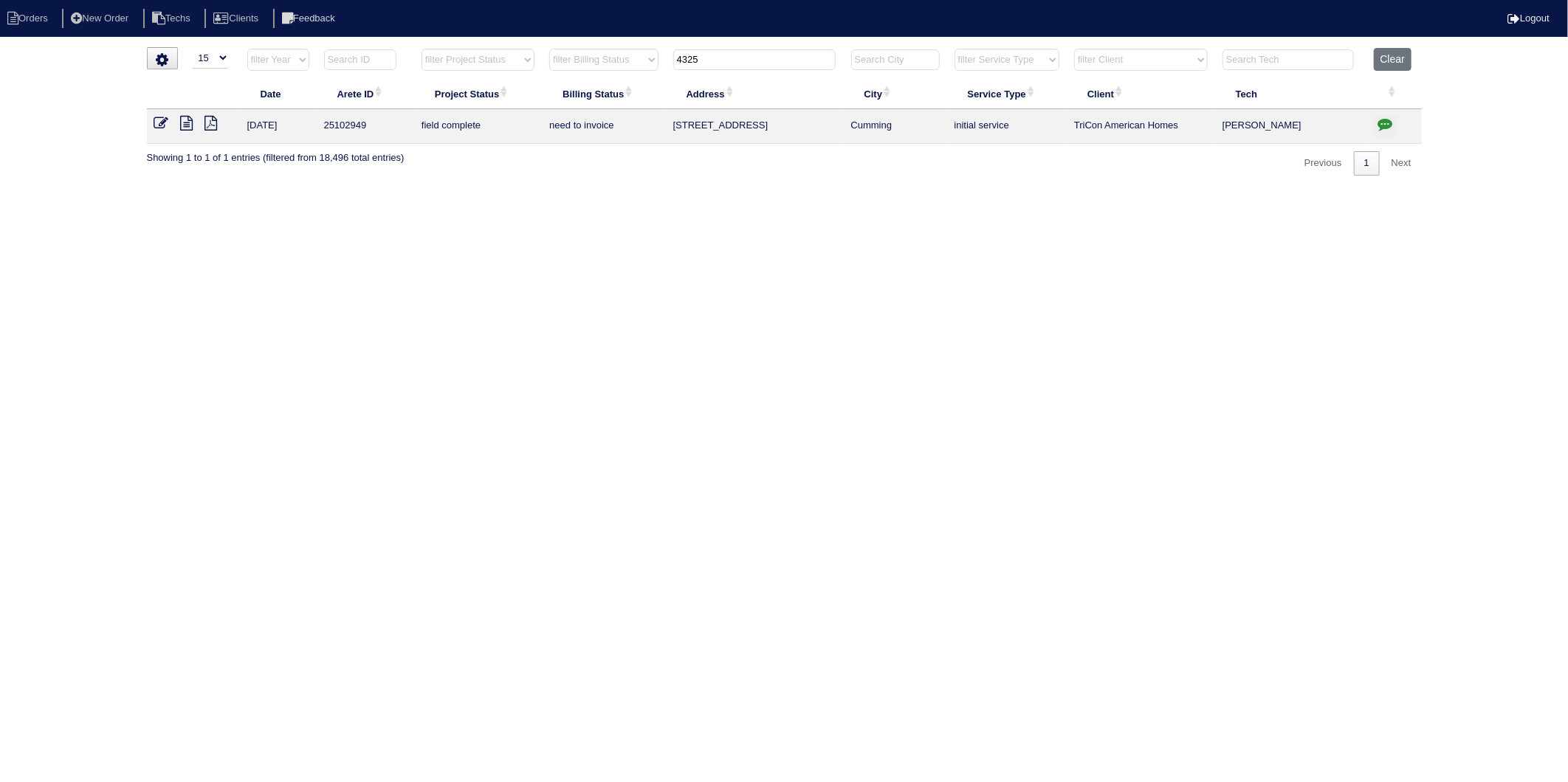
drag, startPoint x: 186, startPoint y: 122, endPoint x: 198, endPoint y: 147, distance: 27.7
click at [186, 122] on icon at bounding box center [187, 124] width 12 height 15
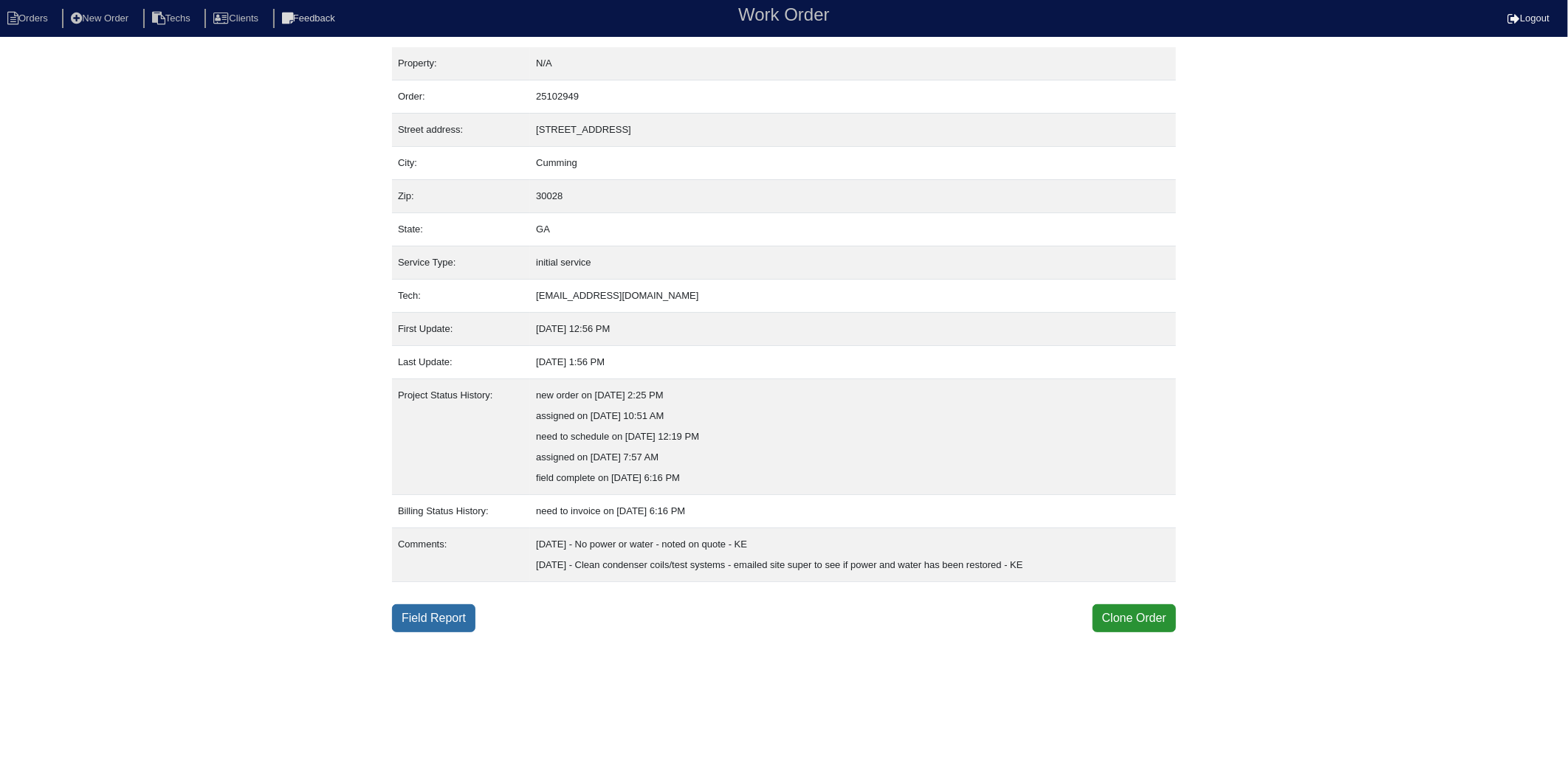
click at [431, 613] on link "Field Report" at bounding box center [433, 619] width 83 height 28
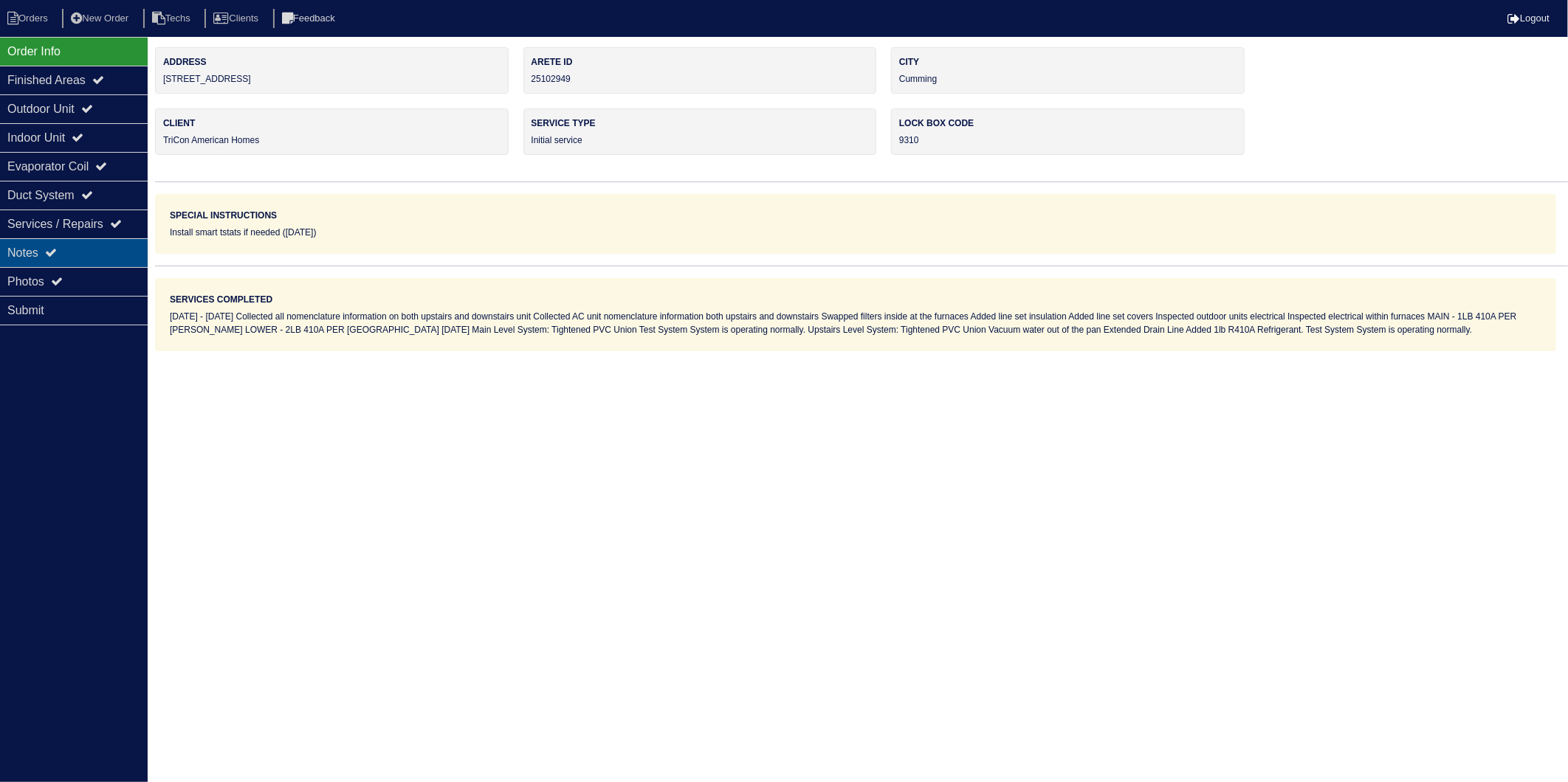
click at [32, 255] on div "Notes" at bounding box center [73, 252] width 147 height 29
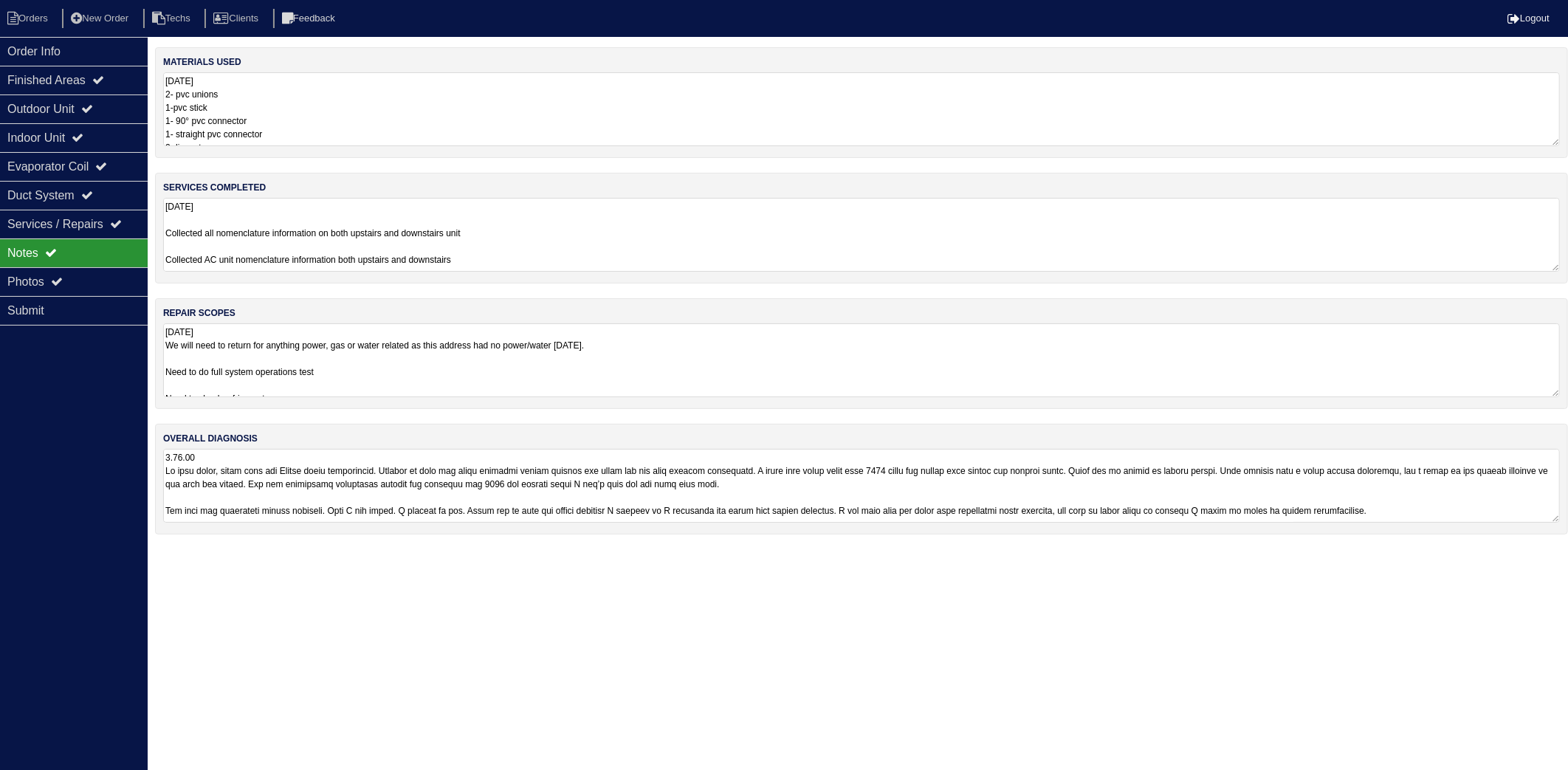
click at [300, 103] on textarea "[DATE] 2- pvc unions 1-pvc stick 1- 90° pvc connector 1- straight pvc connector…" at bounding box center [861, 109] width 1396 height 74
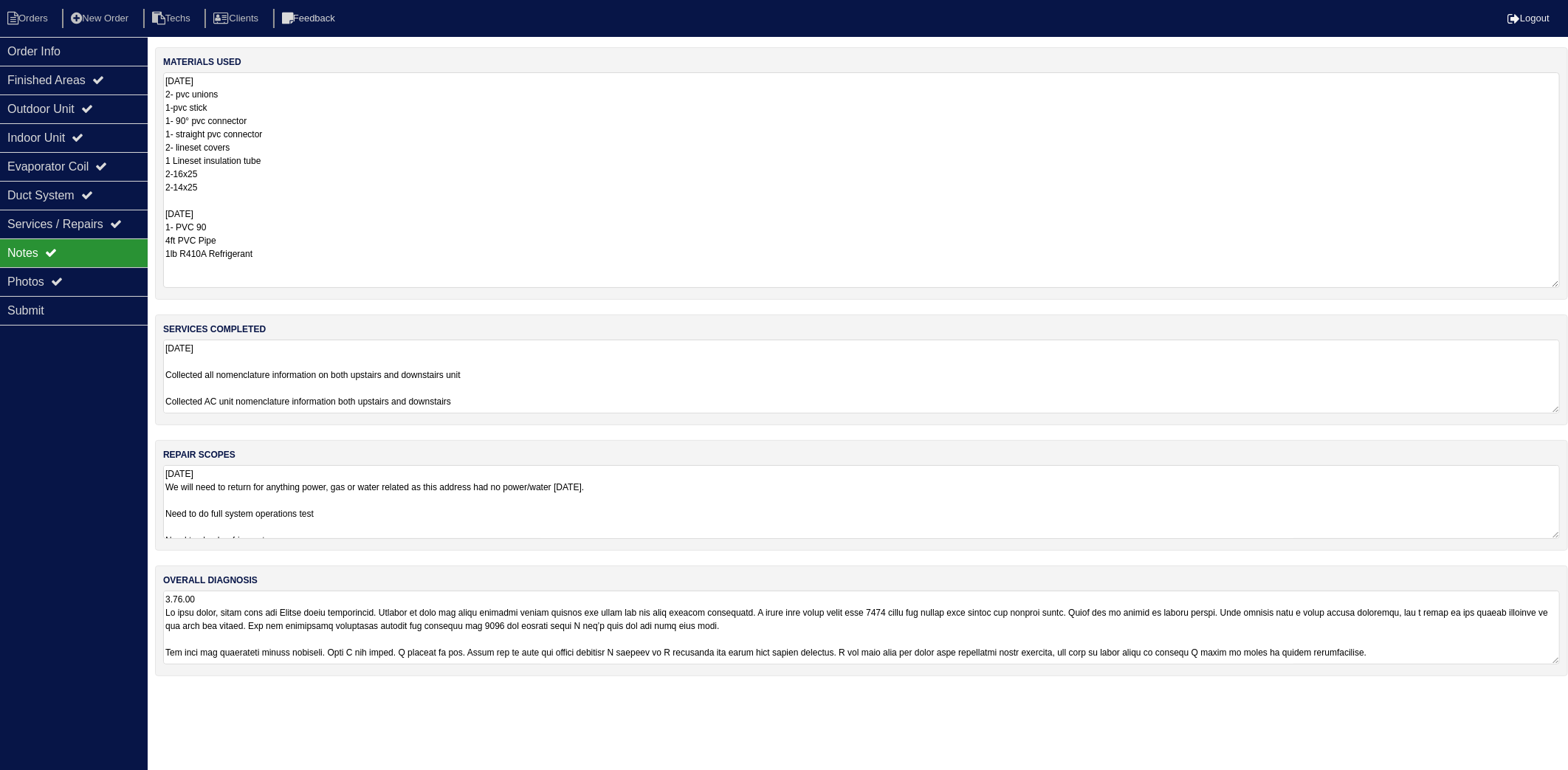
click at [276, 234] on textarea "[DATE] 2- pvc unions 1-pvc stick 1- 90° pvc connector 1- straight pvc connector…" at bounding box center [861, 180] width 1396 height 216
click at [34, 8] on li "Orders" at bounding box center [30, 18] width 60 height 20
select select "15"
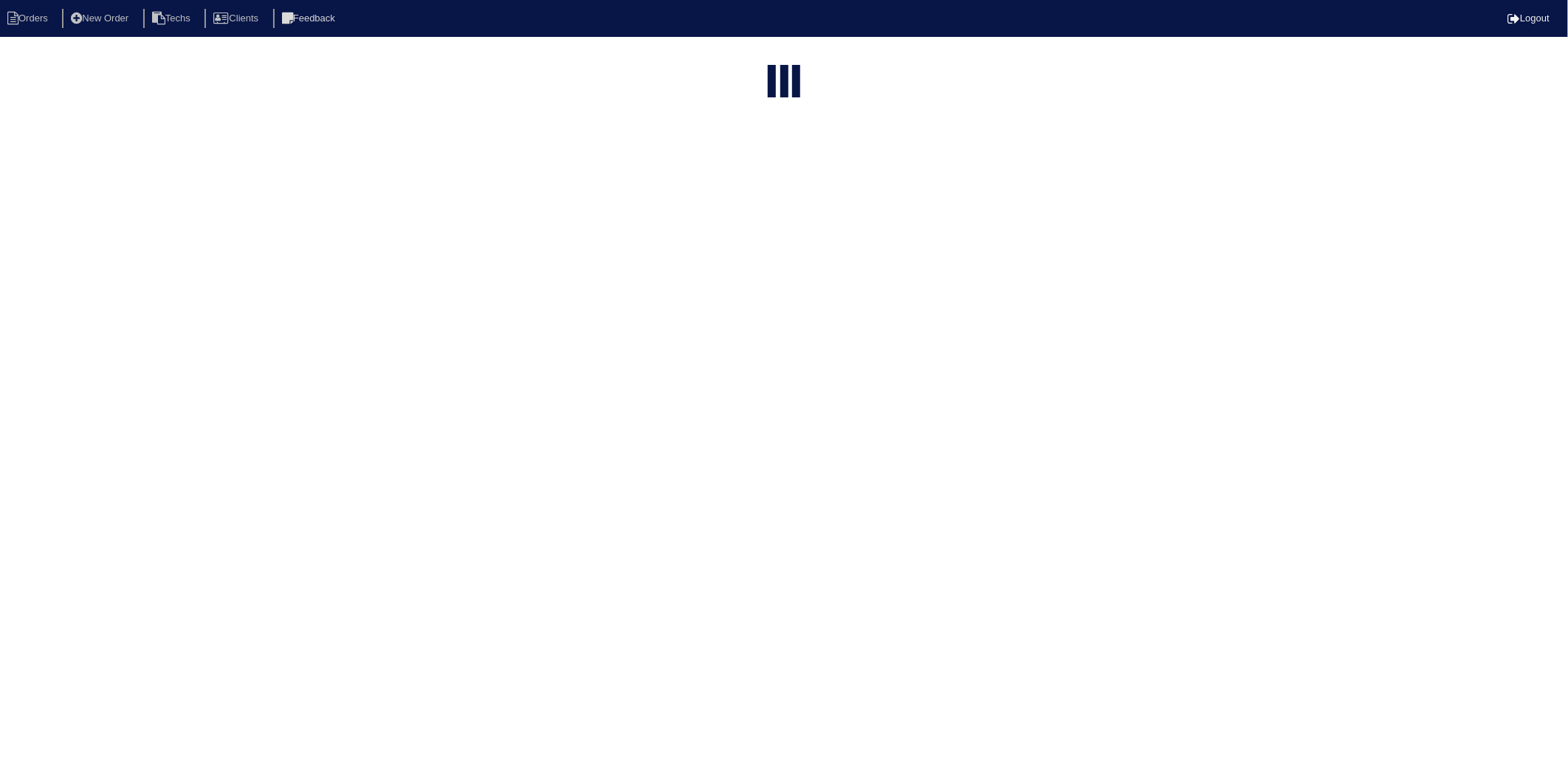
type input "4325"
select select "need to invoice"
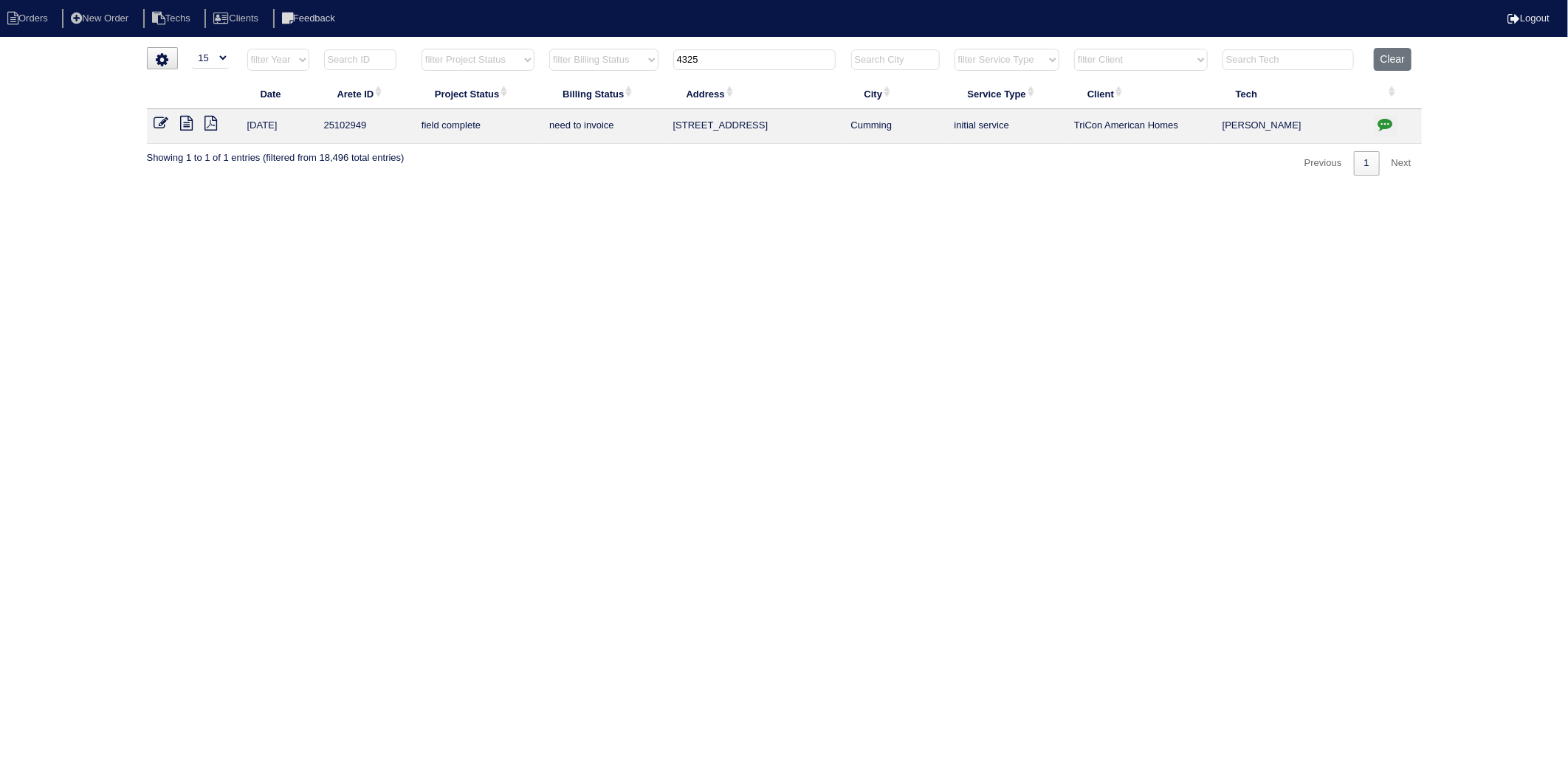
click at [162, 123] on icon at bounding box center [161, 124] width 15 height 15
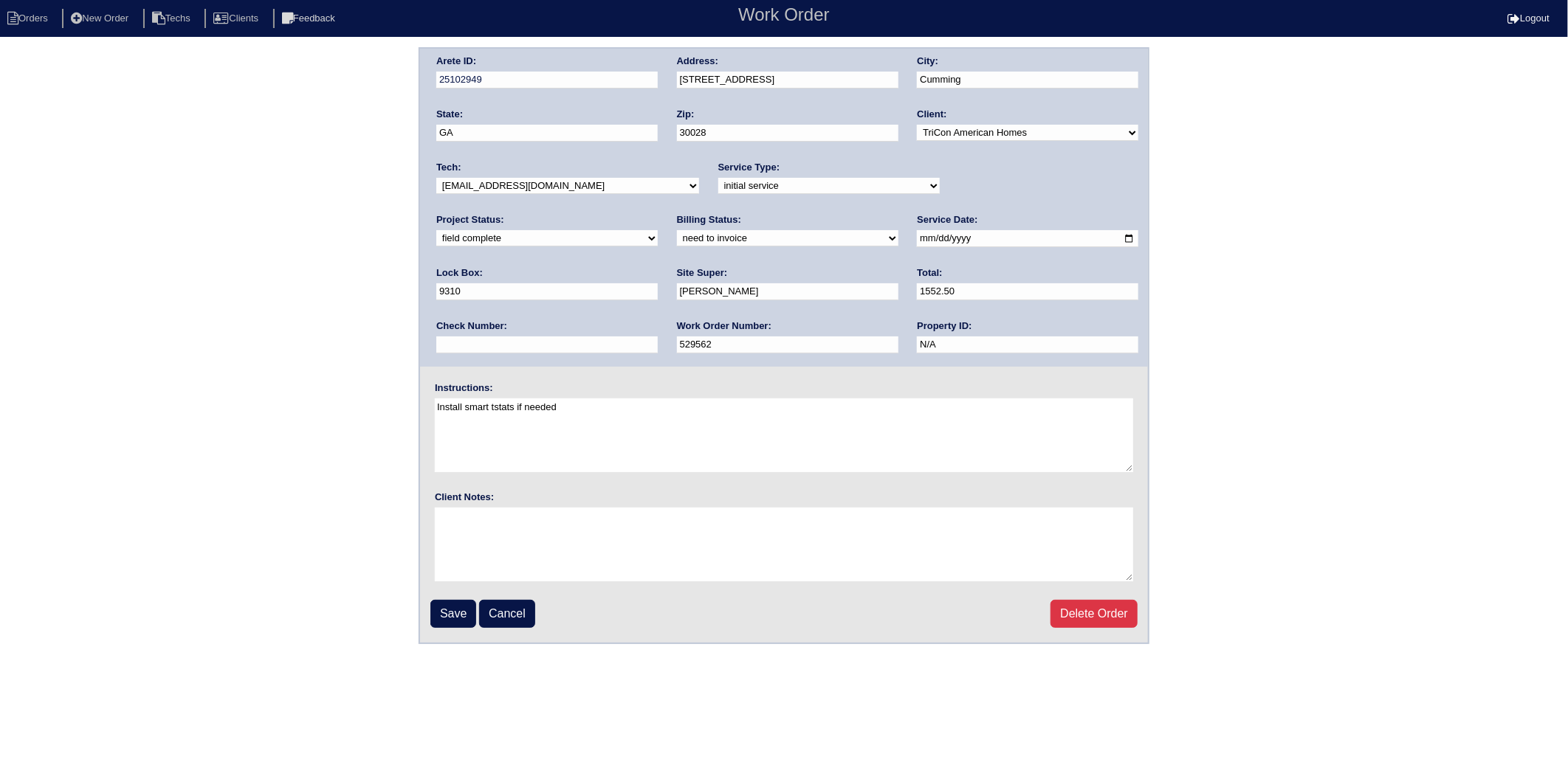
click at [677, 234] on select "need to quote quoted need to invoice invoiced paid warranty purchase order need…" at bounding box center [788, 238] width 221 height 16
select select "invoiced"
click at [677, 231] on select "need to quote quoted need to invoice invoiced paid warranty purchase order need…" at bounding box center [788, 238] width 221 height 16
click at [452, 607] on input "Save" at bounding box center [453, 614] width 46 height 28
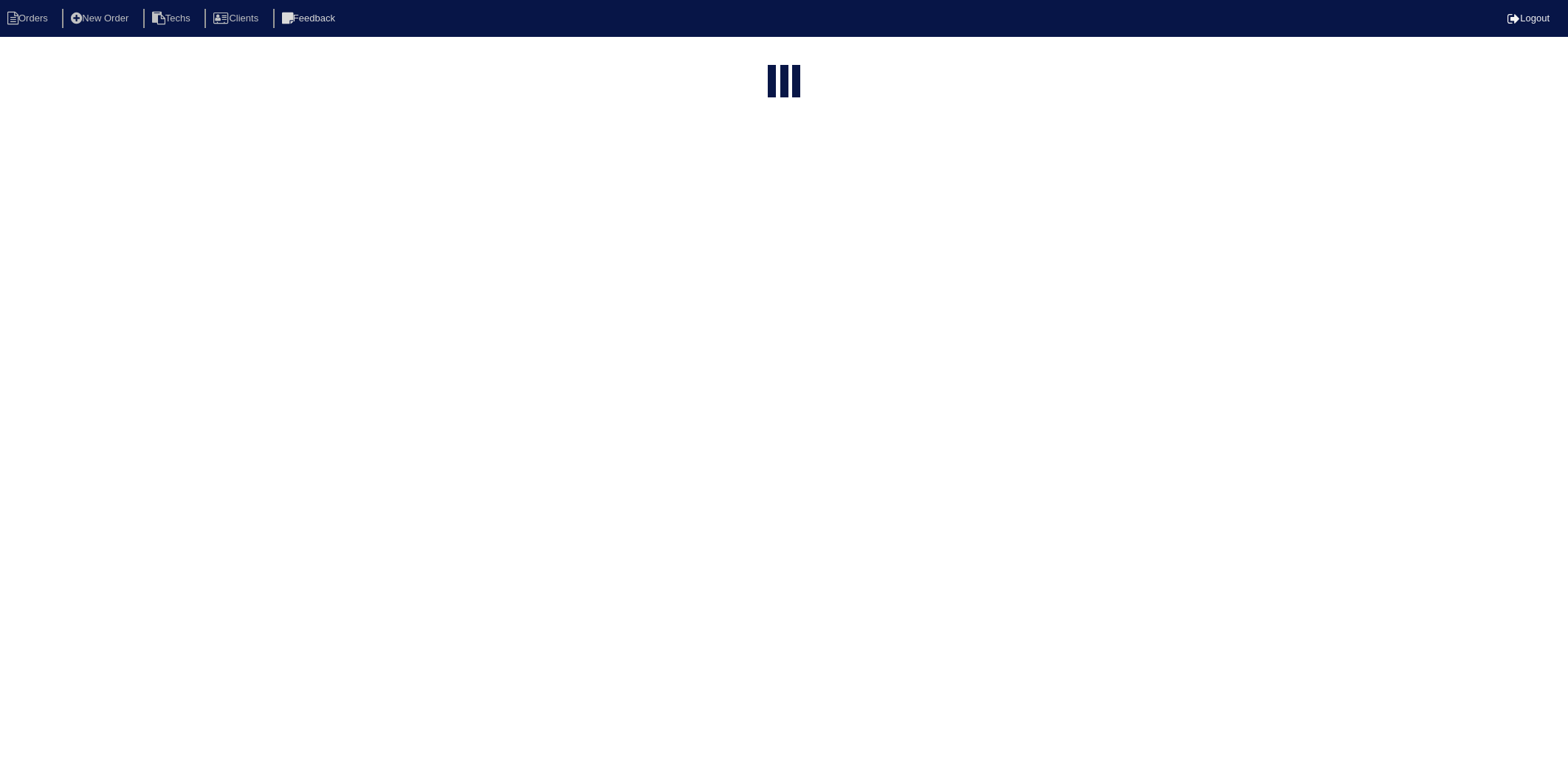
select select "15"
select select "need to invoice"
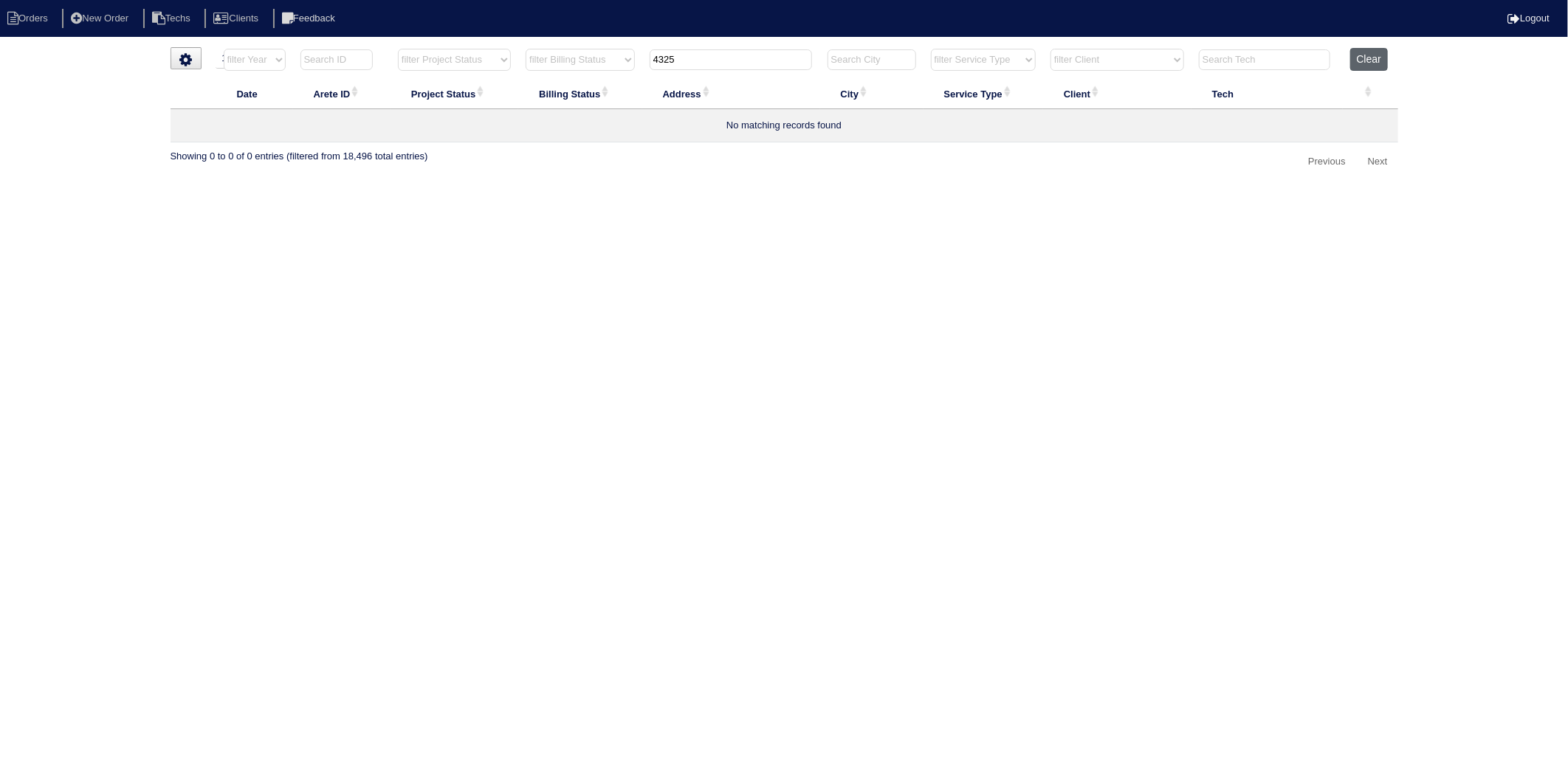
click at [1373, 57] on button "Clear" at bounding box center [1368, 59] width 38 height 23
select select
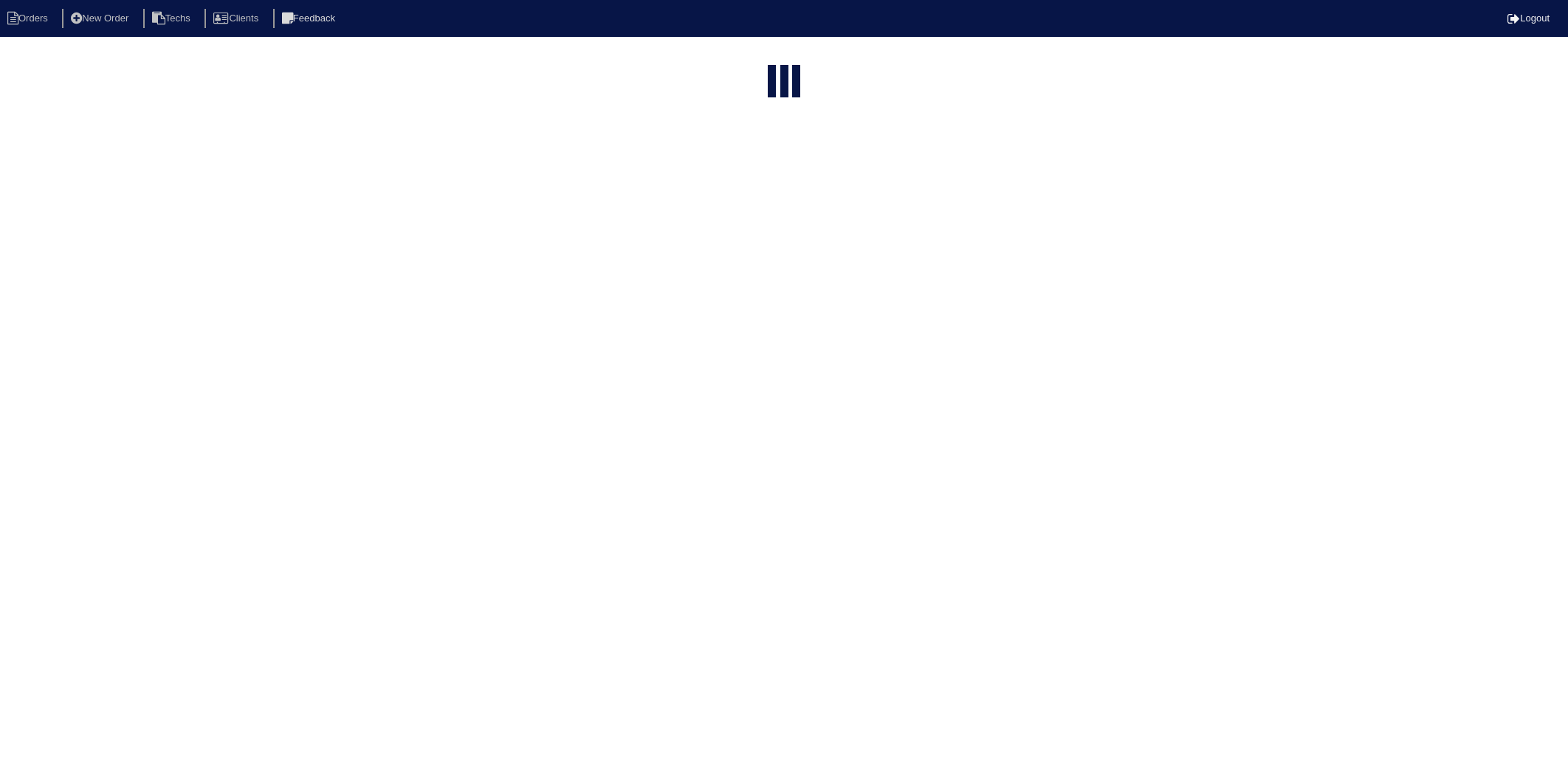
select select "15"
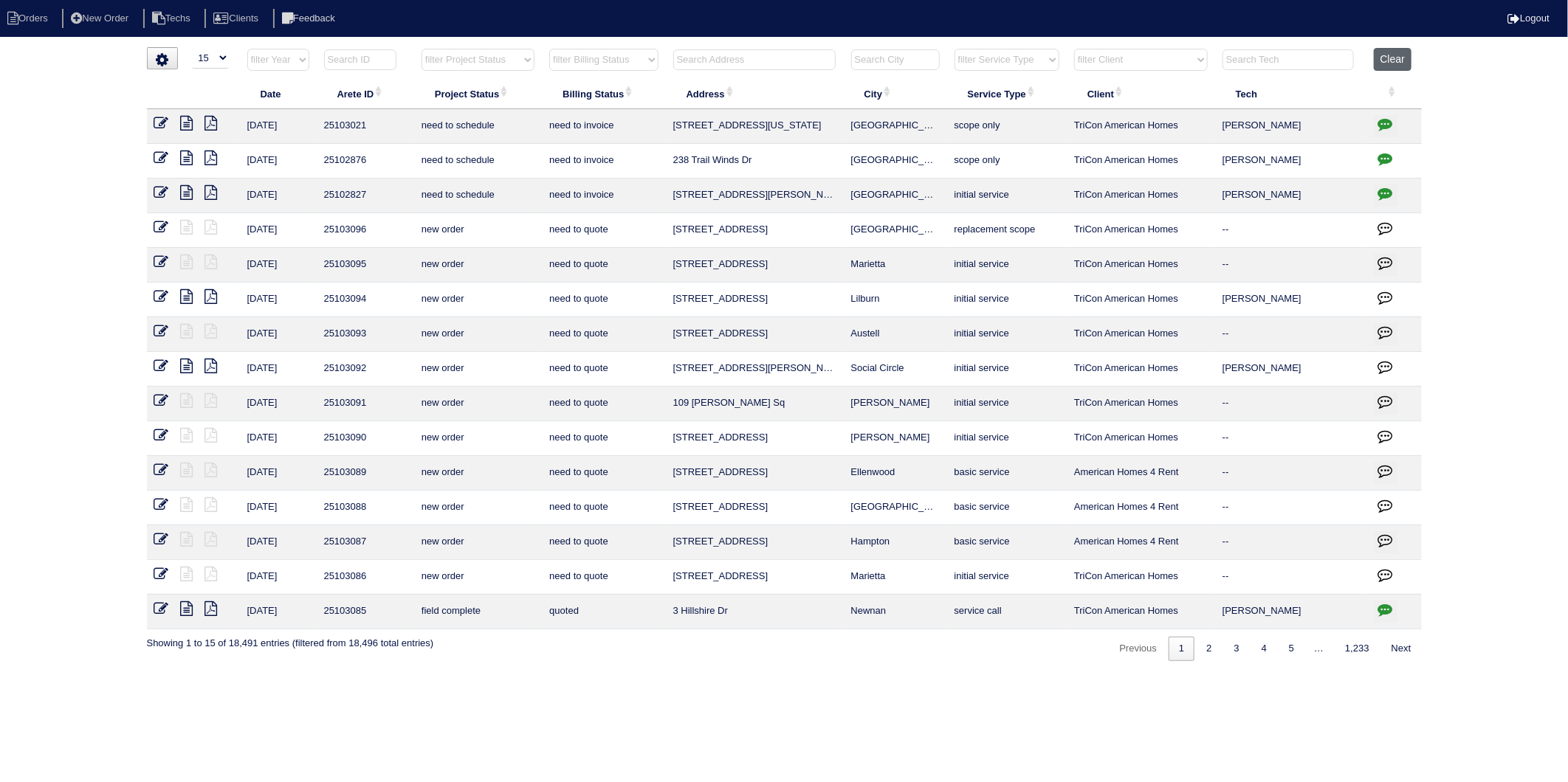
click at [1381, 62] on button "Clear" at bounding box center [1393, 59] width 38 height 23
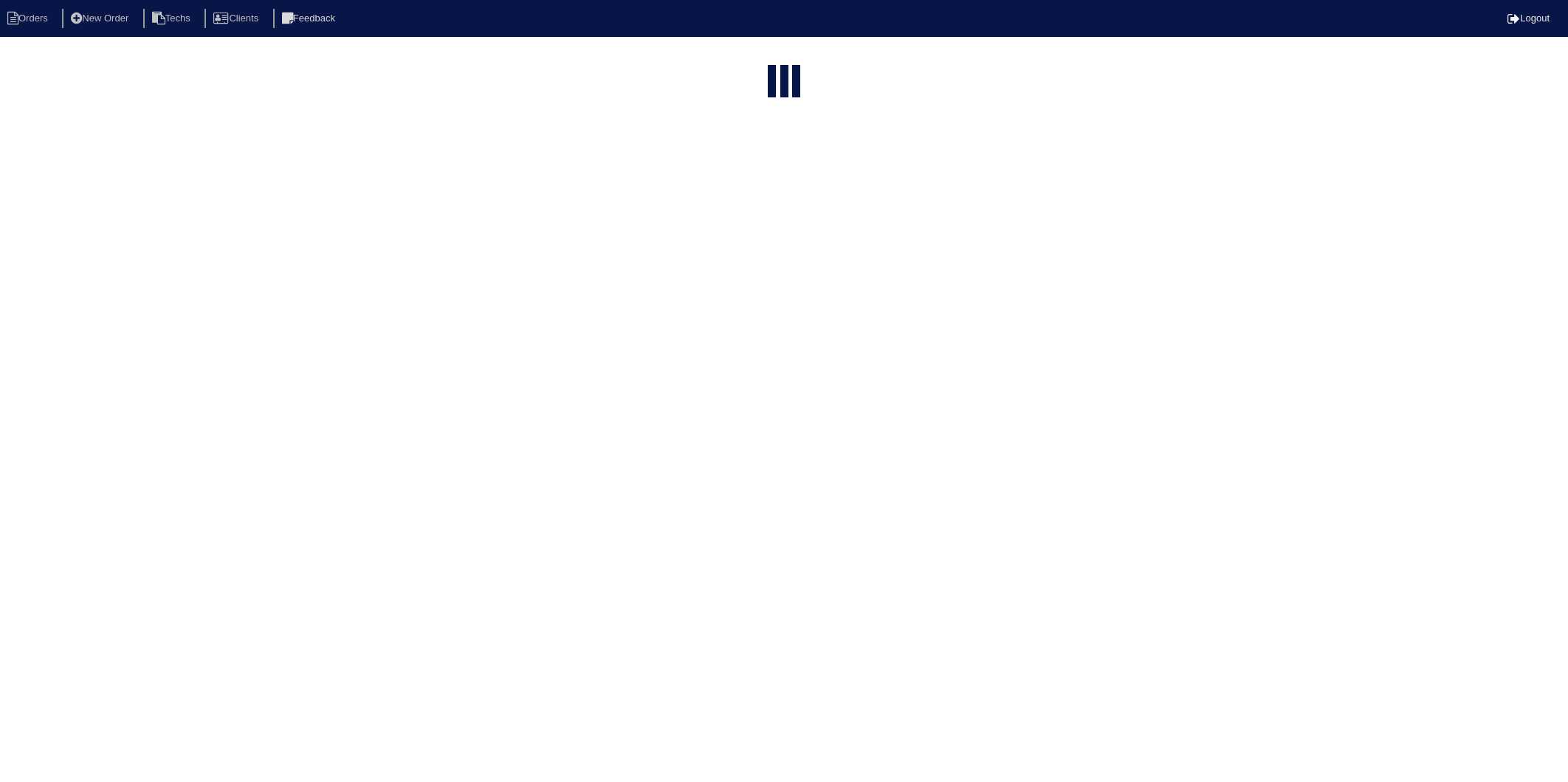
select select "15"
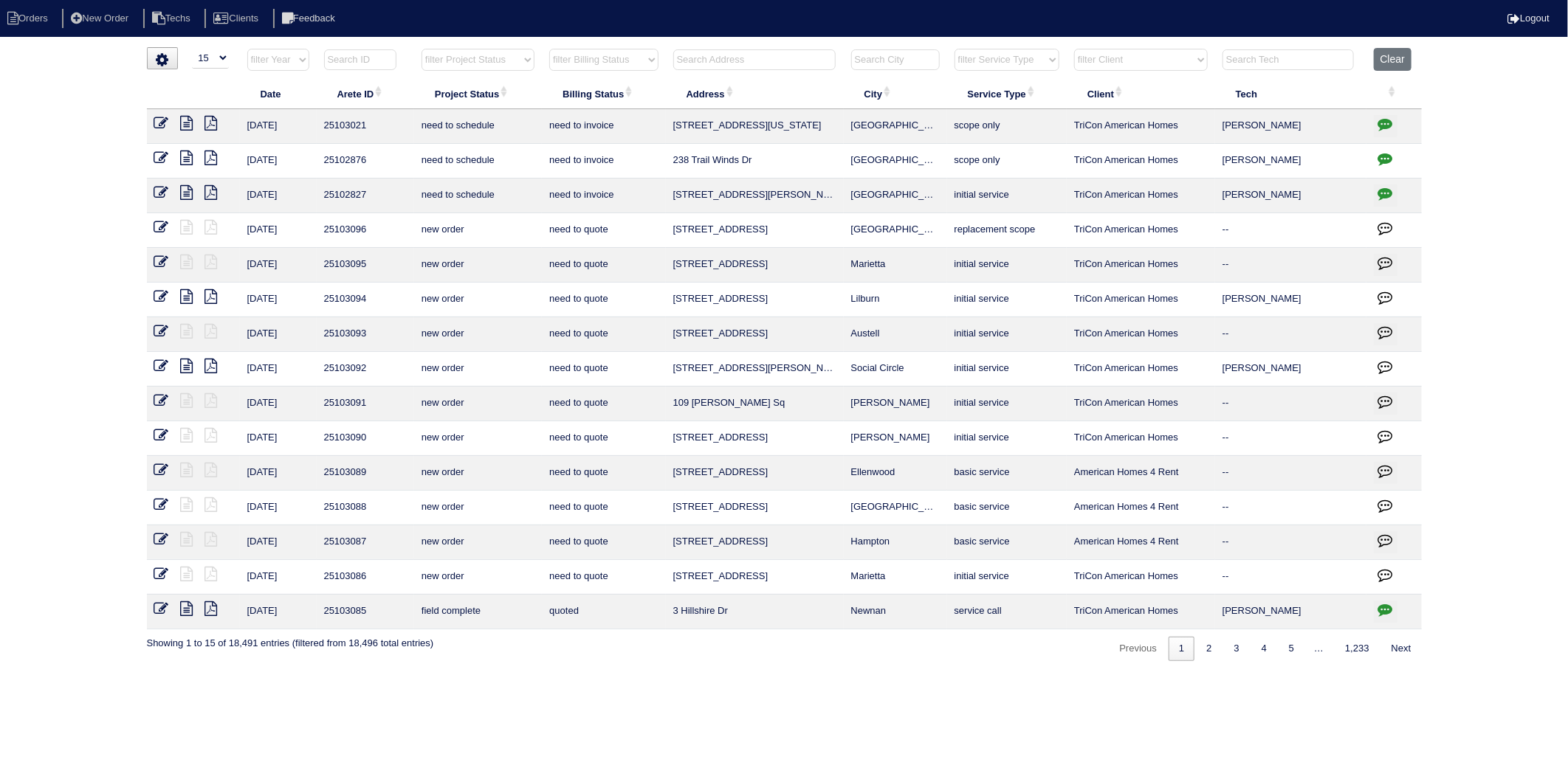
click at [611, 63] on select "filter Billing Status -- Any Billing Status -- need to quote quoted need to inv…" at bounding box center [604, 60] width 109 height 23
click at [550, 49] on select "filter Billing Status -- Any Billing Status -- need to quote quoted need to inv…" at bounding box center [604, 60] width 109 height 23
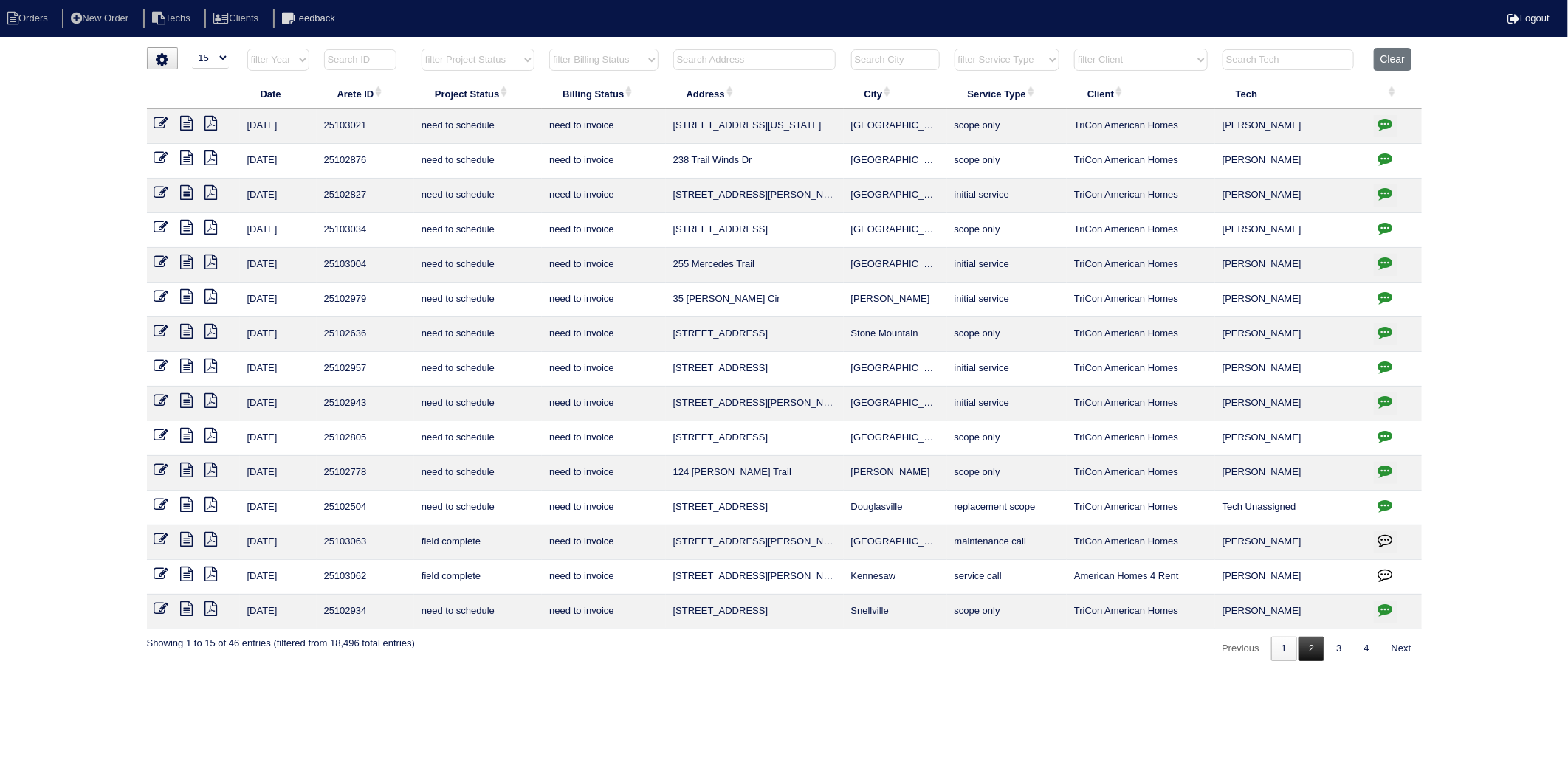
click at [1307, 642] on link "2" at bounding box center [1311, 649] width 26 height 24
select select "need to invoice"
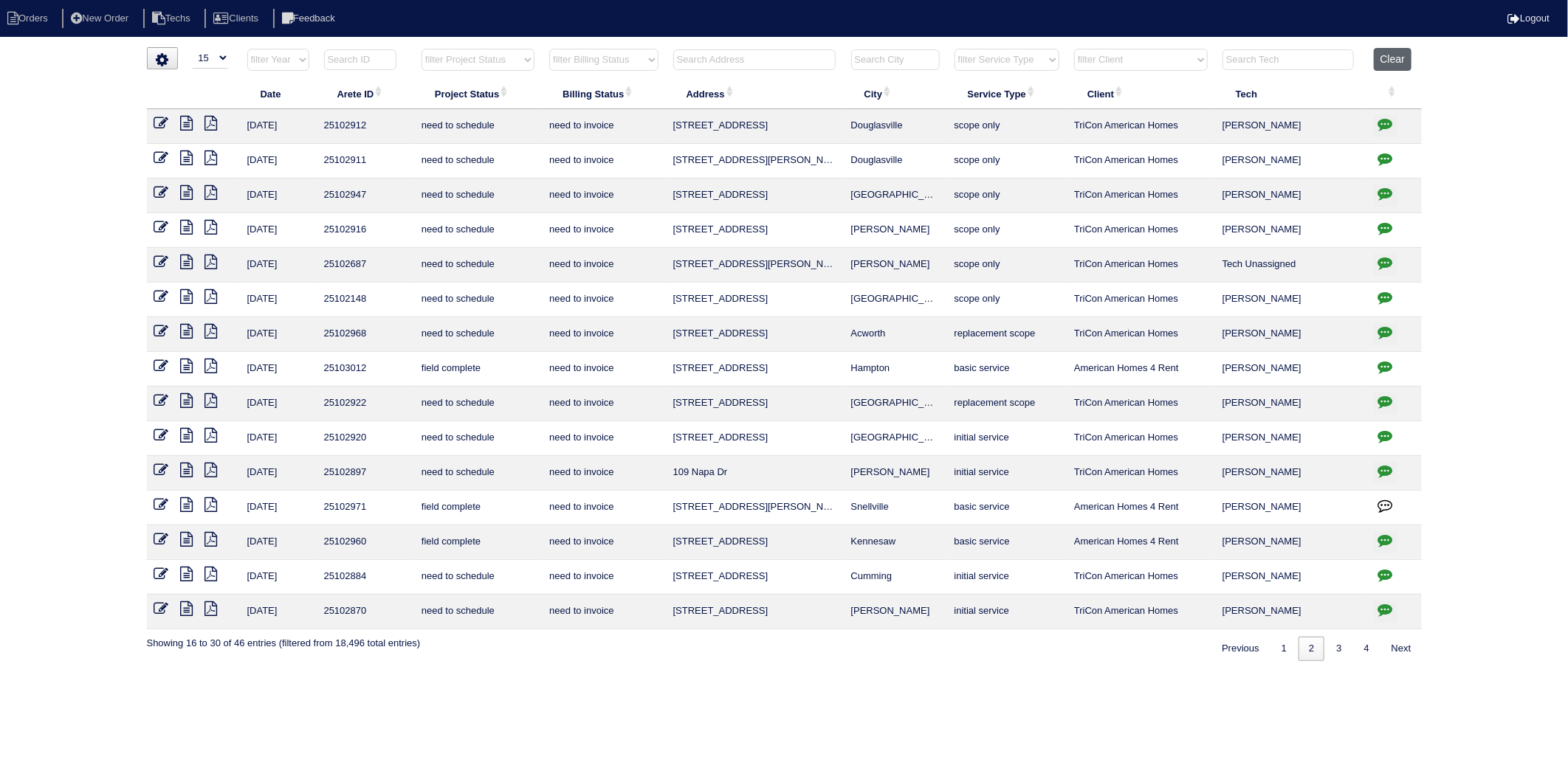
drag, startPoint x: 1402, startPoint y: 57, endPoint x: 1126, endPoint y: 15, distance: 279.2
click at [1400, 57] on button "Clear" at bounding box center [1393, 59] width 38 height 23
select select
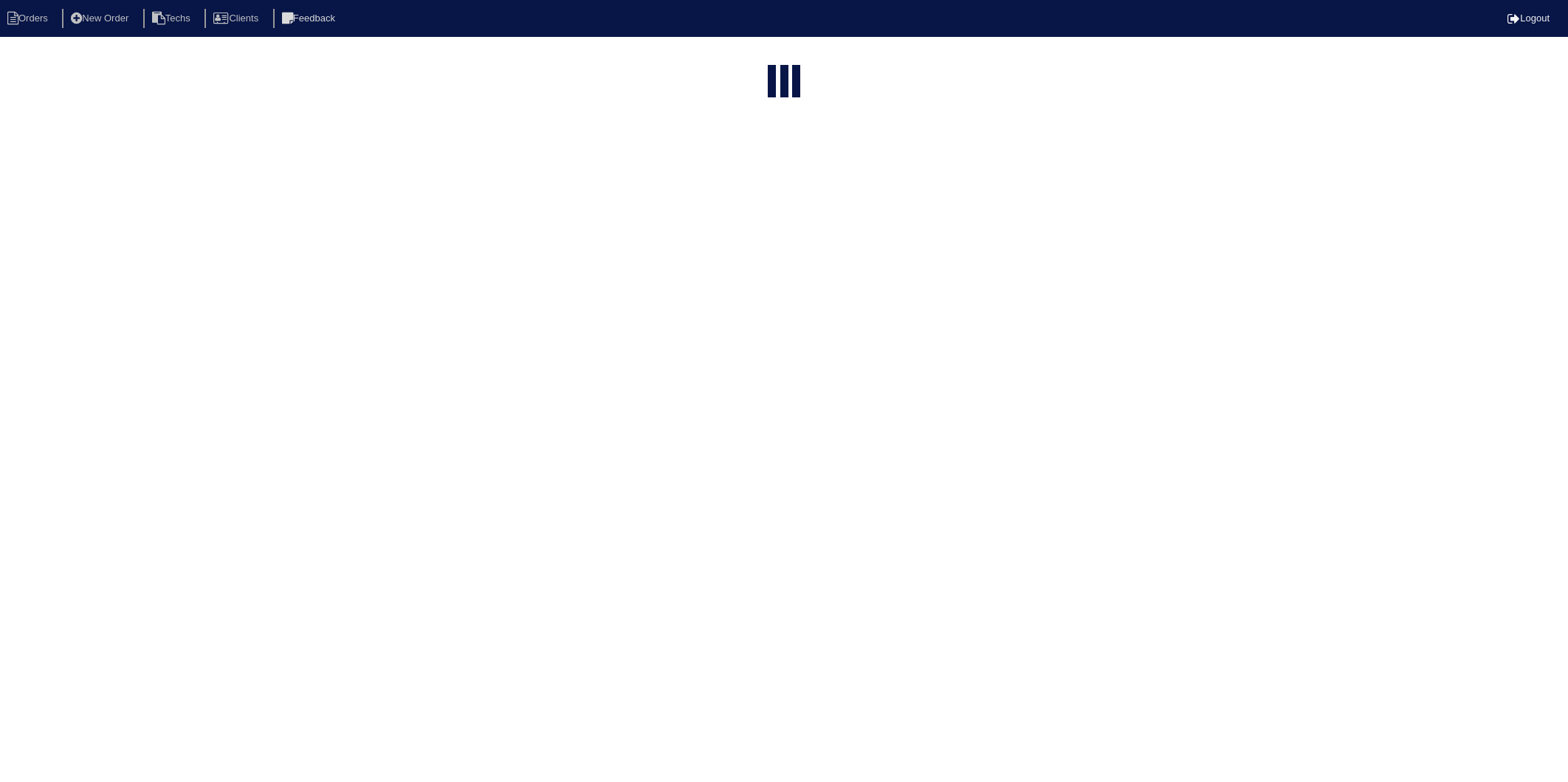
select select "15"
